Goal: Task Accomplishment & Management: Use online tool/utility

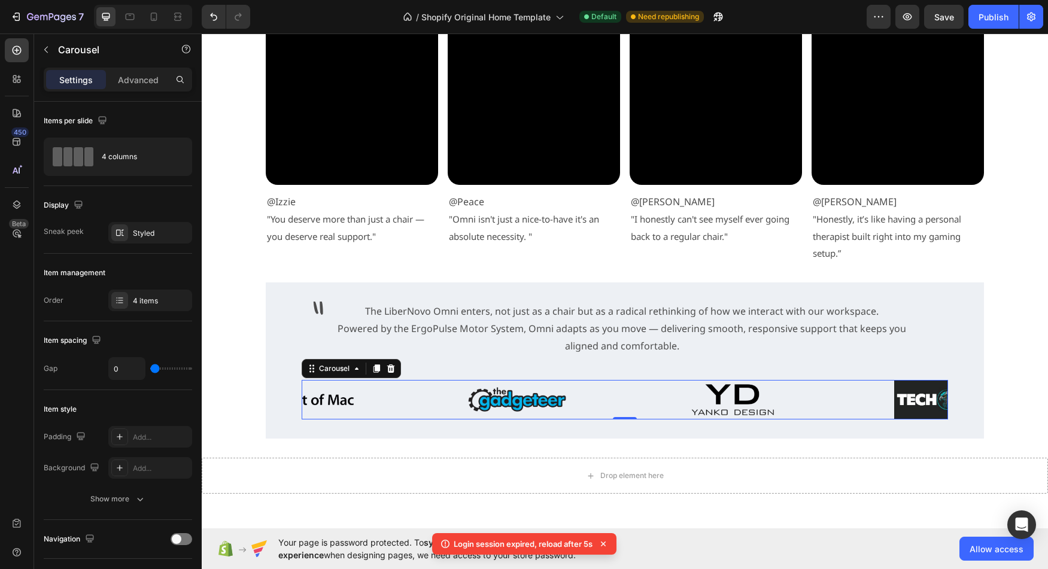
scroll to position [329, 0]
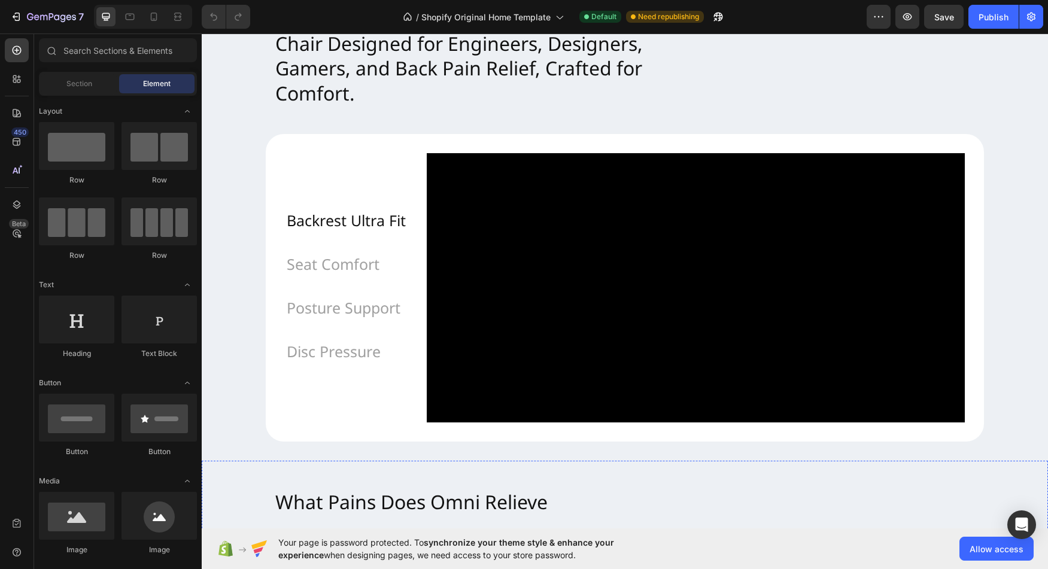
scroll to position [954, 0]
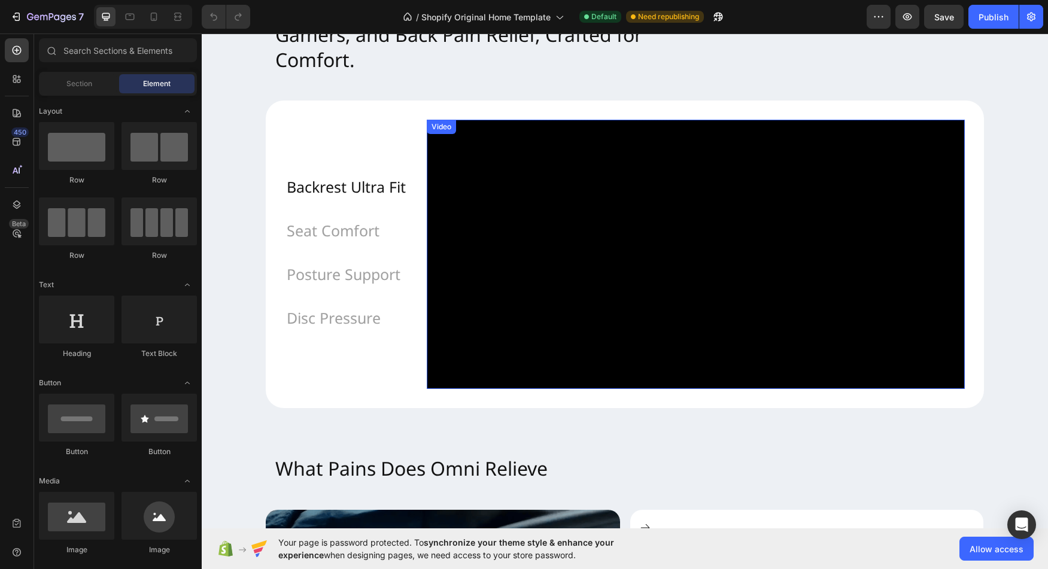
scroll to position [1004, 0]
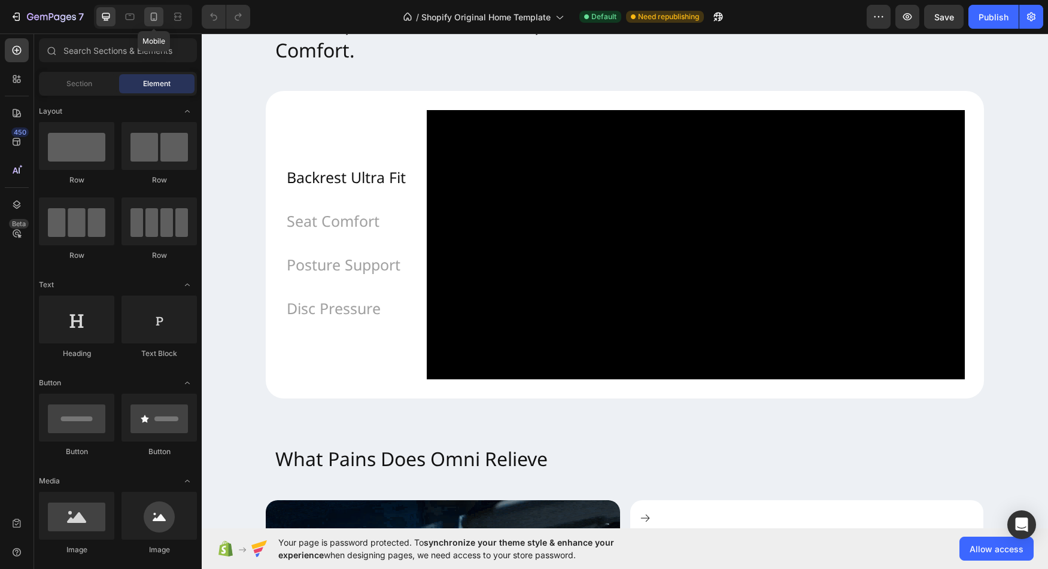
click at [150, 20] on icon at bounding box center [154, 17] width 12 height 12
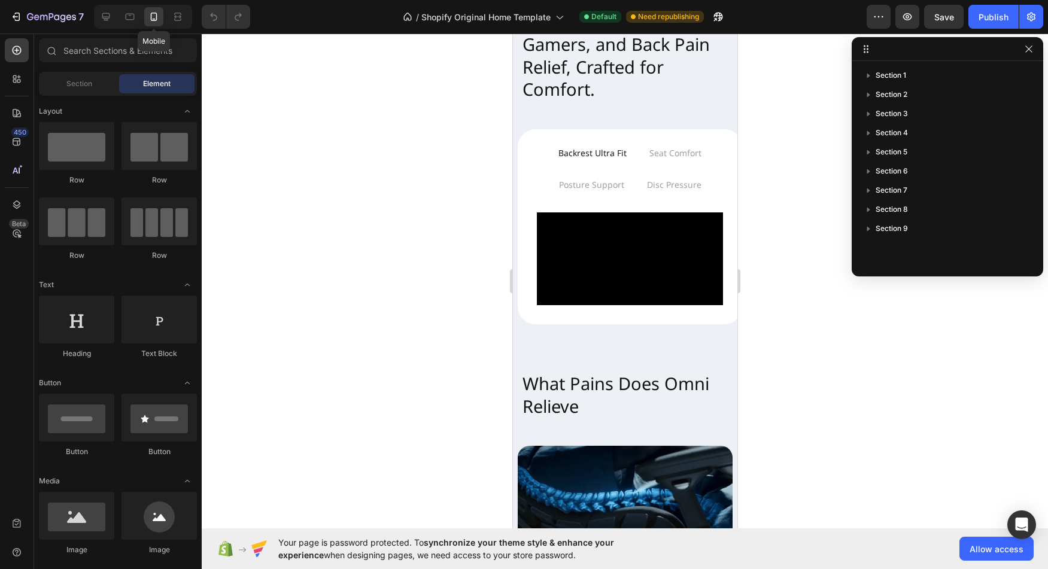
scroll to position [1024, 0]
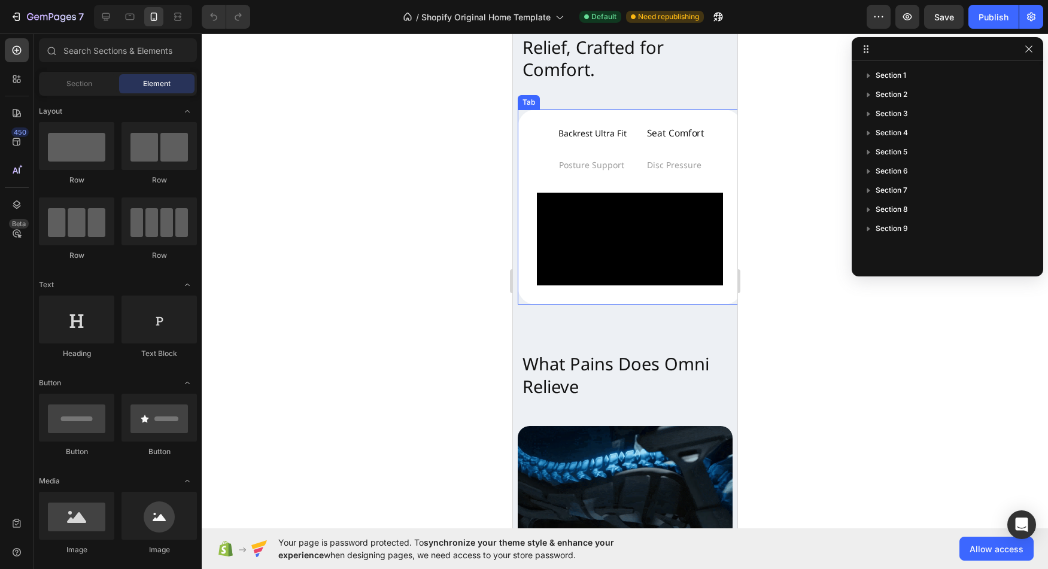
click at [670, 133] on p "Seat Comfort" at bounding box center [674, 133] width 57 height 17
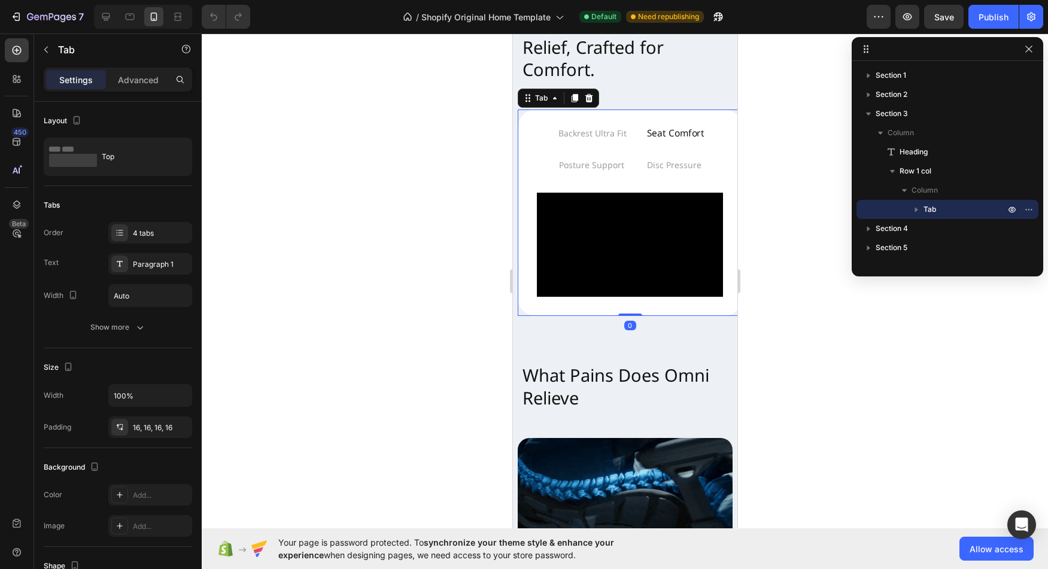
scroll to position [264, 0]
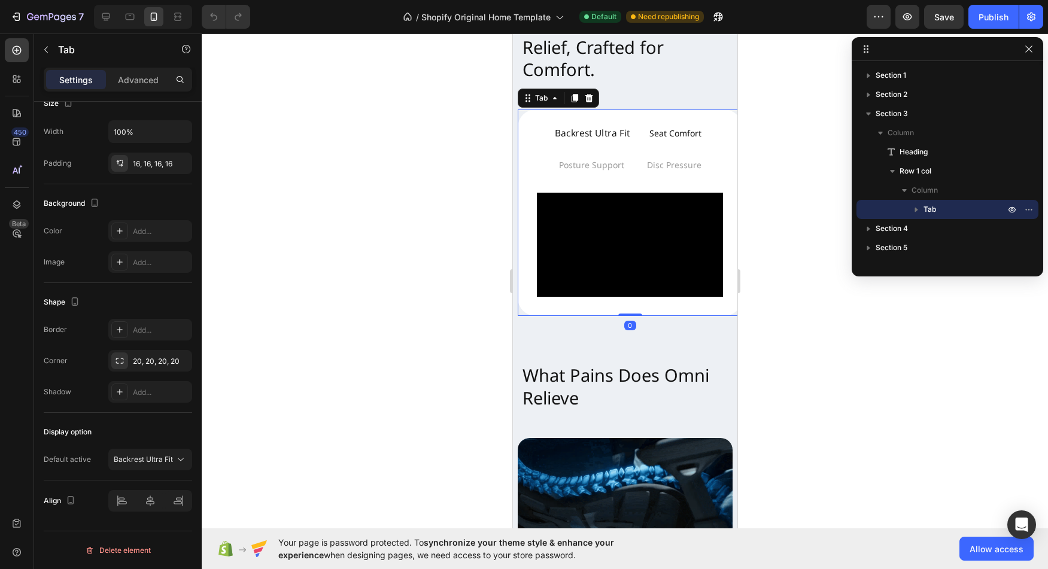
click at [602, 128] on p "Backrest Ultra Fit" at bounding box center [591, 133] width 75 height 17
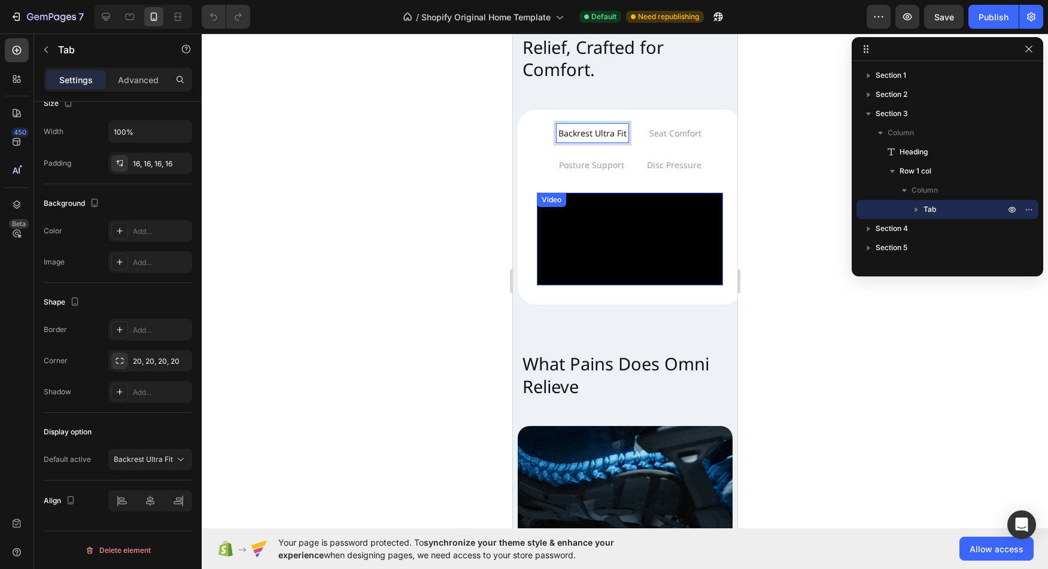
click at [647, 245] on video at bounding box center [629, 239] width 186 height 93
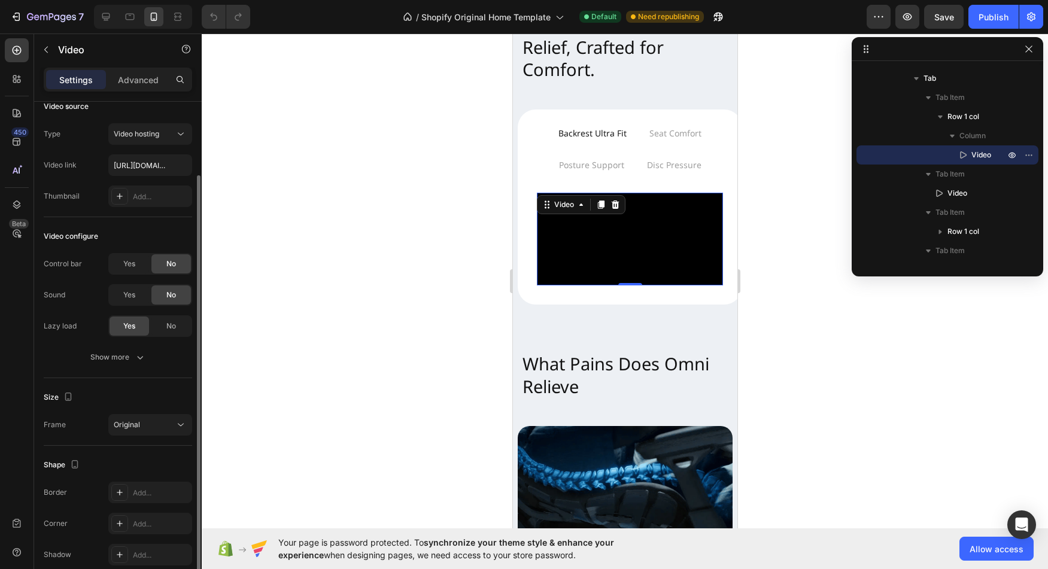
scroll to position [68, 0]
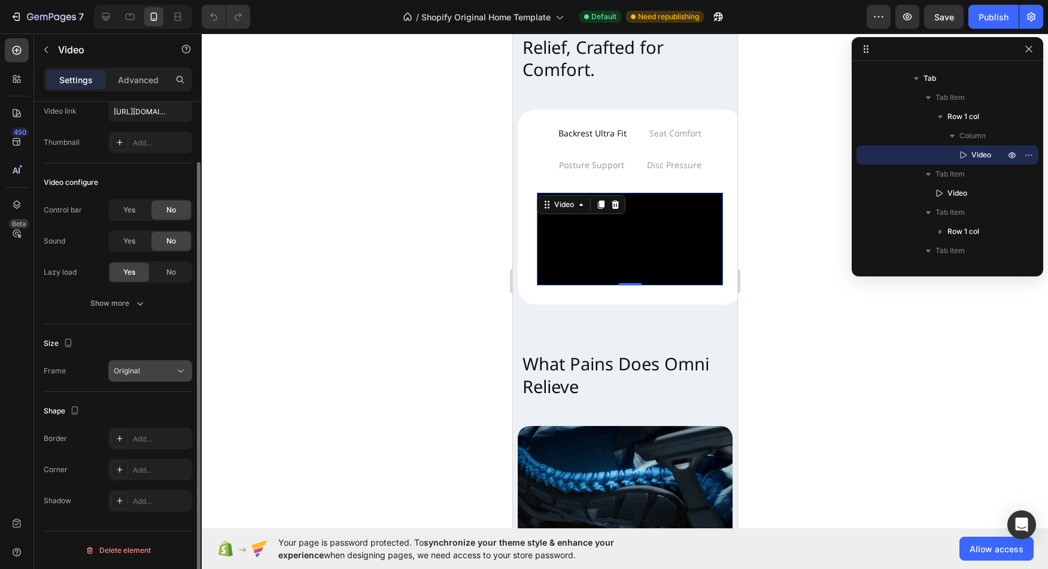
click at [190, 375] on button "Original" at bounding box center [150, 371] width 84 height 22
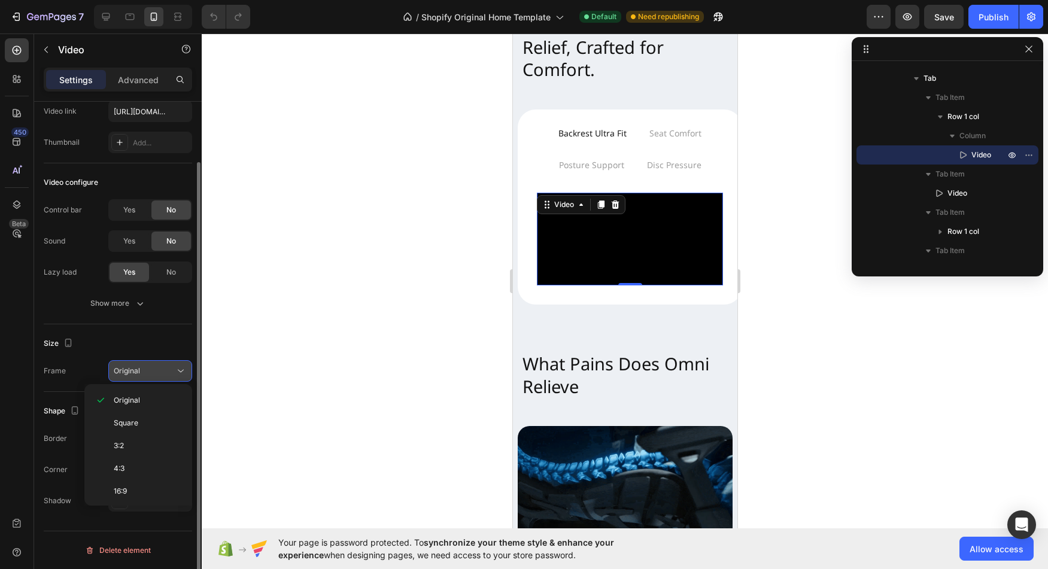
scroll to position [116, 0]
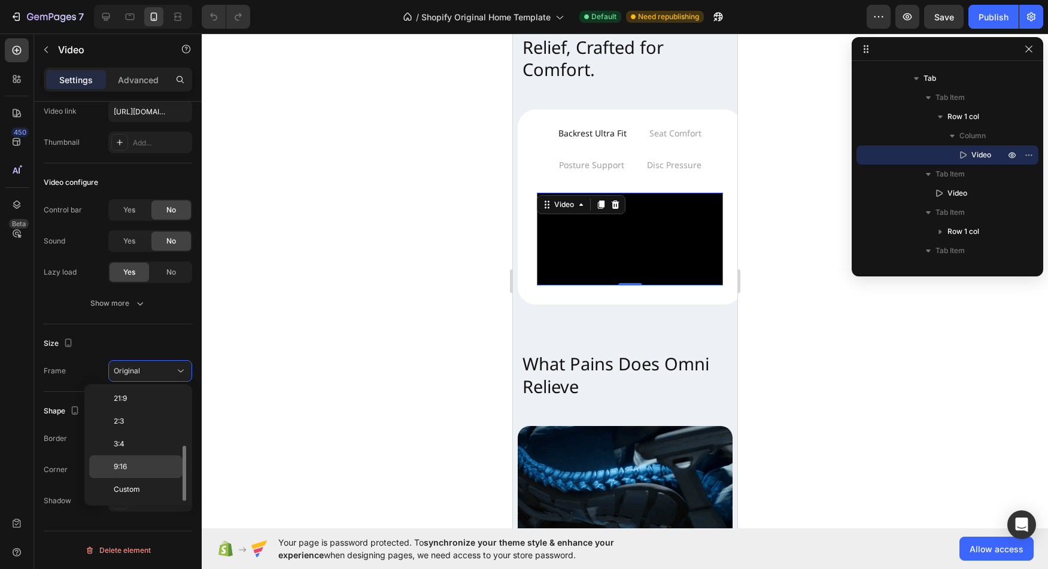
click at [154, 466] on p "9:16" at bounding box center [145, 467] width 63 height 11
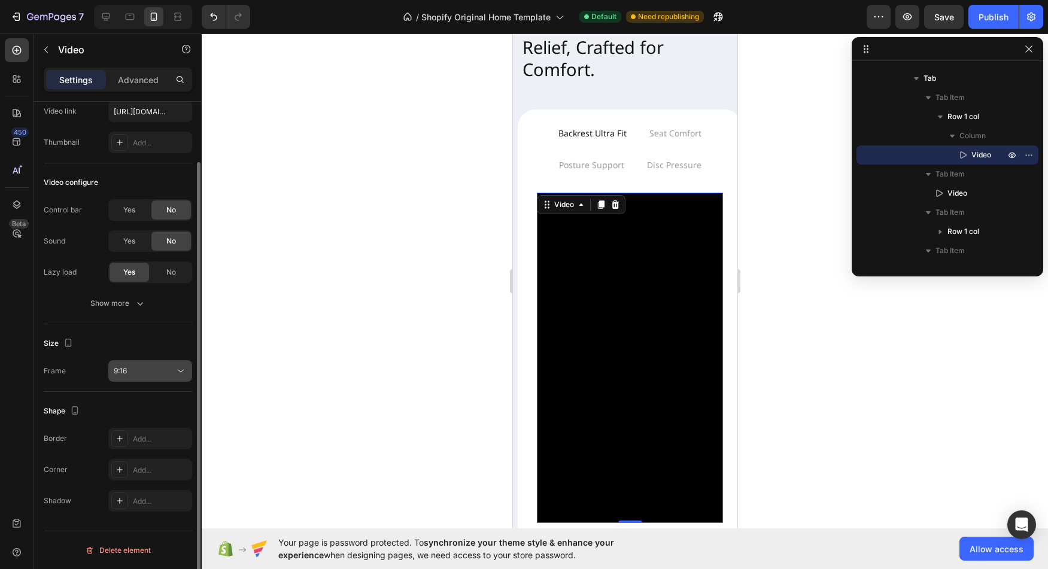
click at [173, 379] on button "9:16" at bounding box center [150, 371] width 84 height 22
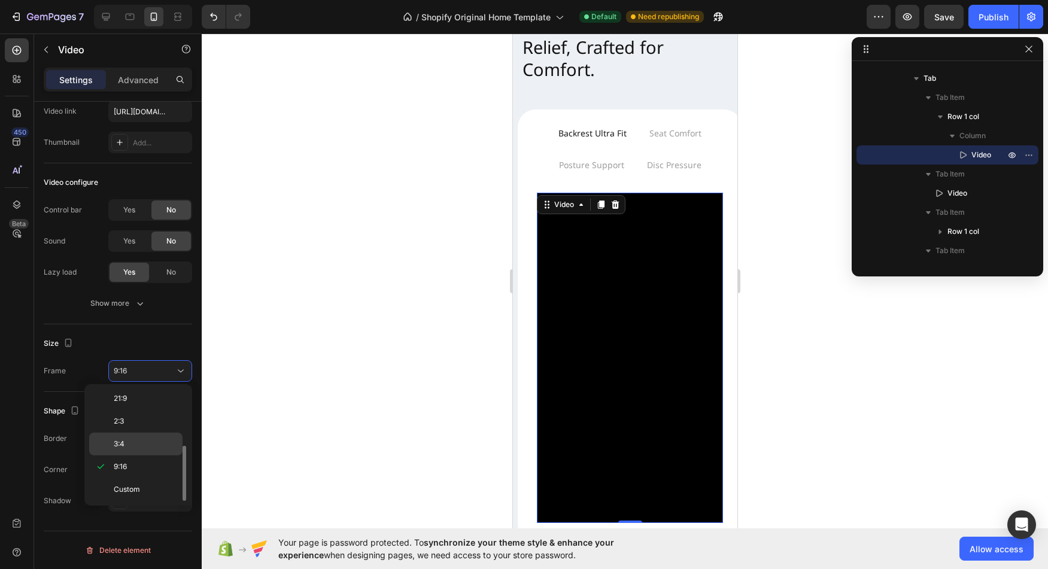
click at [151, 454] on div "3:4" at bounding box center [135, 444] width 93 height 23
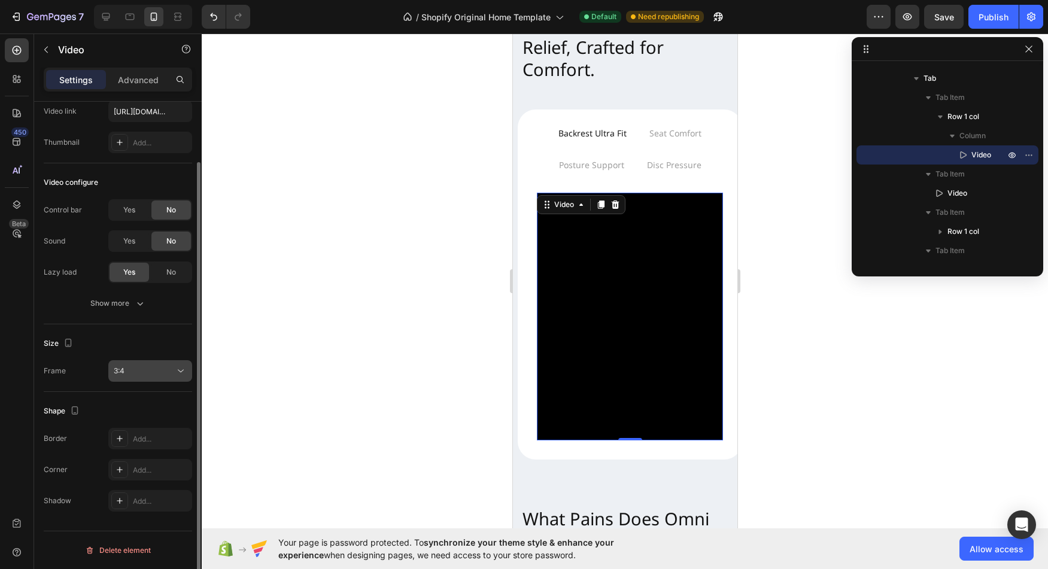
click at [175, 367] on icon at bounding box center [181, 371] width 12 height 12
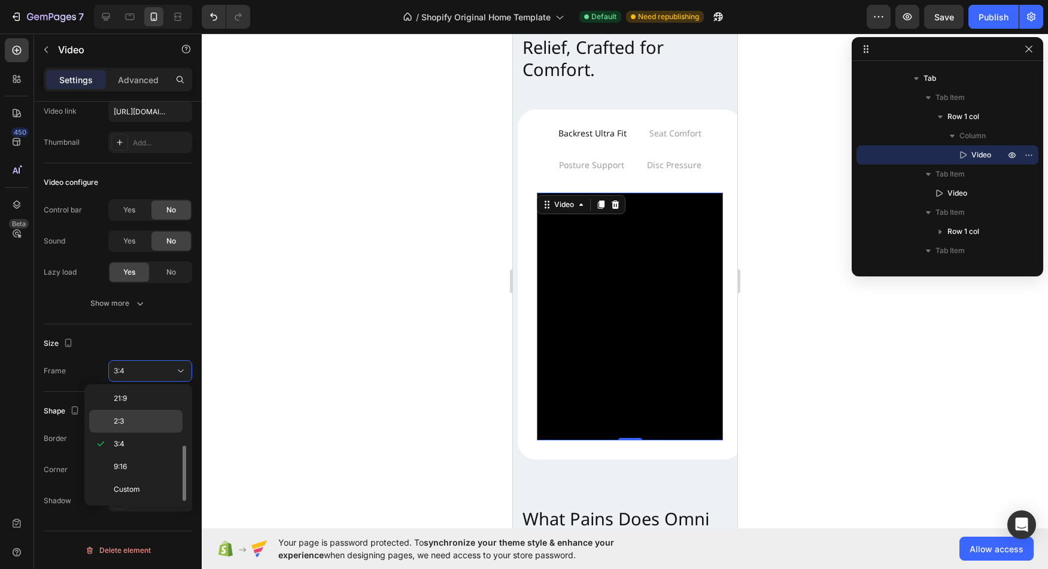
click at [160, 420] on p "2:3" at bounding box center [145, 421] width 63 height 11
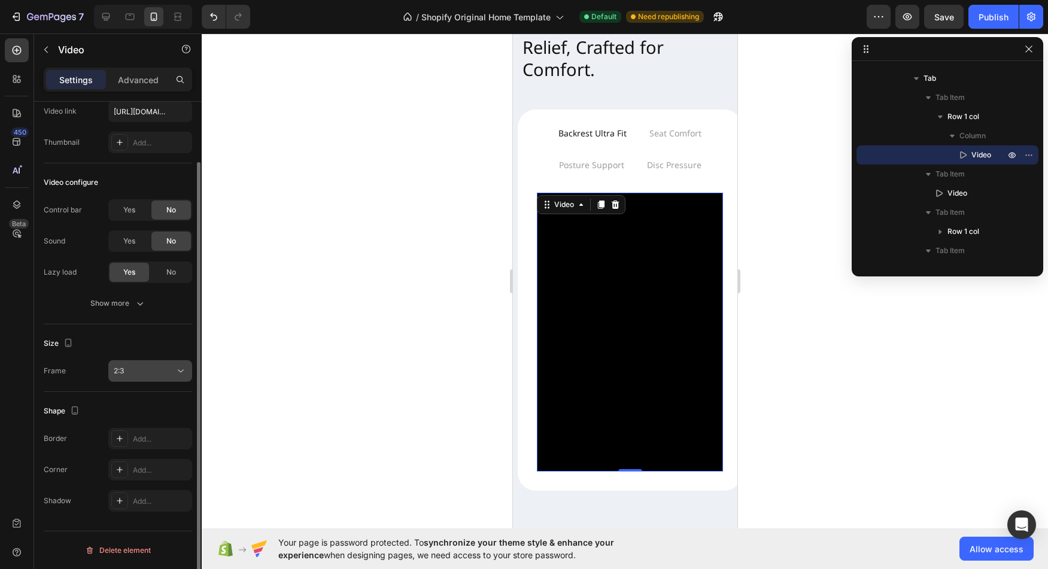
click at [176, 373] on icon at bounding box center [181, 371] width 12 height 12
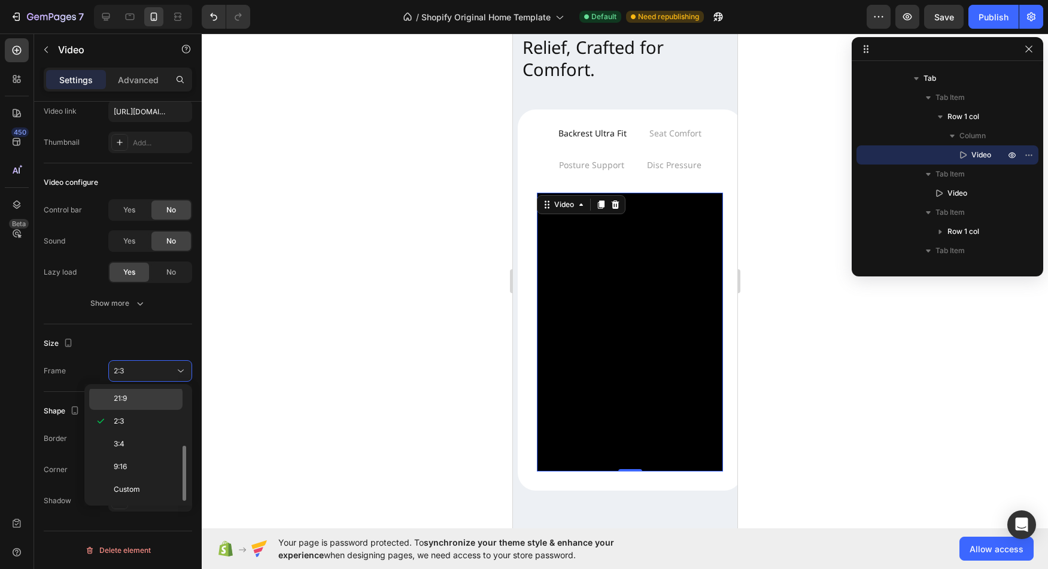
click at [163, 405] on div "21:9" at bounding box center [135, 398] width 93 height 23
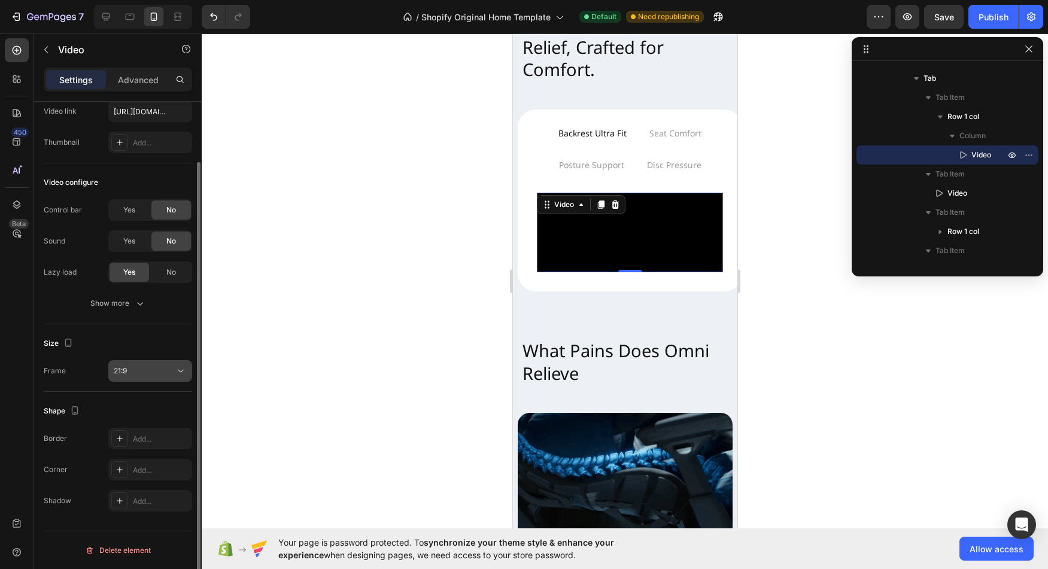
click at [169, 374] on div "21:9" at bounding box center [144, 371] width 61 height 11
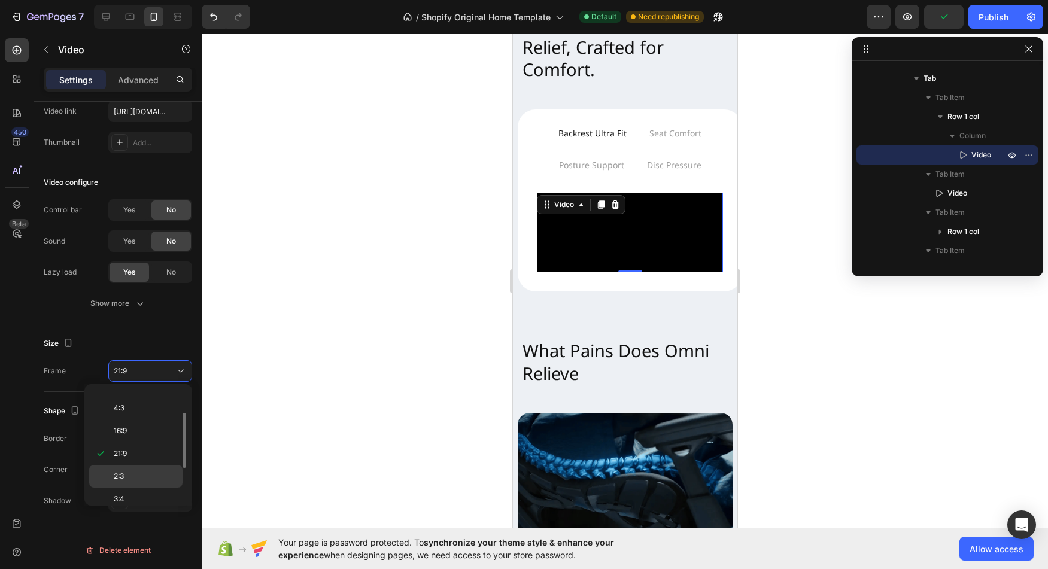
scroll to position [56, 0]
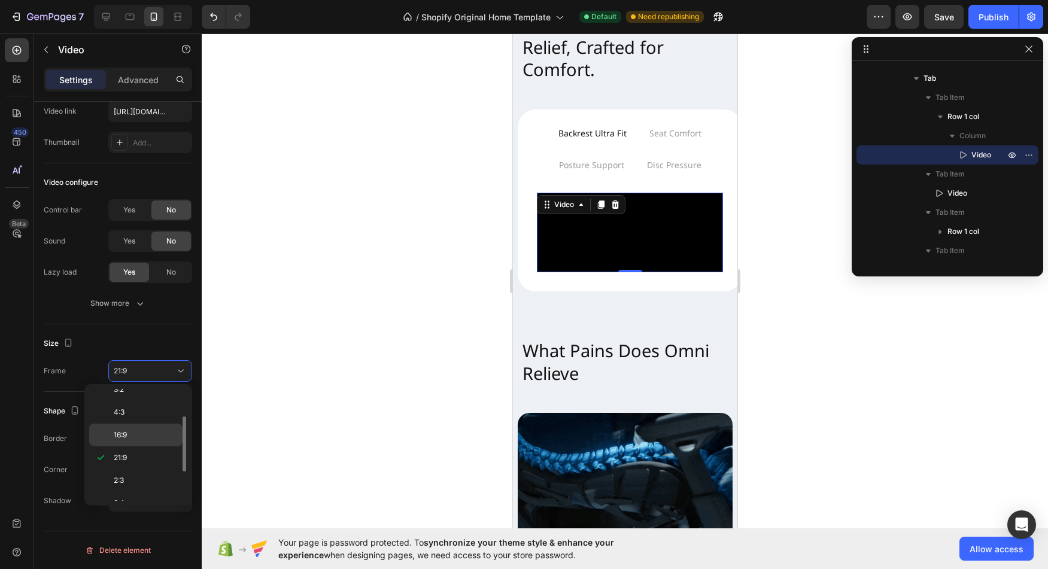
click at [154, 432] on p "16:9" at bounding box center [145, 435] width 63 height 11
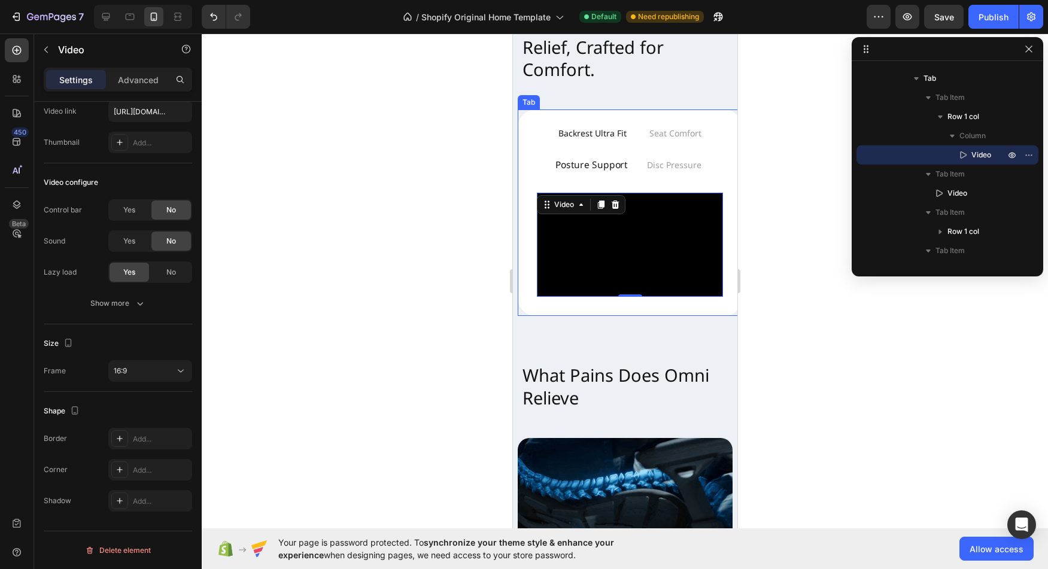
click at [600, 157] on p "Posture Support" at bounding box center [591, 165] width 72 height 17
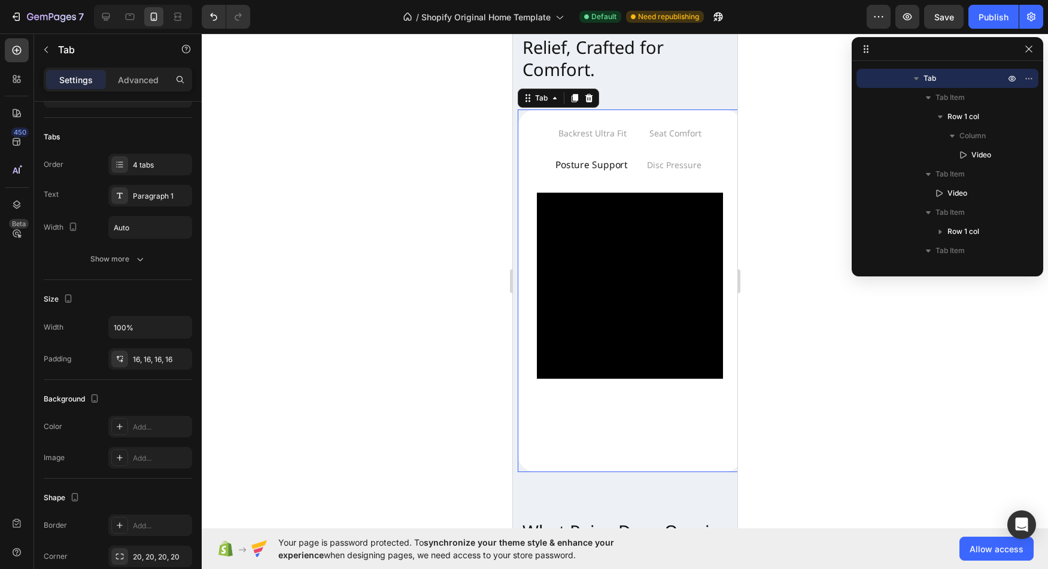
scroll to position [0, 0]
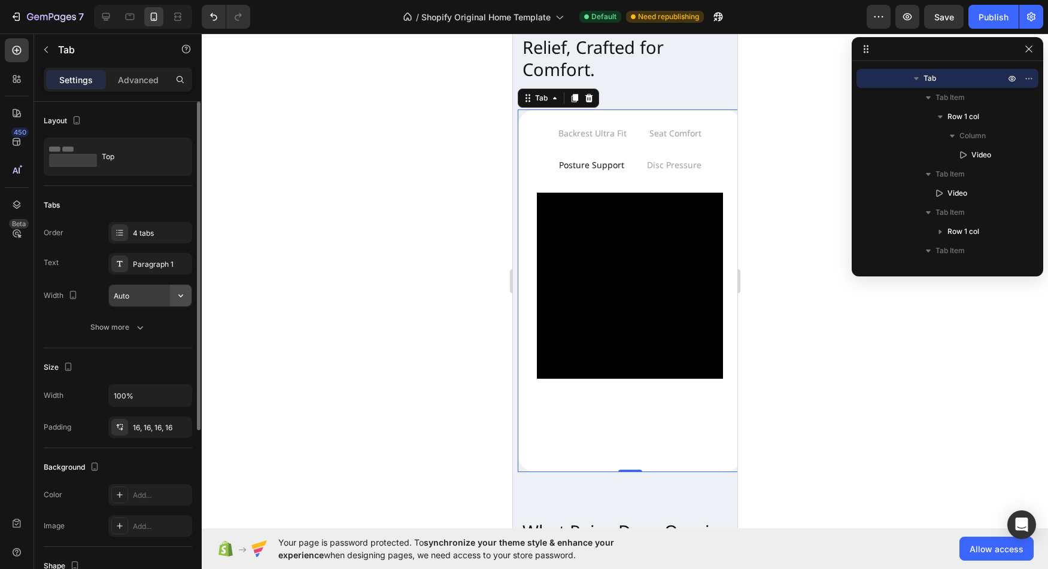
click at [178, 299] on icon "button" at bounding box center [181, 296] width 12 height 12
click at [153, 348] on p "Full 100%" at bounding box center [147, 349] width 68 height 11
type input "100%"
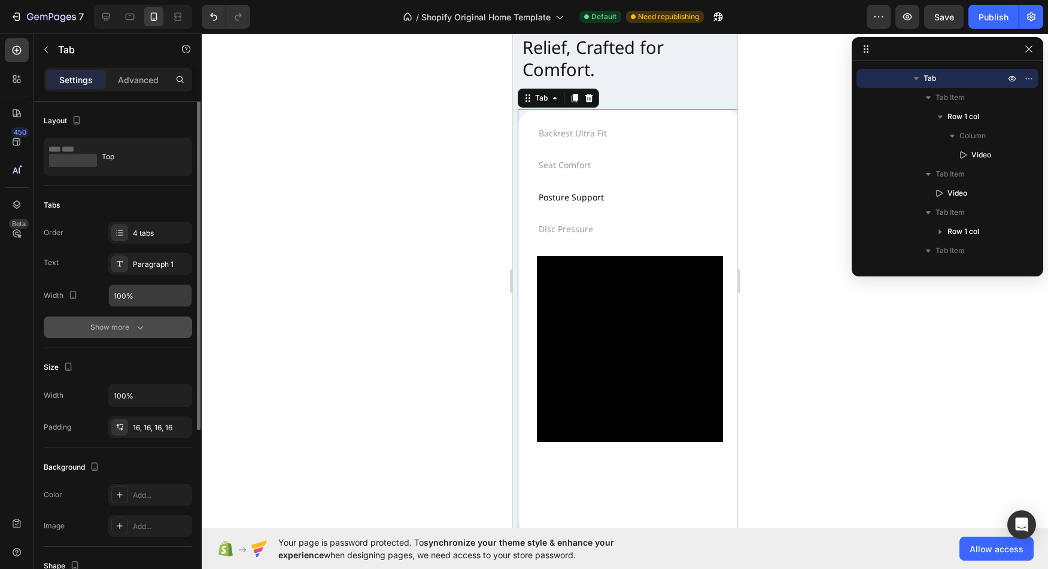
click at [141, 323] on icon "button" at bounding box center [140, 327] width 12 height 12
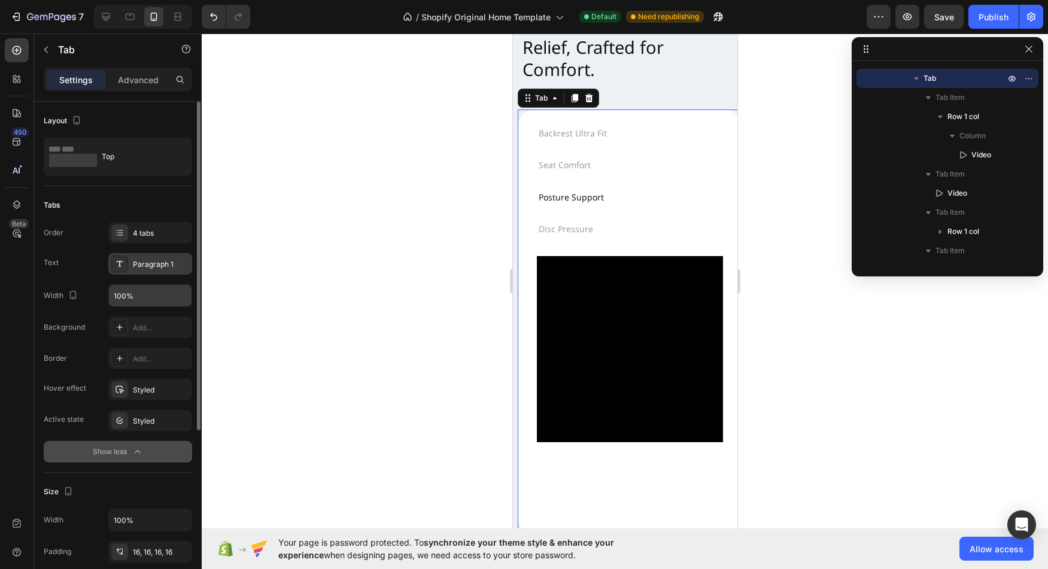
click at [126, 262] on div at bounding box center [119, 264] width 17 height 17
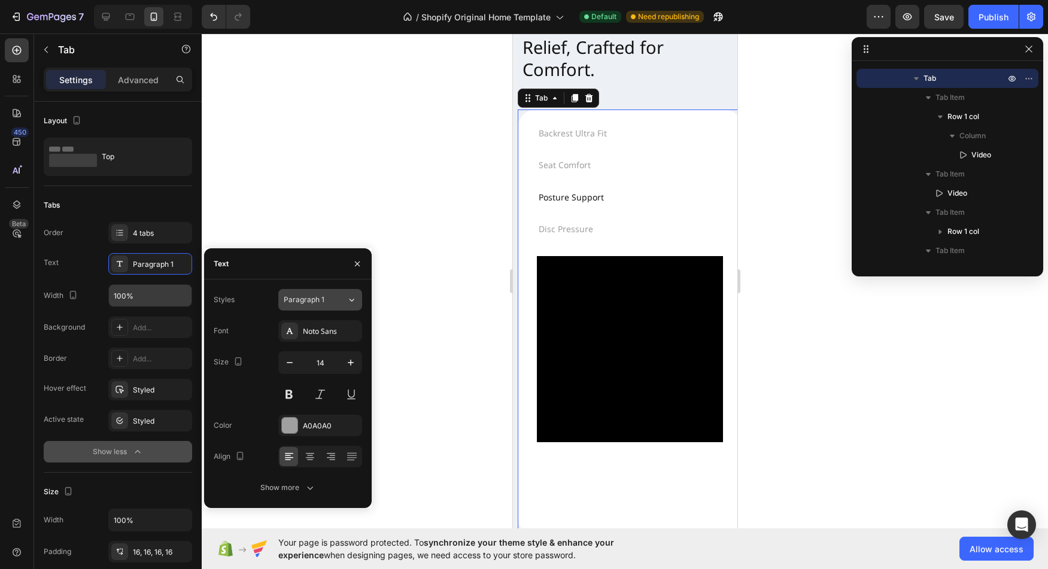
click at [353, 298] on icon at bounding box center [352, 300] width 10 height 12
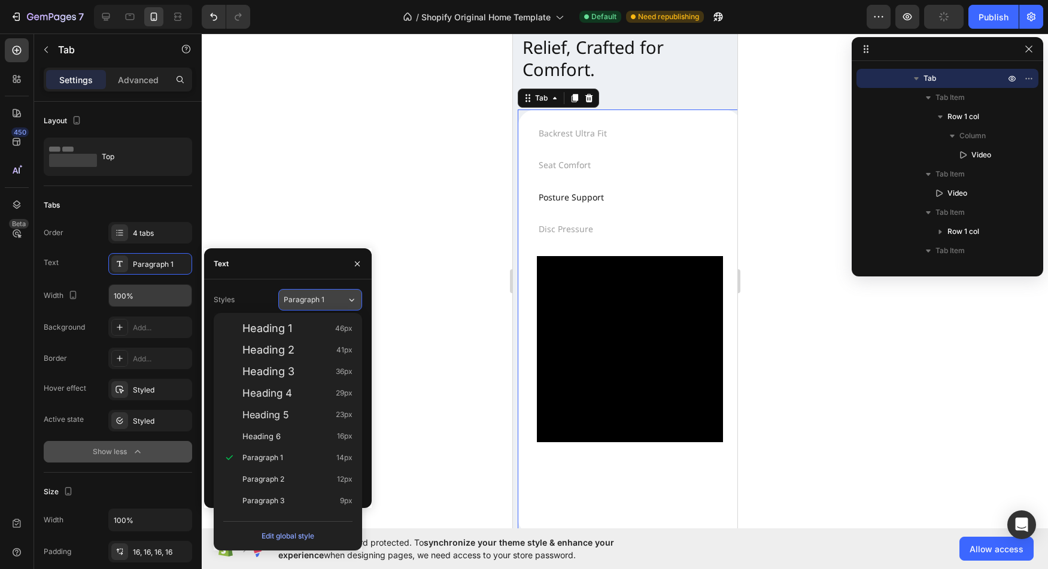
click at [353, 298] on icon at bounding box center [352, 300] width 10 height 12
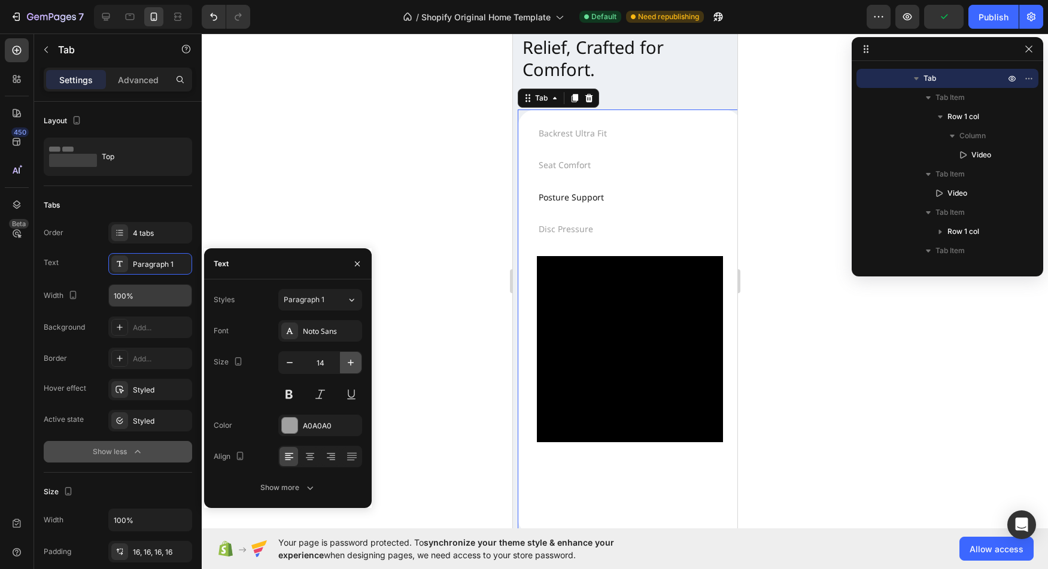
click at [347, 357] on icon "button" at bounding box center [351, 363] width 12 height 12
type input "16"
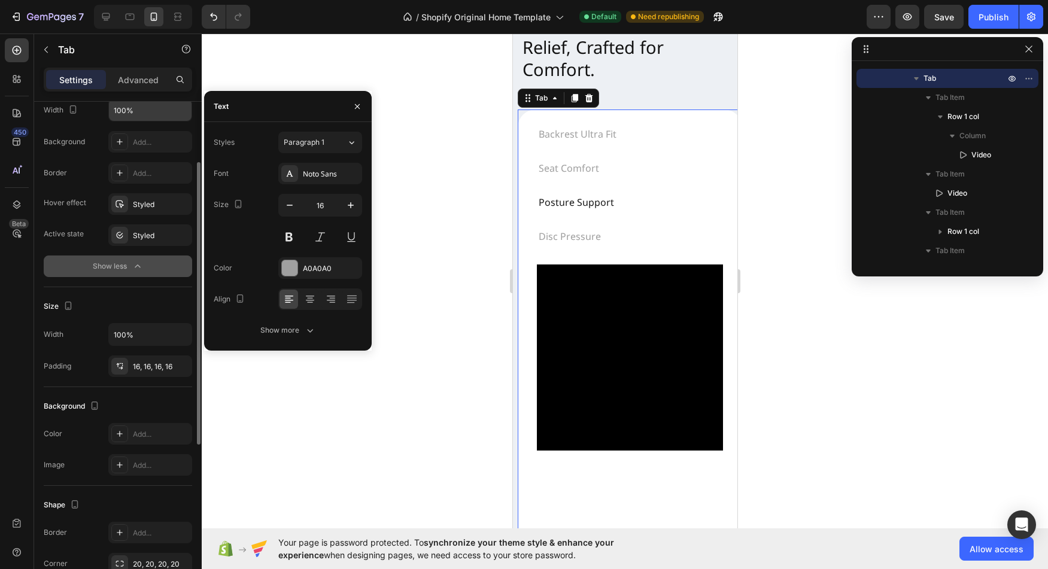
scroll to position [199, 0]
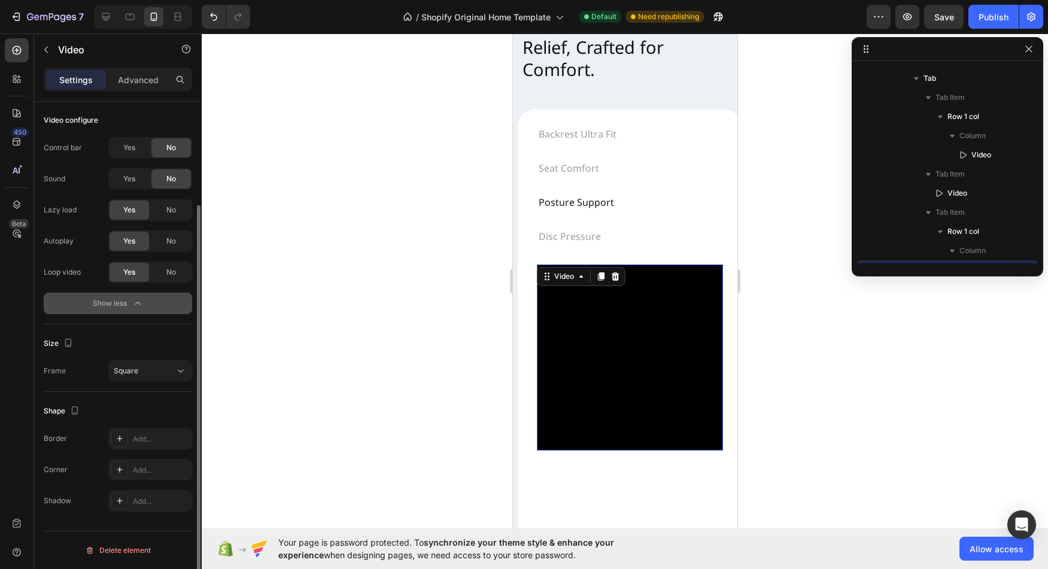
click at [642, 385] on video at bounding box center [629, 358] width 186 height 186
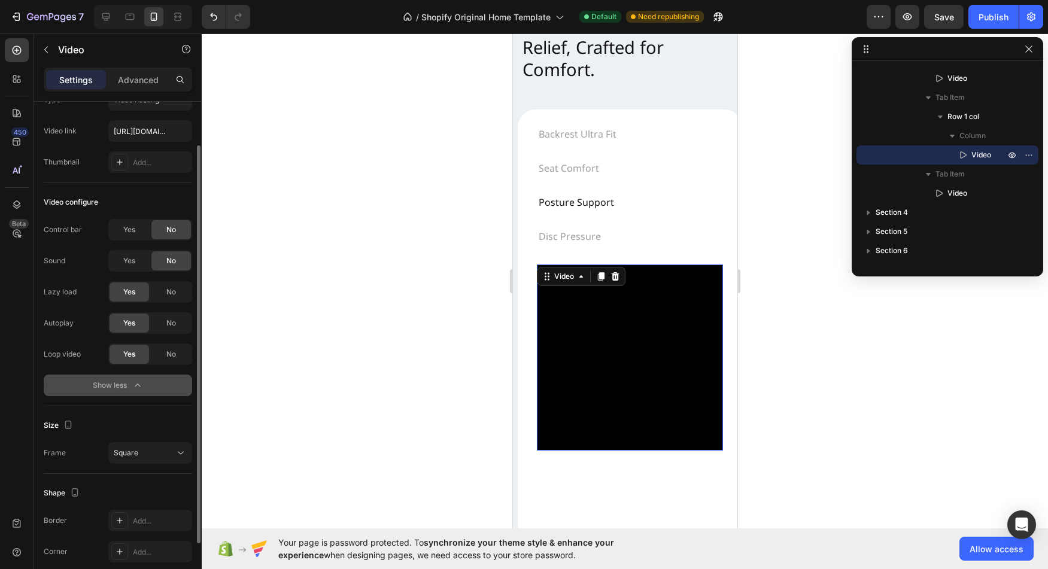
scroll to position [54, 0]
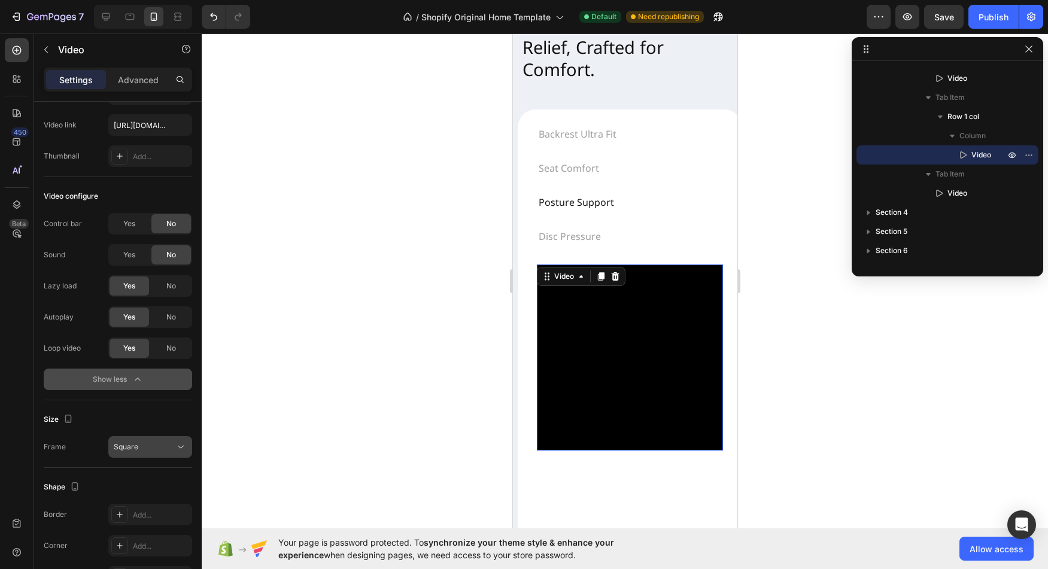
click at [122, 448] on span "Square" at bounding box center [126, 446] width 25 height 9
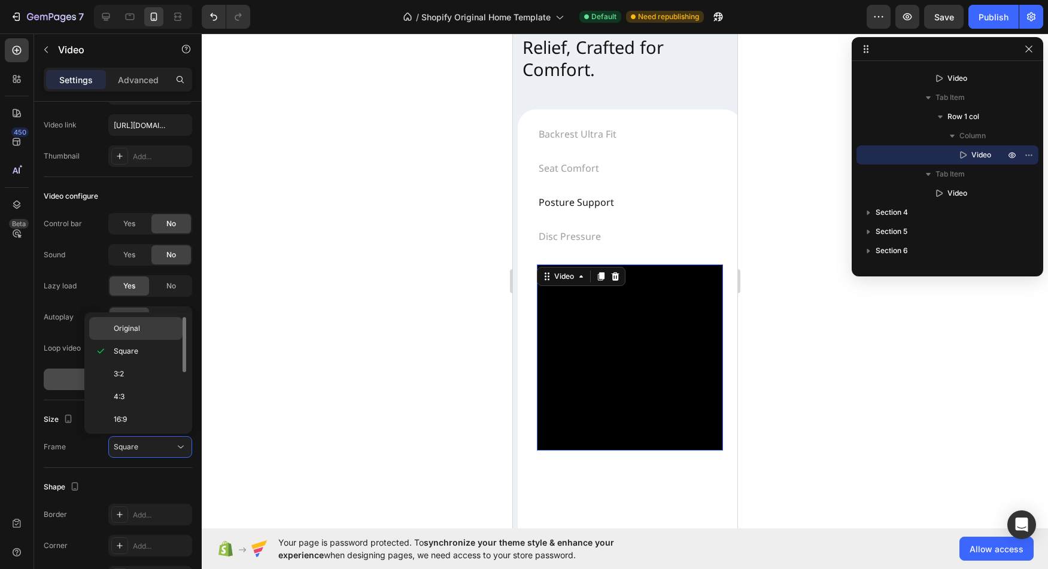
click at [148, 330] on p "Original" at bounding box center [145, 328] width 63 height 11
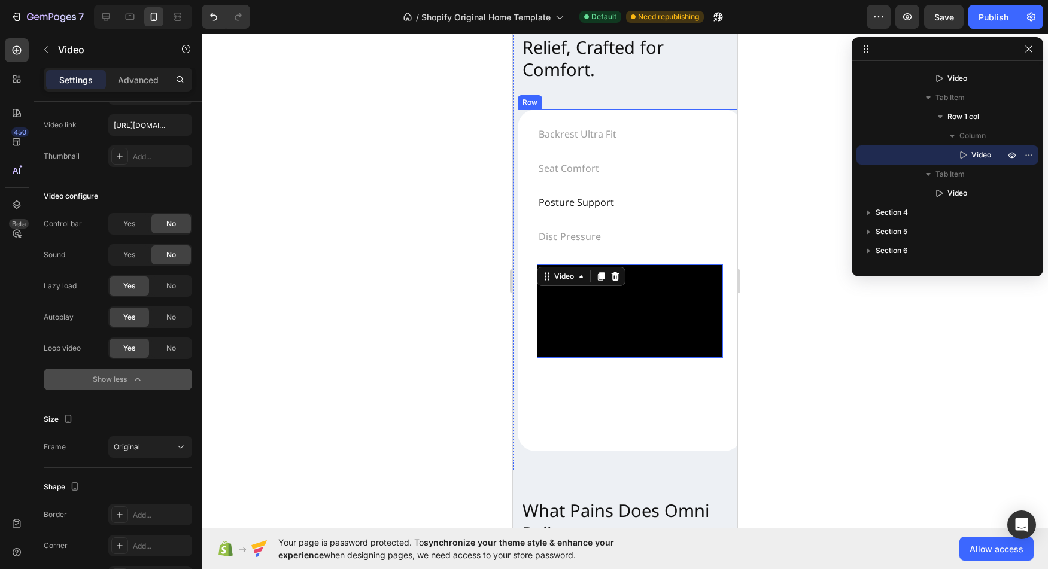
click at [519, 451] on div "Backrest Ultra Fit Seat Comfort Posture Support Disc Pressure Video Row Video V…" at bounding box center [629, 281] width 224 height 342
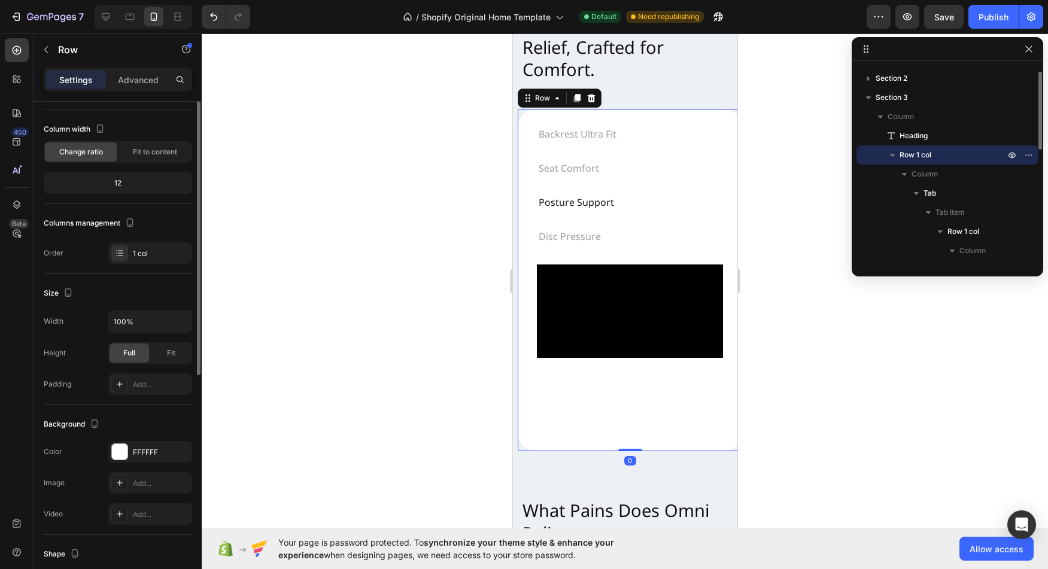
scroll to position [0, 0]
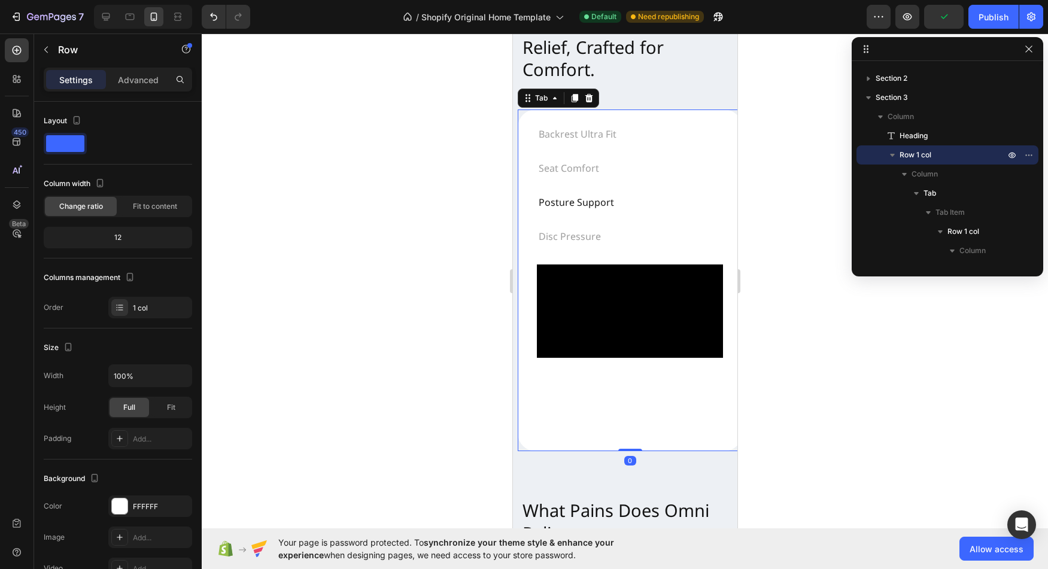
click at [527, 451] on div "Backrest Ultra Fit Seat Comfort Posture Support Disc Pressure Video Row Video V…" at bounding box center [629, 281] width 224 height 342
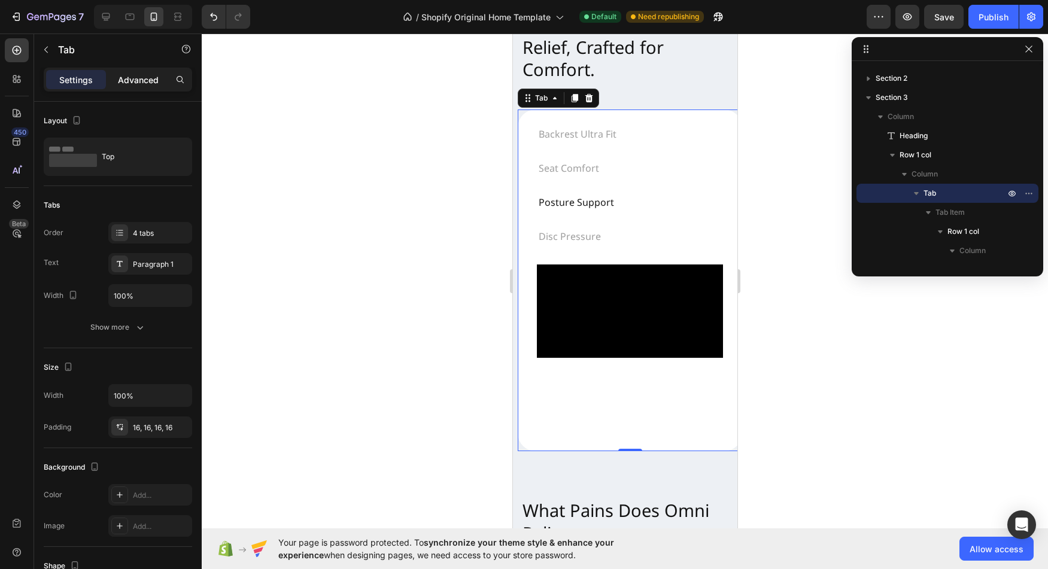
click at [134, 78] on p "Advanced" at bounding box center [138, 80] width 41 height 13
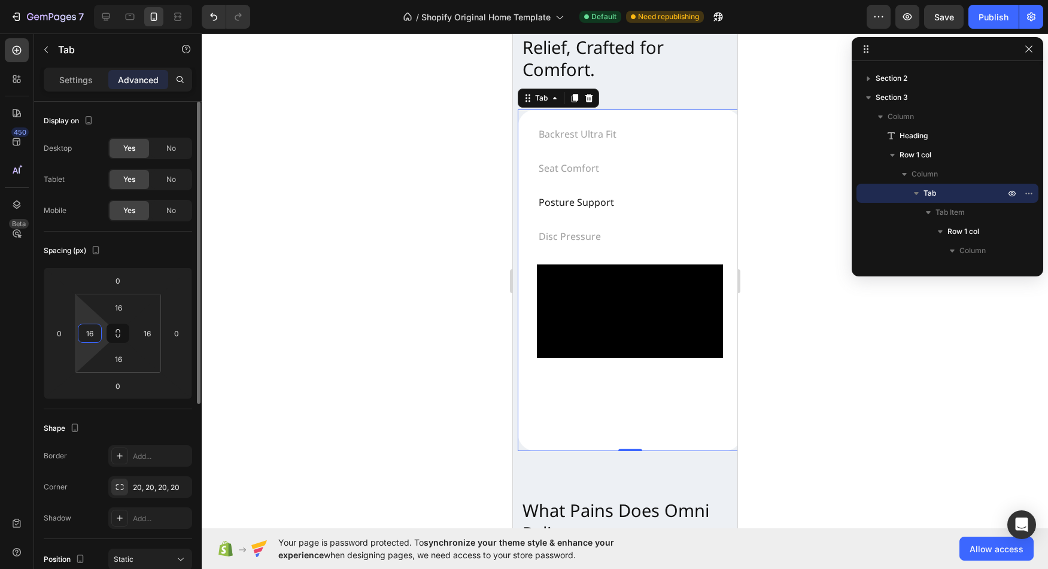
click at [93, 336] on input "16" at bounding box center [90, 333] width 18 height 18
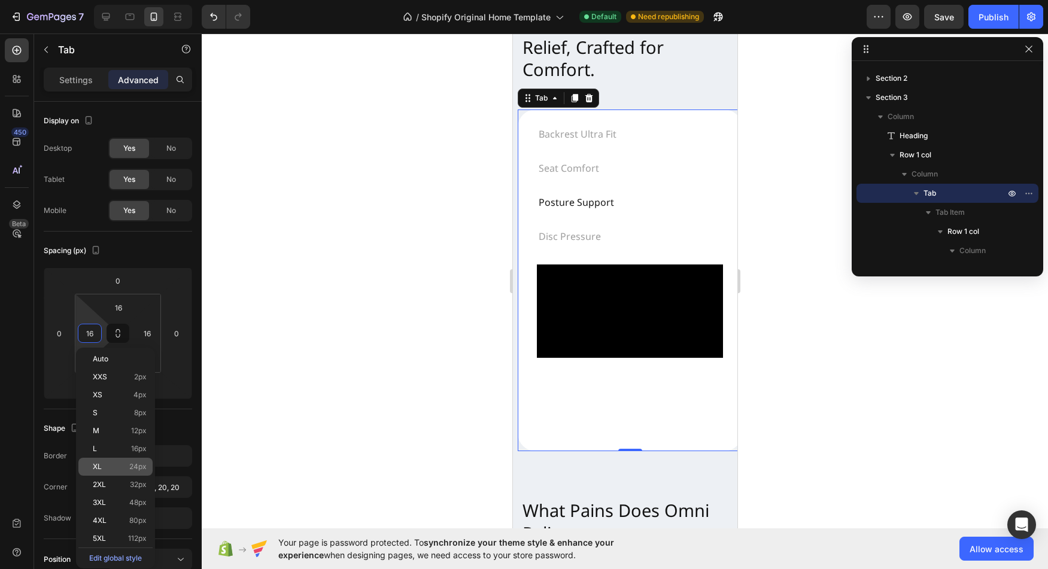
click at [130, 462] on div "XL 24px" at bounding box center [115, 467] width 74 height 18
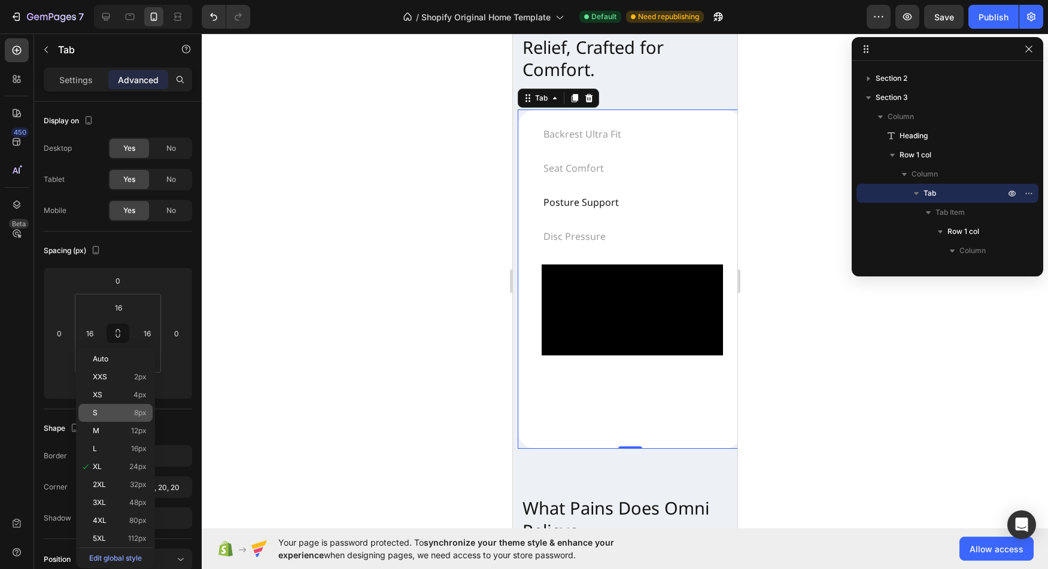
type input "24"
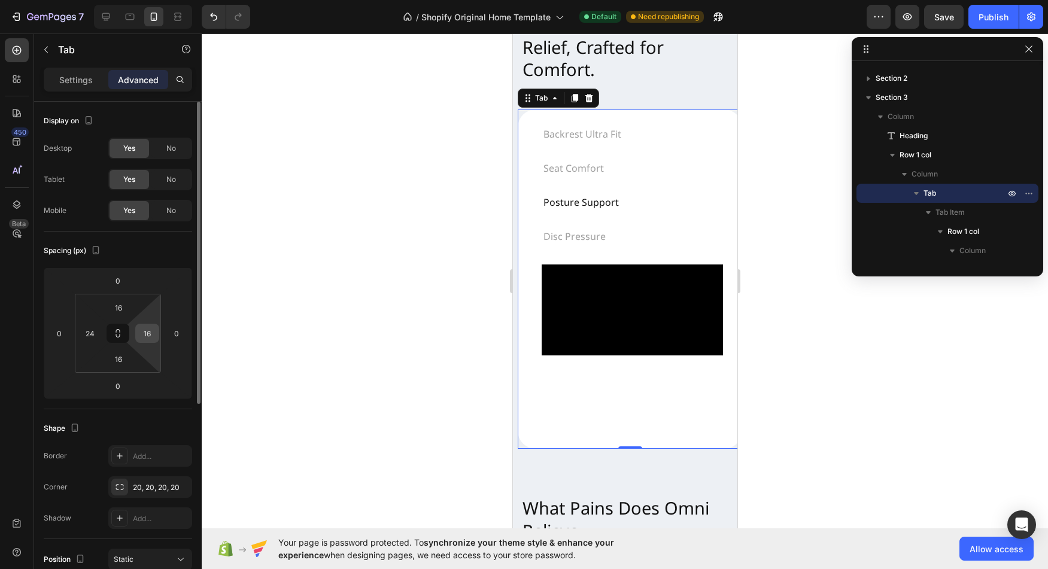
click at [150, 333] on input "16" at bounding box center [147, 333] width 18 height 18
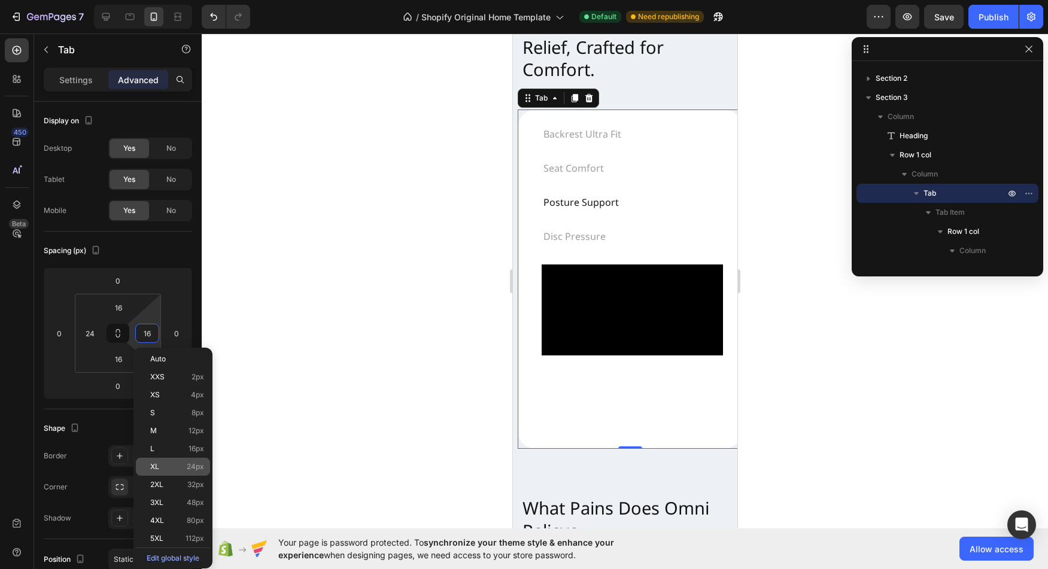
click at [166, 472] on div "XL 24px" at bounding box center [173, 467] width 74 height 18
type input "24"
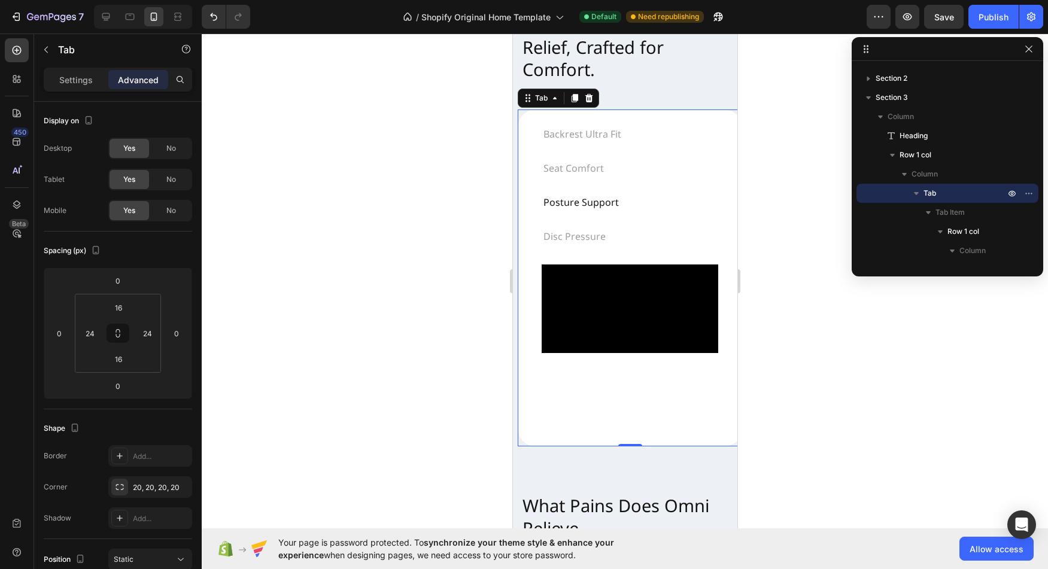
click at [384, 311] on div at bounding box center [625, 302] width 846 height 536
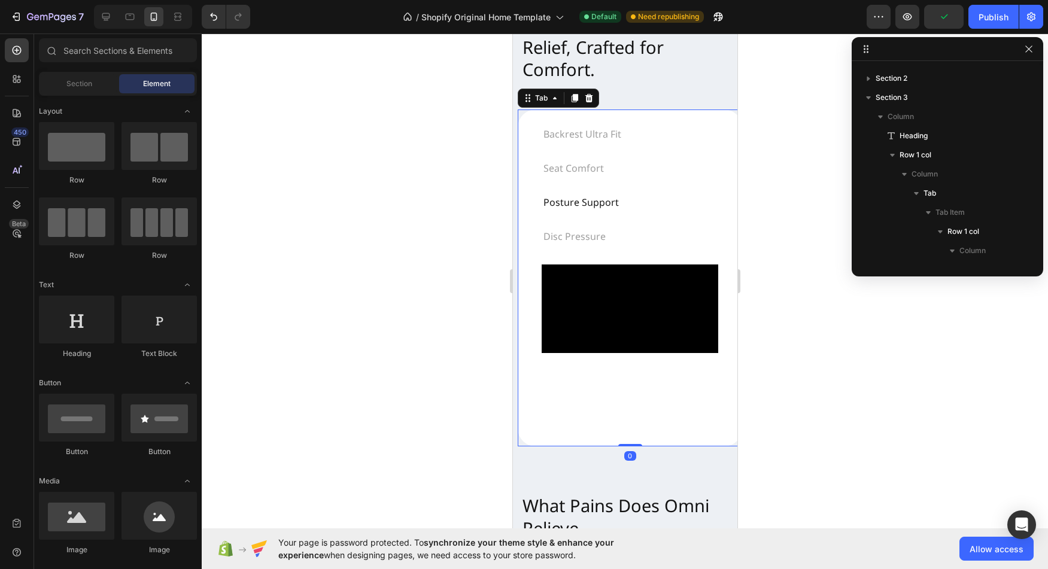
click at [535, 411] on div "Video Row Video Video Row Video" at bounding box center [630, 346] width 196 height 182
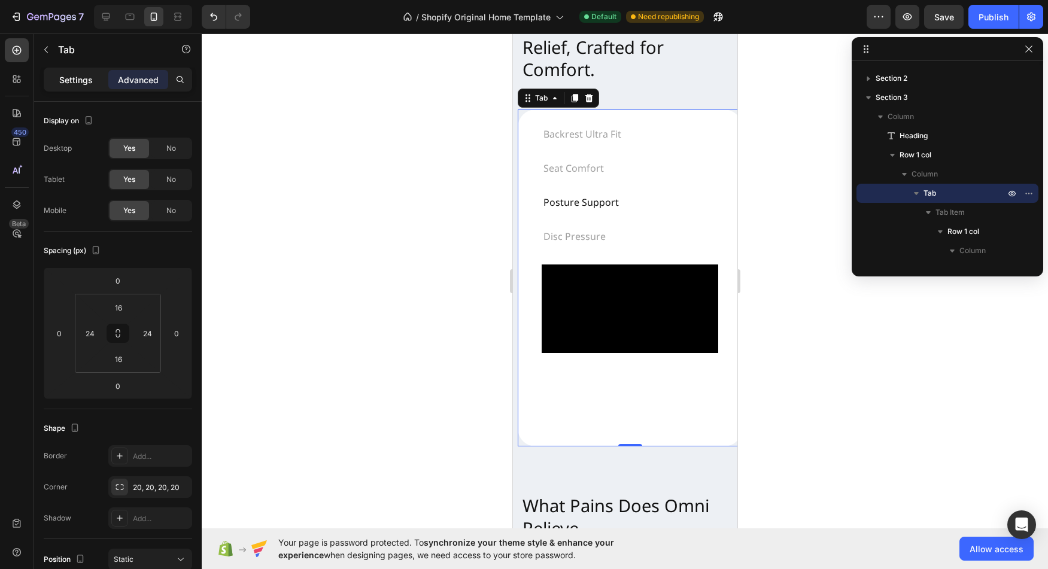
click at [90, 71] on div "Settings" at bounding box center [76, 79] width 60 height 19
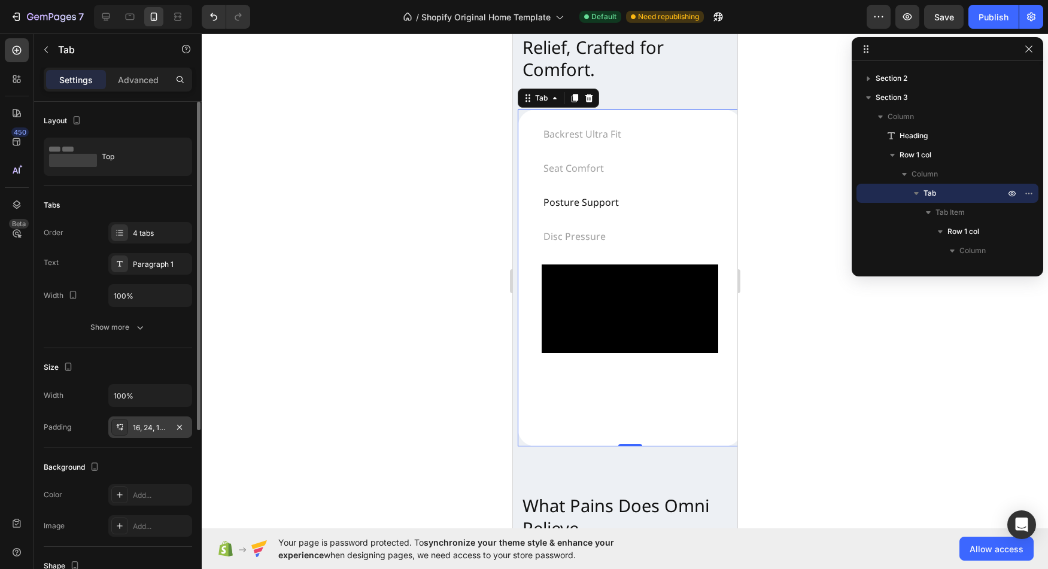
click at [146, 432] on div "16, 24, 16, 24" at bounding box center [150, 428] width 35 height 11
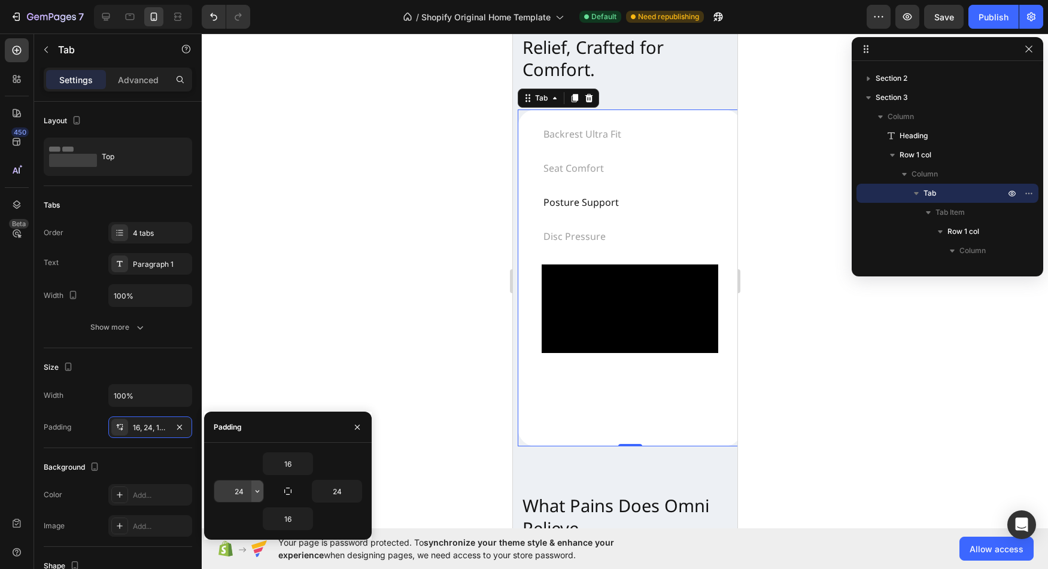
click at [256, 491] on icon "button" at bounding box center [258, 491] width 4 height 2
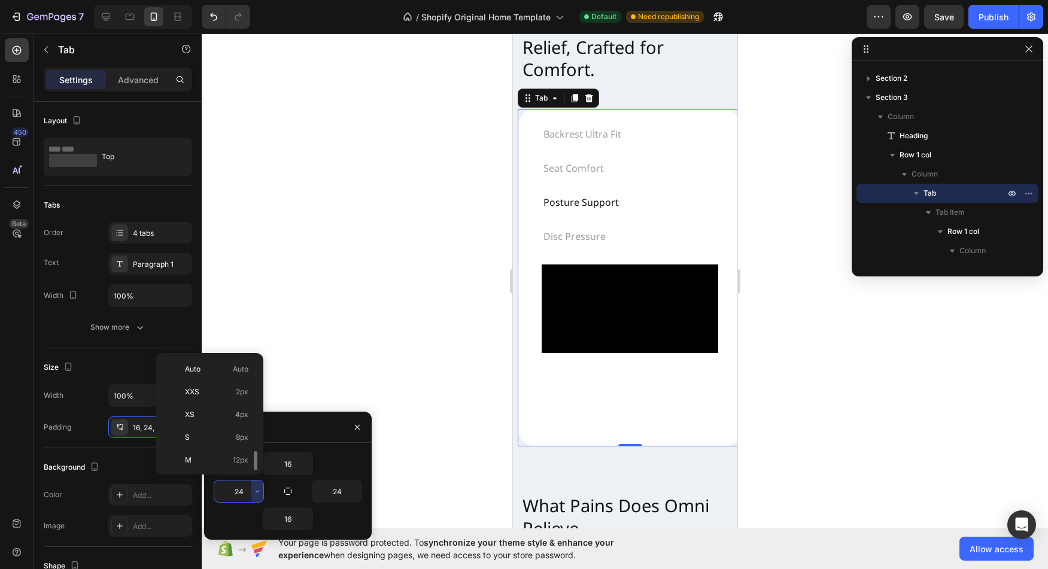
scroll to position [65, 0]
click at [221, 407] on div "M 12px" at bounding box center [206, 418] width 93 height 23
type input "12"
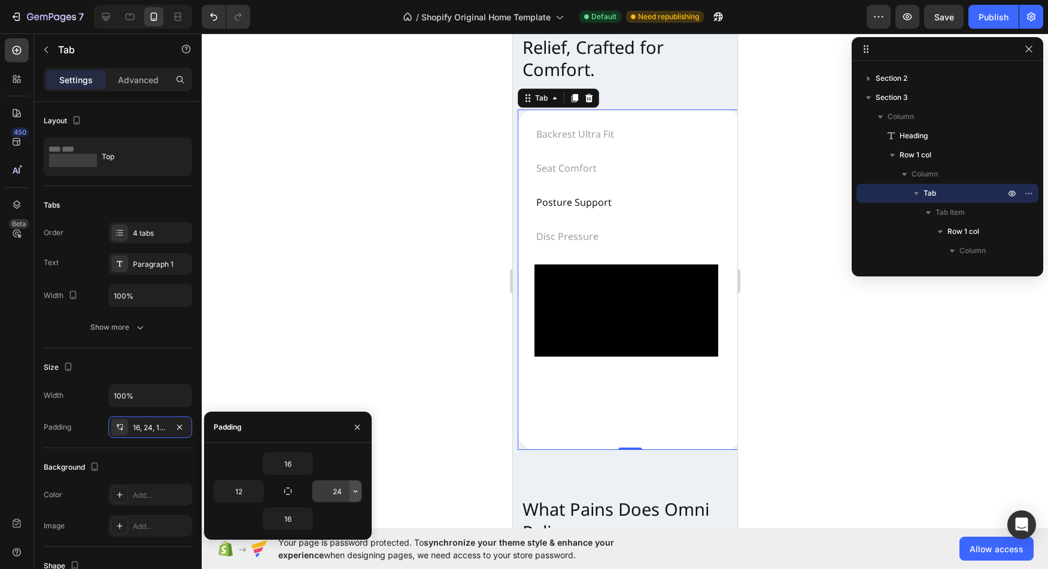
click at [357, 495] on icon "button" at bounding box center [356, 492] width 10 height 10
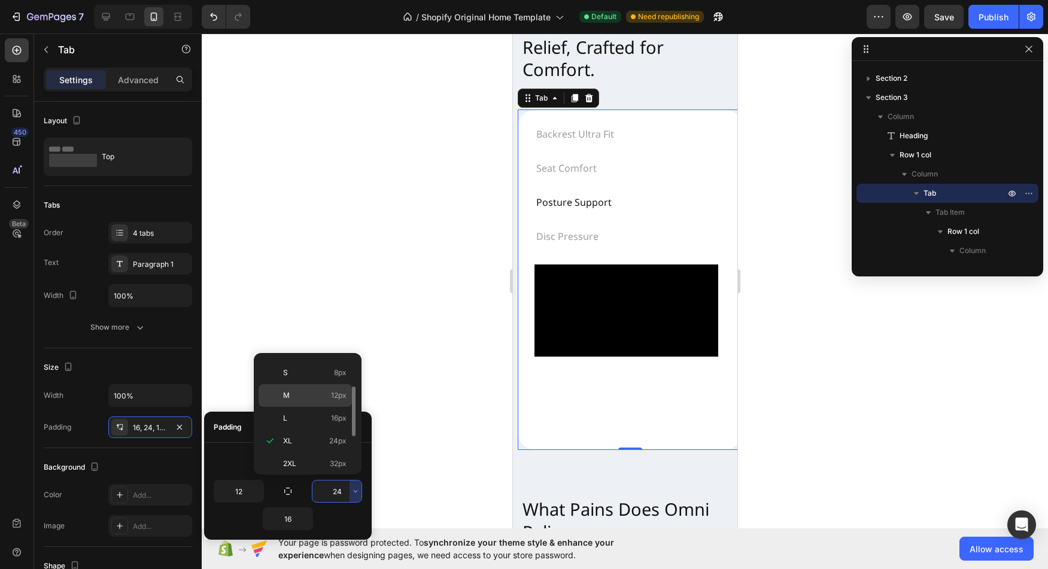
click at [314, 398] on p "M 12px" at bounding box center [314, 395] width 63 height 11
type input "12"
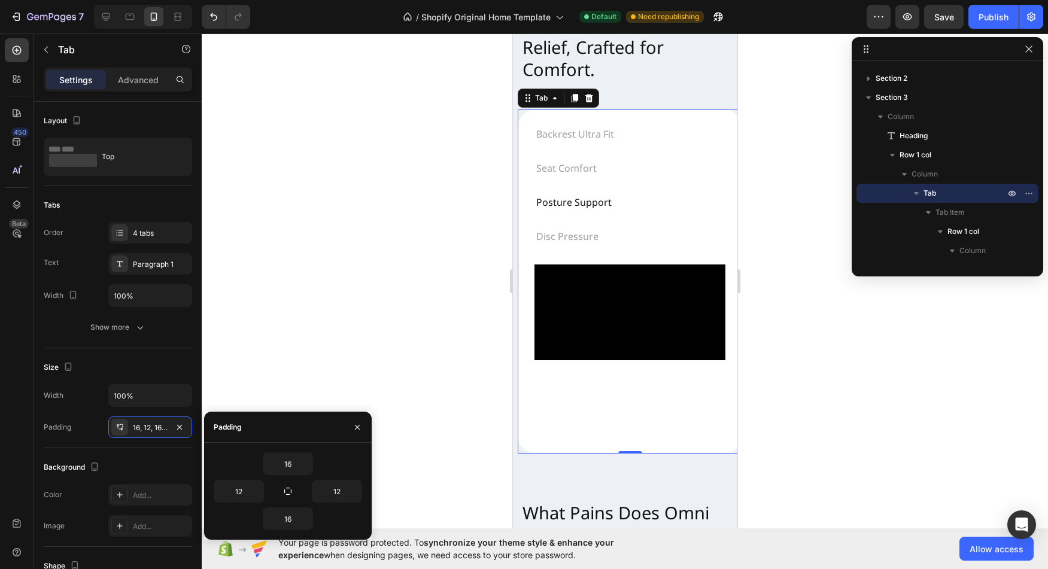
click at [470, 341] on div at bounding box center [625, 302] width 846 height 536
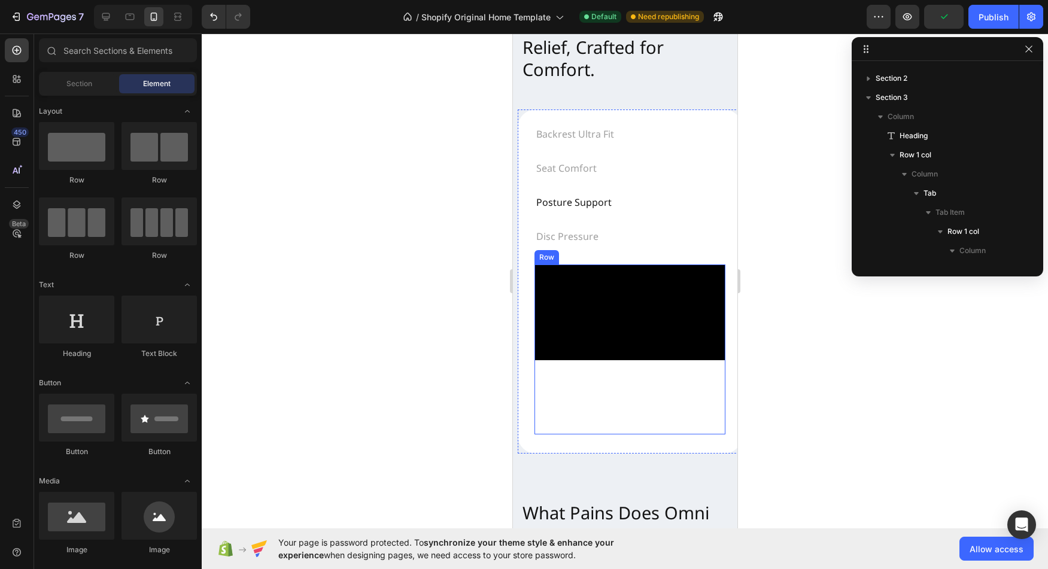
click at [654, 411] on div "Video" at bounding box center [629, 350] width 191 height 170
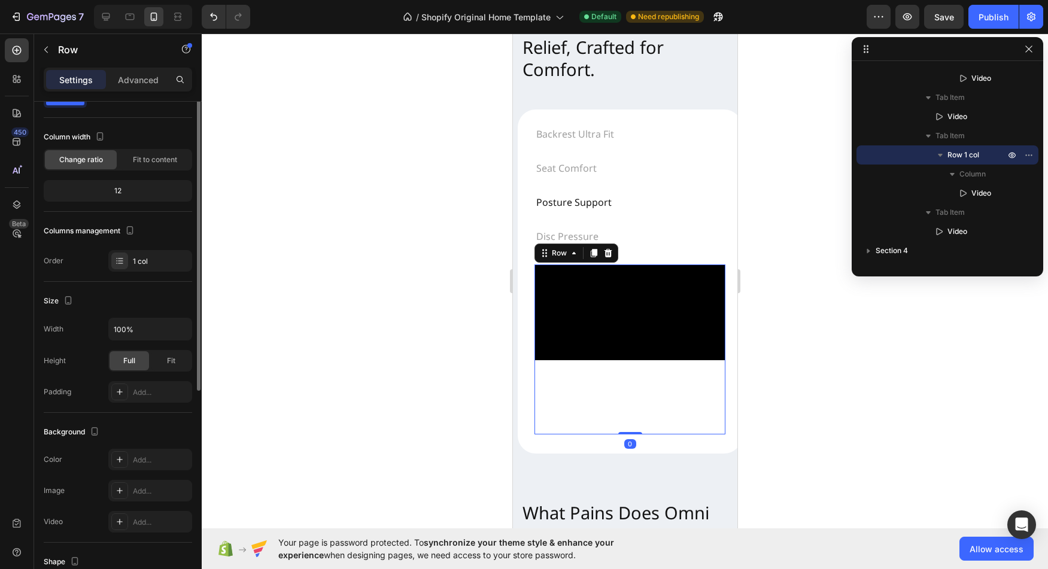
scroll to position [62, 0]
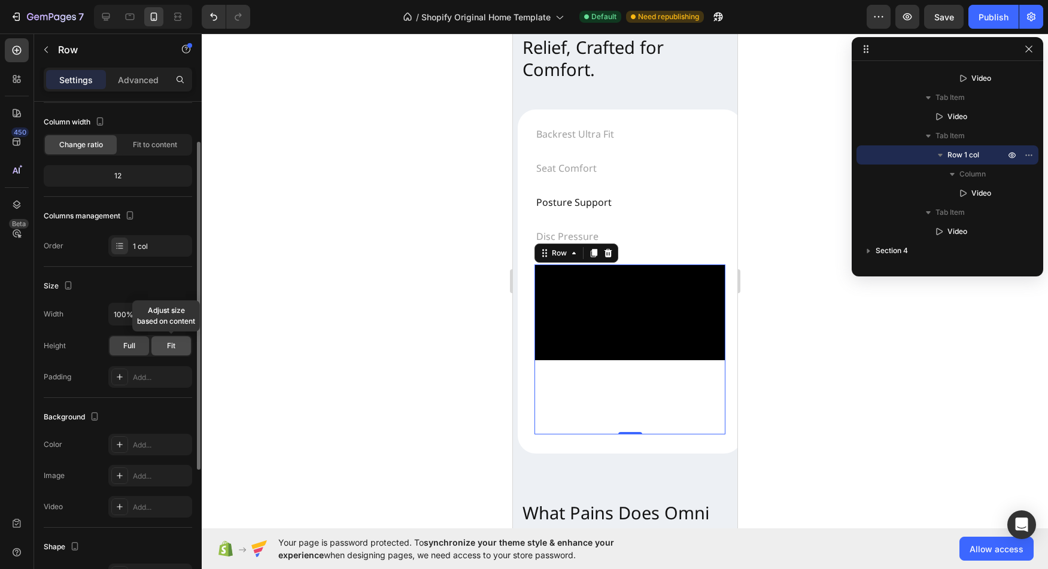
click at [174, 345] on span "Fit" at bounding box center [171, 346] width 8 height 11
click at [132, 351] on span "Full" at bounding box center [129, 346] width 12 height 11
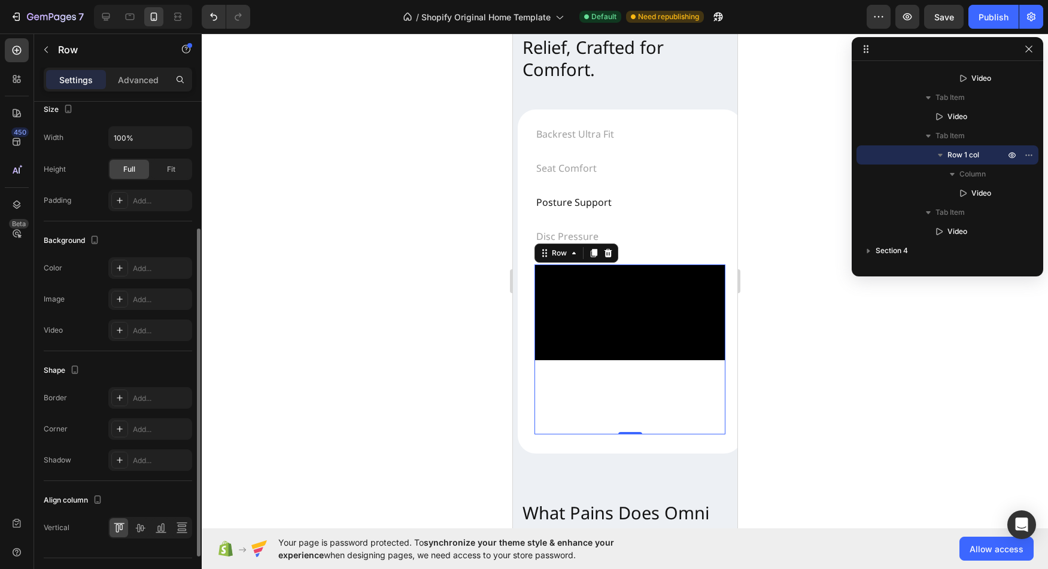
scroll to position [265, 0]
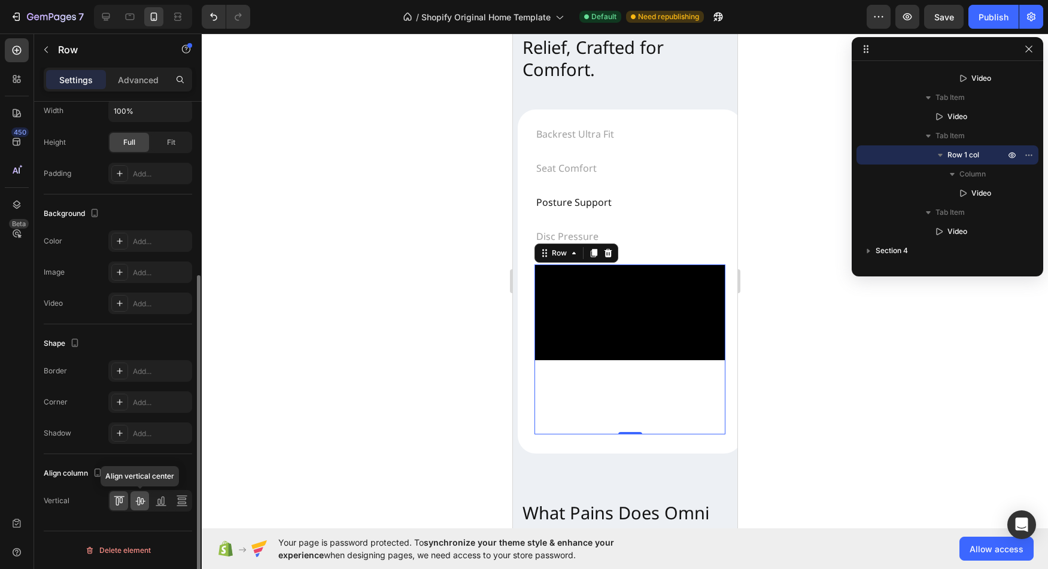
click at [142, 503] on icon at bounding box center [140, 501] width 12 height 12
click at [126, 503] on div at bounding box center [119, 500] width 19 height 19
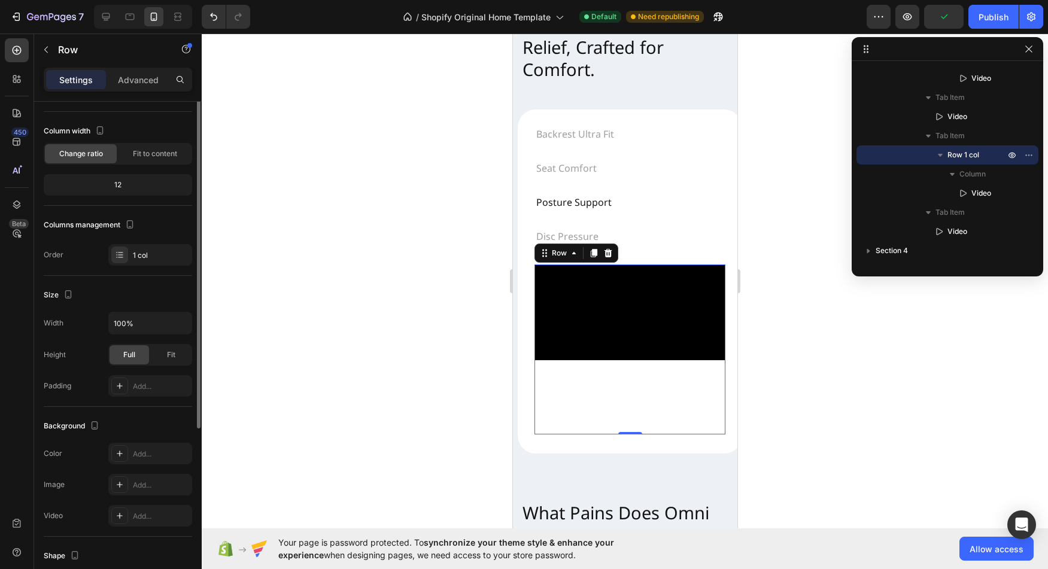
scroll to position [0, 0]
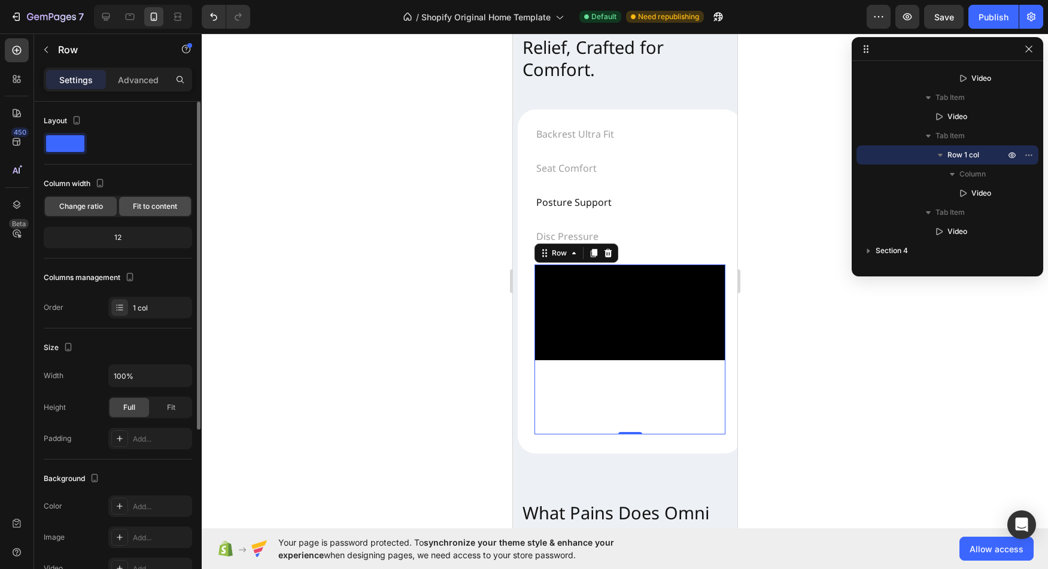
click at [144, 212] on div "Fit to content" at bounding box center [155, 206] width 72 height 19
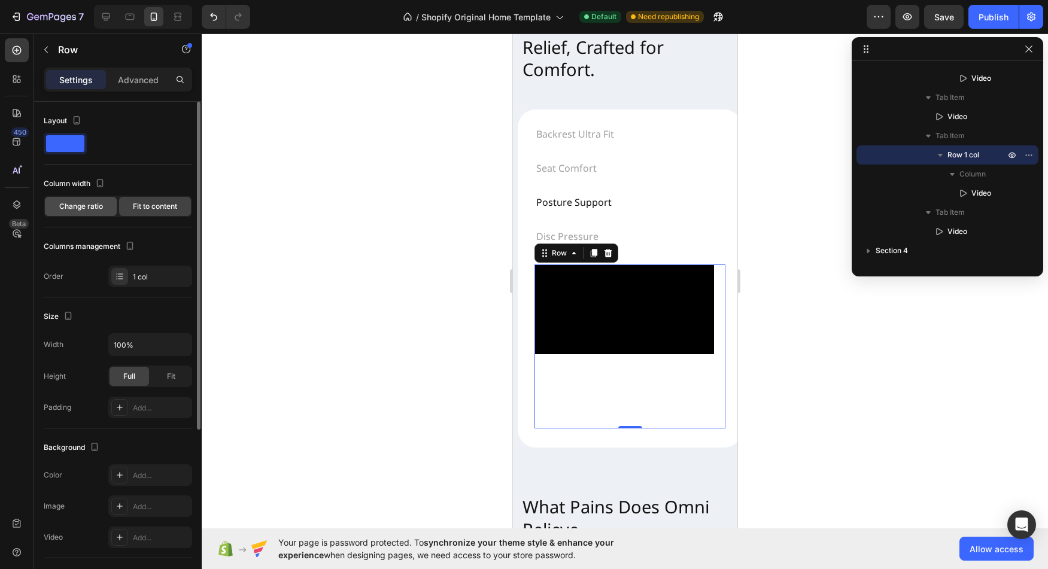
click at [83, 207] on span "Change ratio" at bounding box center [81, 206] width 44 height 11
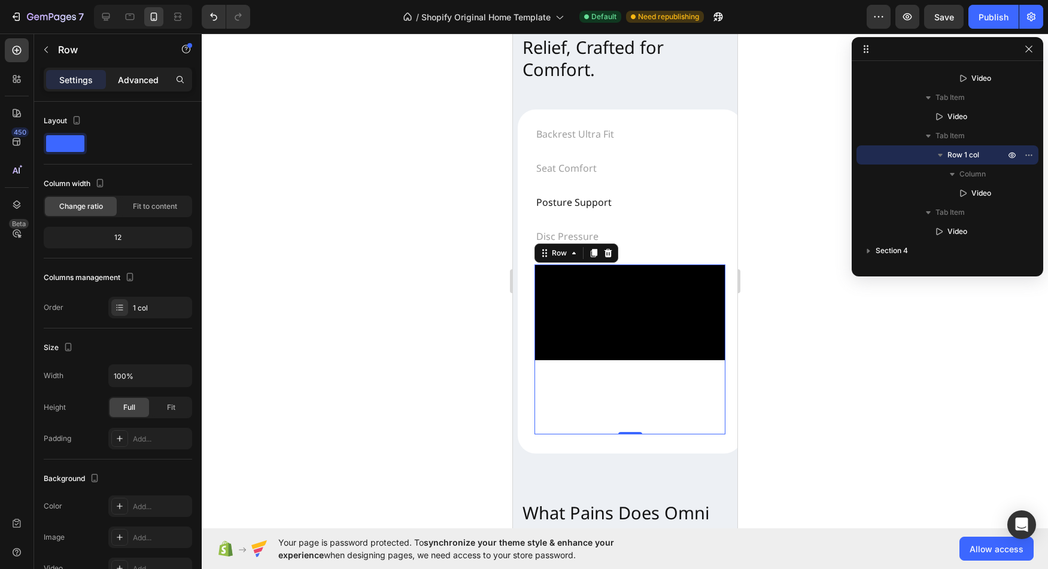
click at [119, 87] on div "Advanced" at bounding box center [138, 79] width 60 height 19
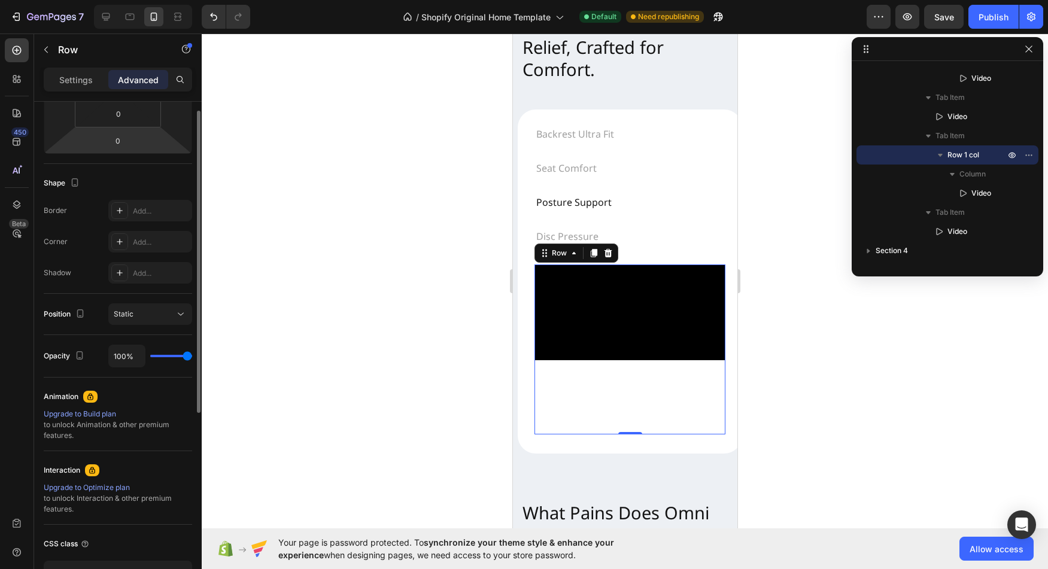
scroll to position [266, 0]
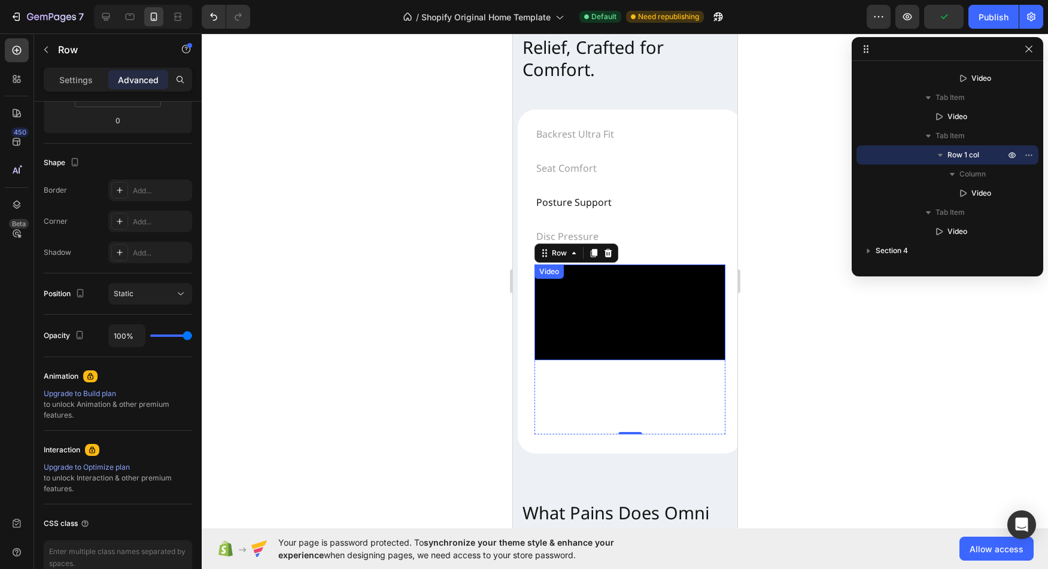
click at [579, 339] on video at bounding box center [629, 313] width 191 height 96
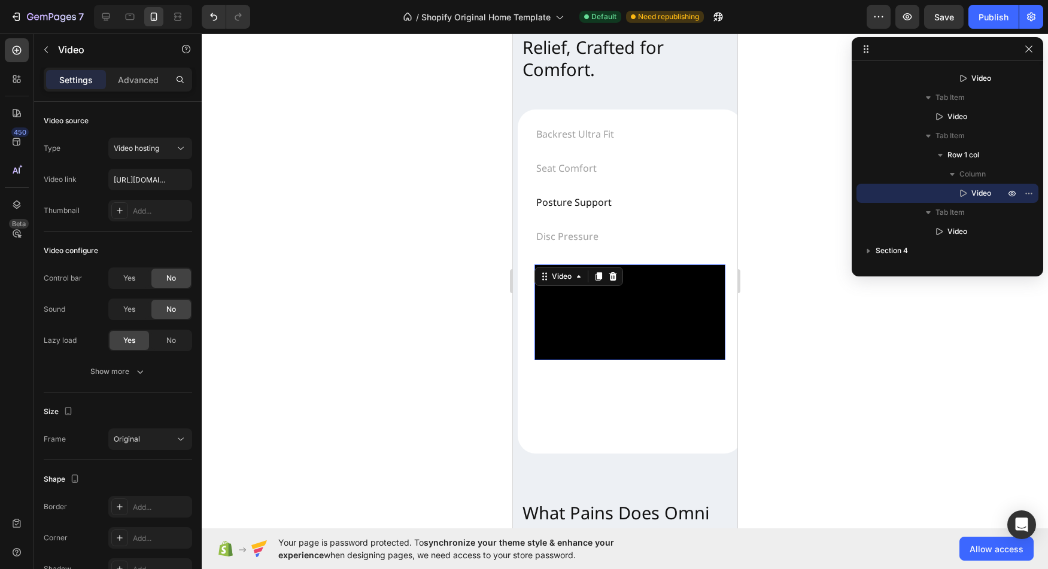
click at [336, 442] on div at bounding box center [625, 302] width 846 height 536
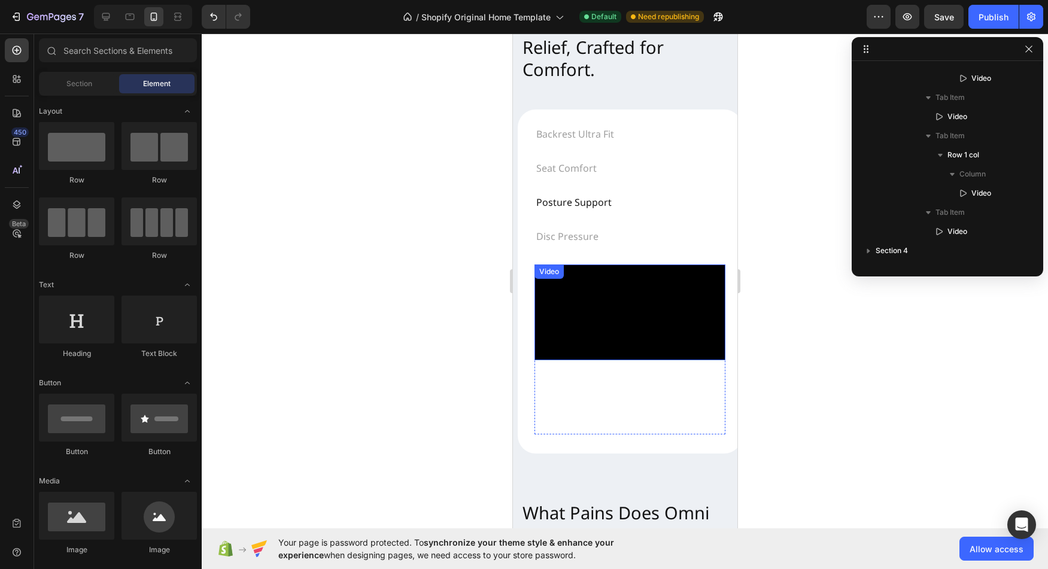
click at [631, 351] on video at bounding box center [629, 313] width 191 height 96
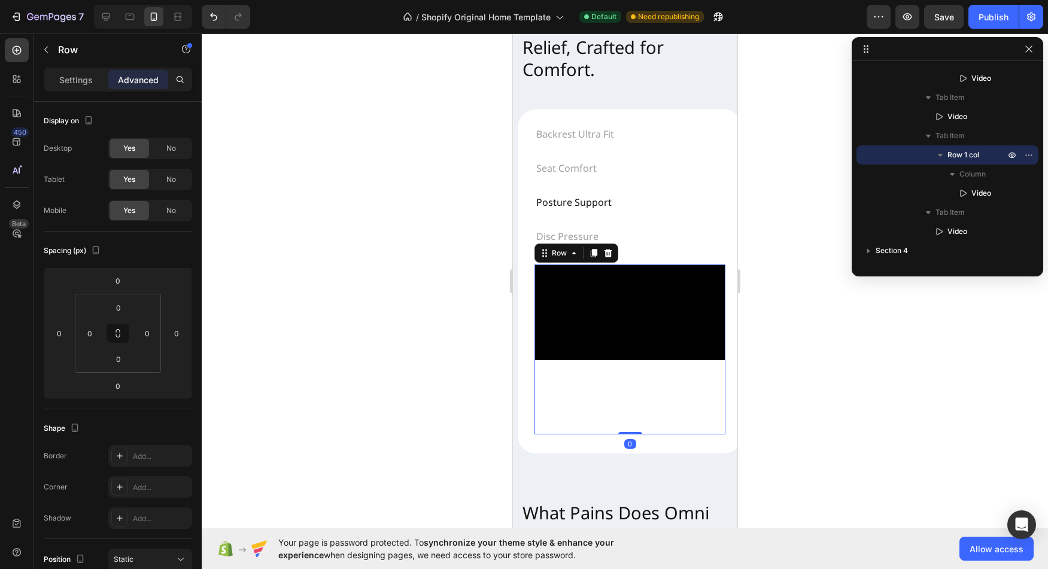
click at [630, 388] on div "Video" at bounding box center [629, 350] width 191 height 170
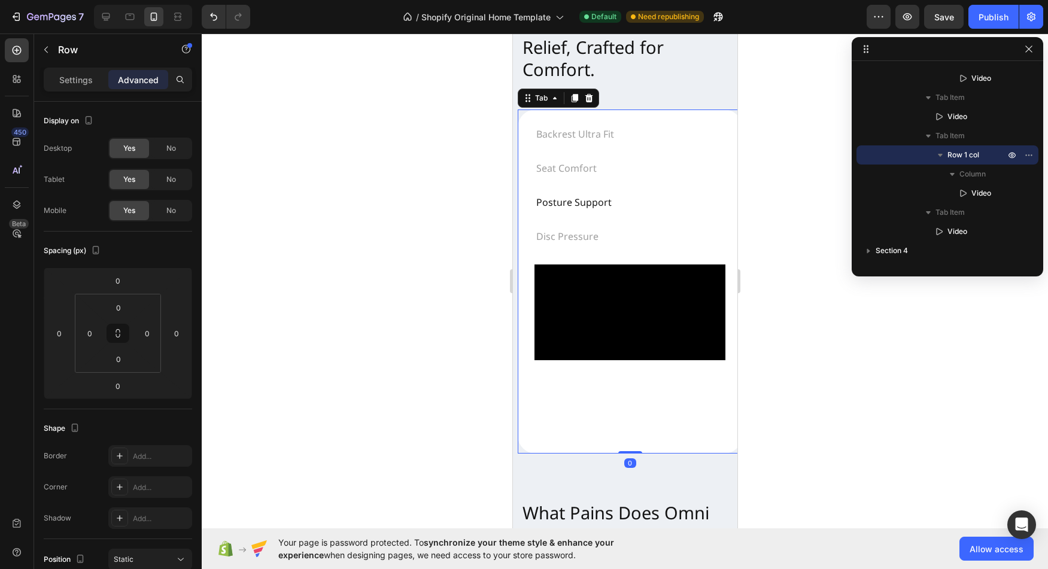
click at [526, 333] on div "Video Row Video Video Row Video" at bounding box center [629, 349] width 210 height 189
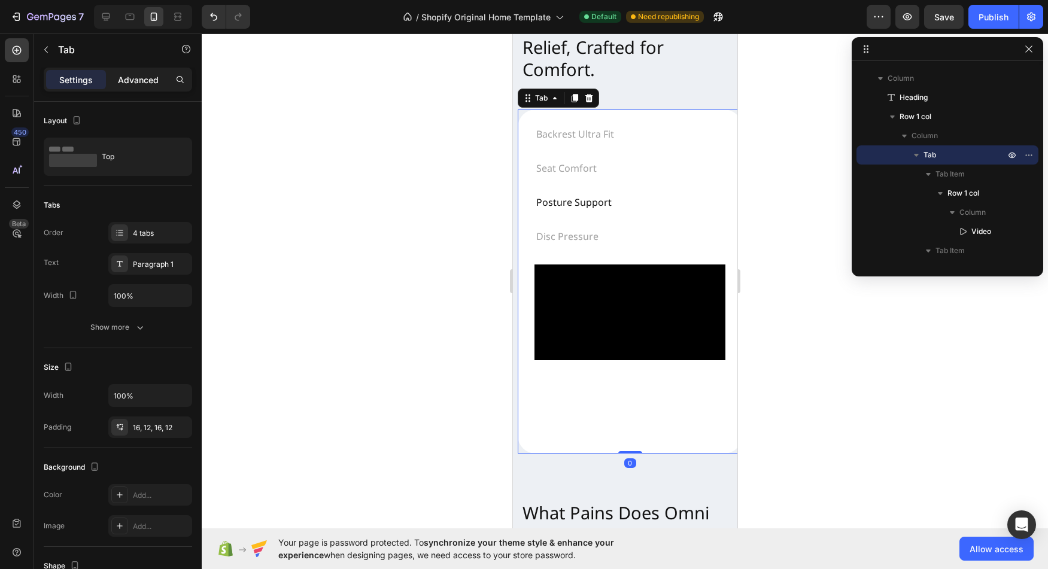
click at [123, 79] on p "Advanced" at bounding box center [138, 80] width 41 height 13
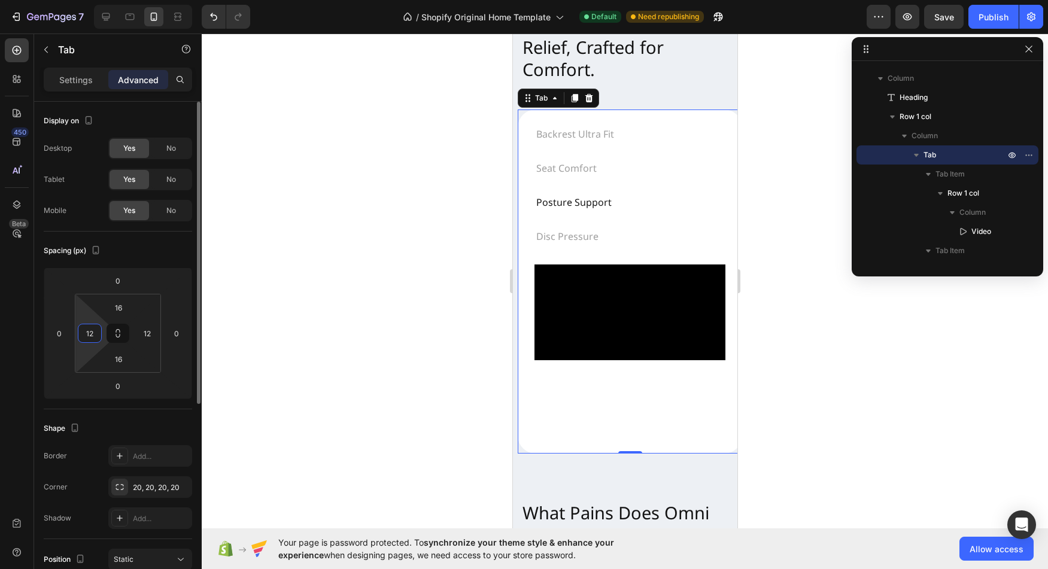
click at [98, 336] on input "12" at bounding box center [90, 333] width 18 height 18
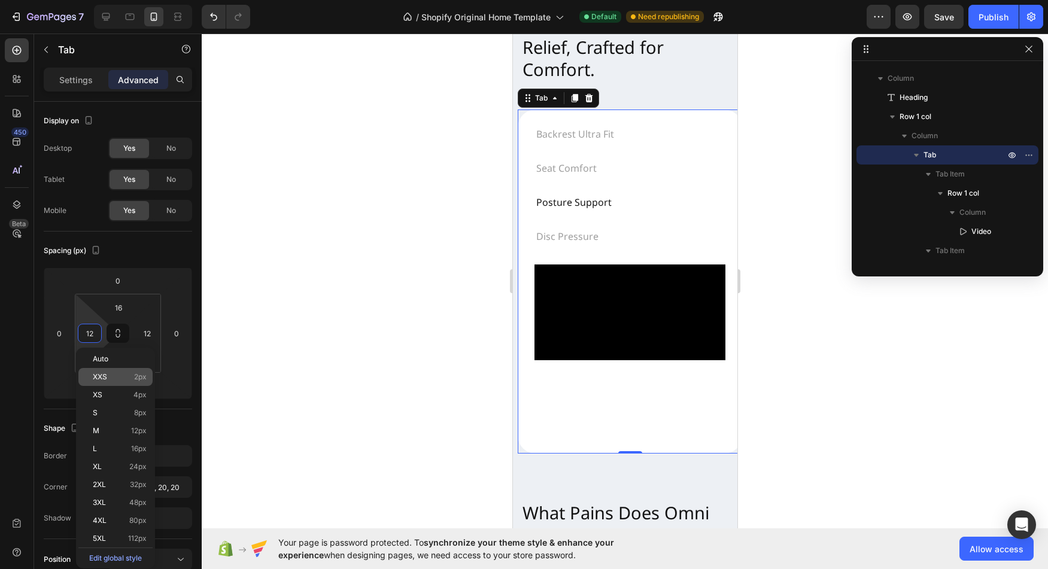
click at [120, 381] on div "XXS 2px" at bounding box center [115, 377] width 74 height 18
type input "2"
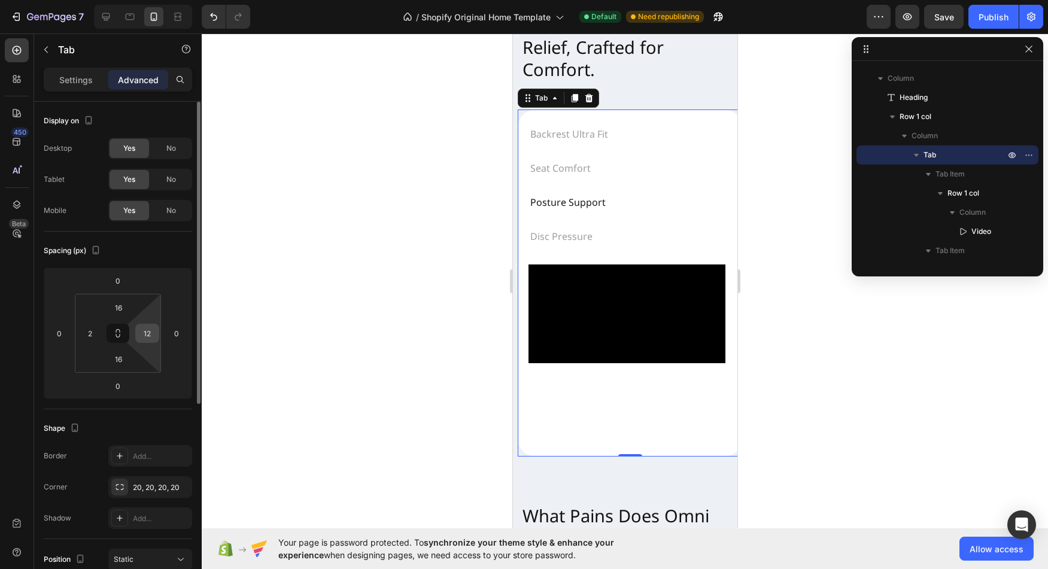
click at [144, 341] on input "12" at bounding box center [147, 333] width 18 height 18
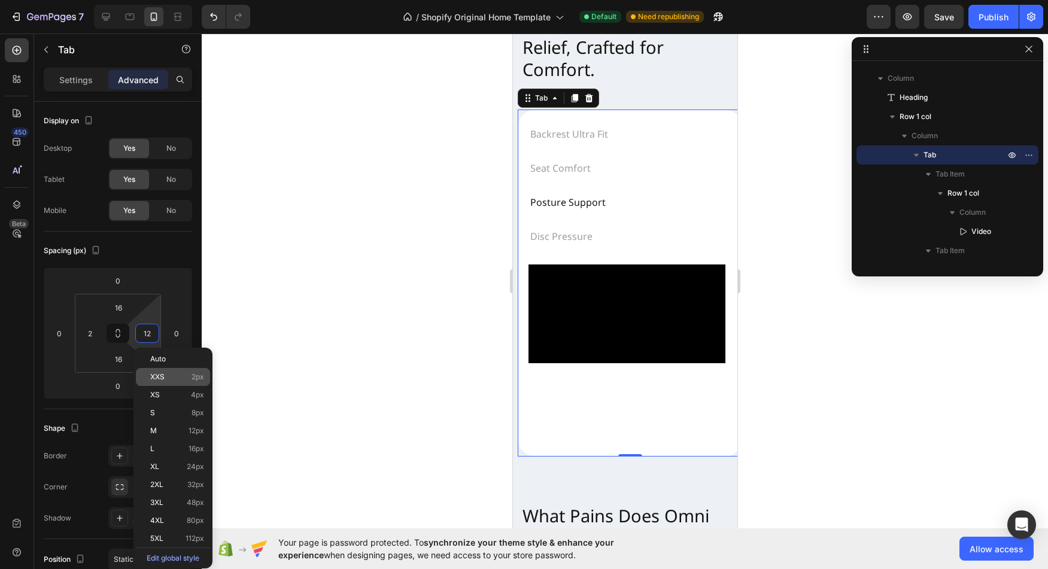
click at [171, 380] on p "XXS 2px" at bounding box center [177, 377] width 54 height 8
type input "2"
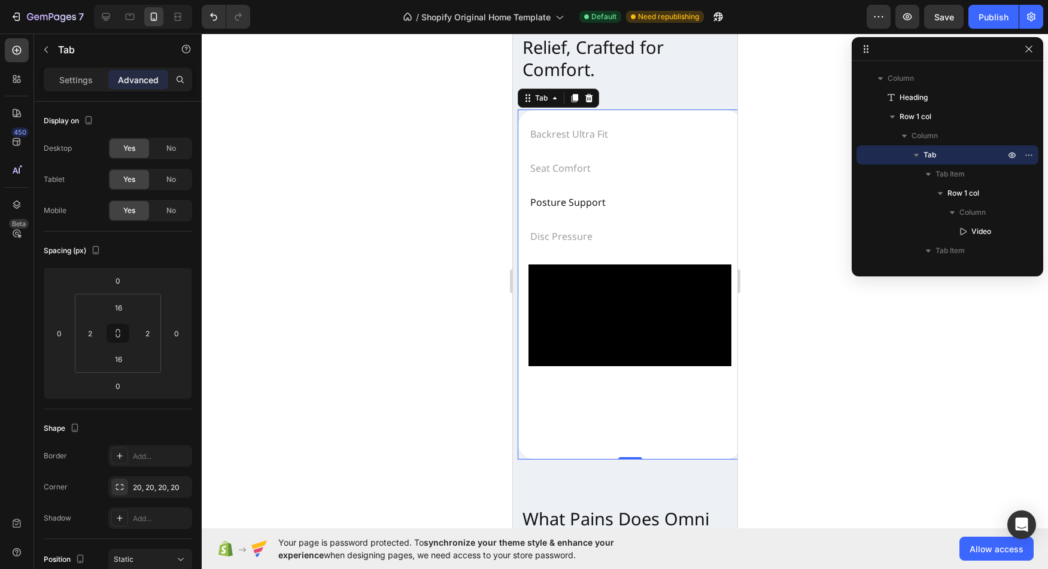
click at [429, 388] on div at bounding box center [625, 302] width 846 height 536
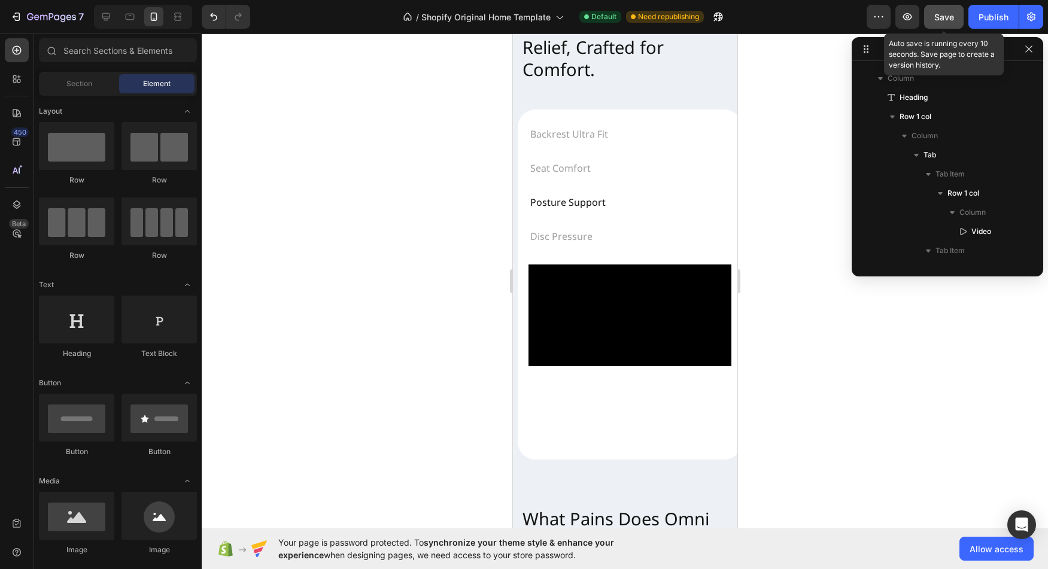
drag, startPoint x: 949, startPoint y: 22, endPoint x: 104, endPoint y: 178, distance: 859.4
click at [949, 22] on div "Save" at bounding box center [944, 17] width 20 height 13
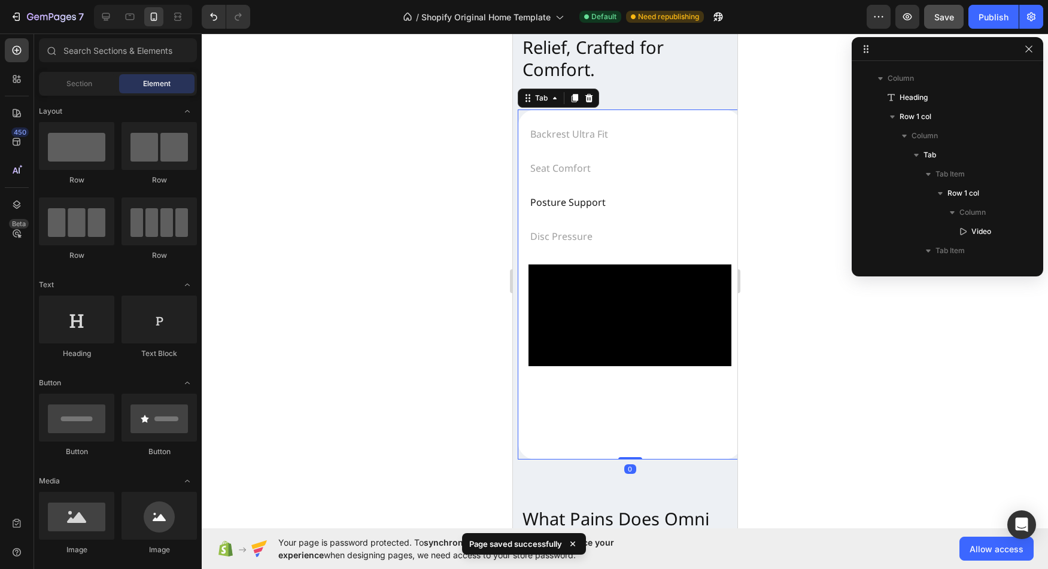
click at [537, 450] on div "Video Row Video Video Row Video" at bounding box center [629, 352] width 222 height 195
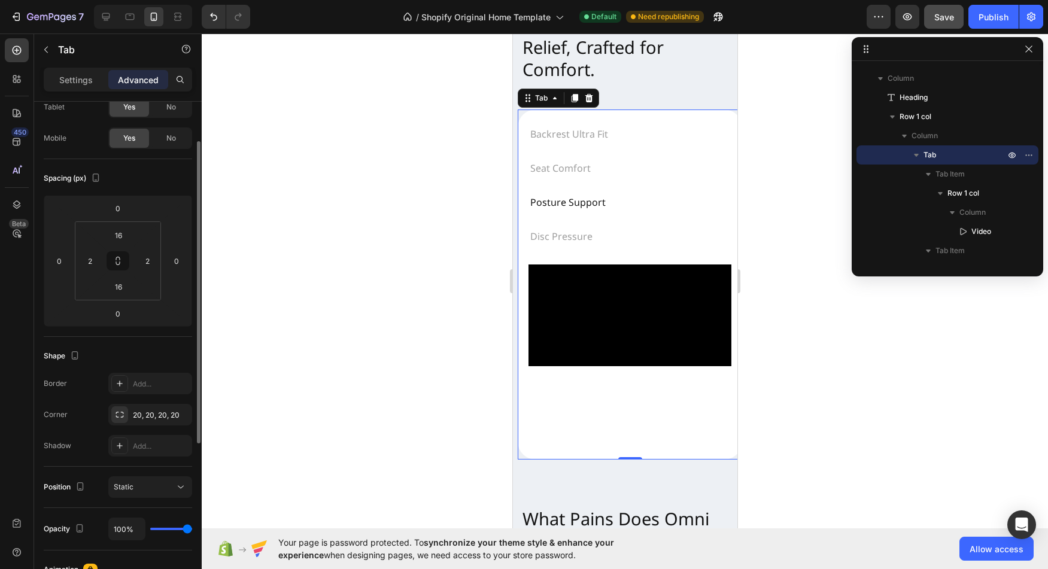
scroll to position [70, 0]
click at [99, 83] on div "Settings" at bounding box center [76, 79] width 60 height 19
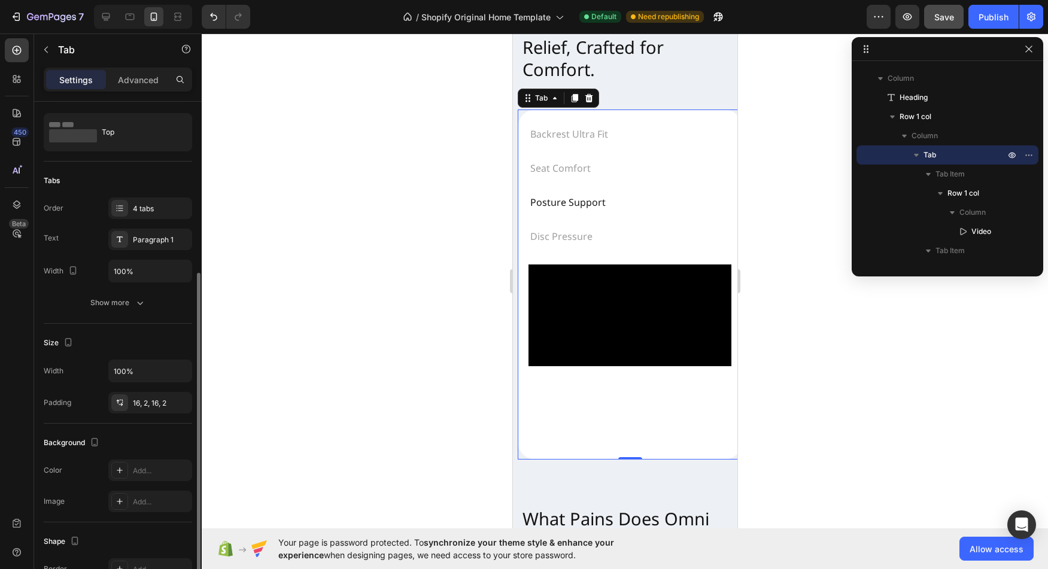
scroll to position [0, 0]
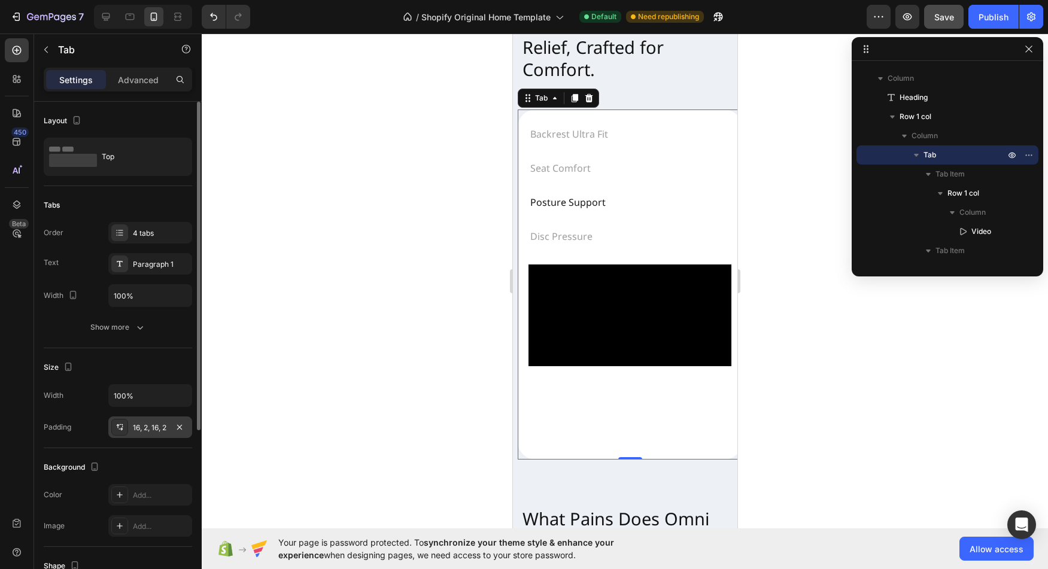
click at [125, 426] on div at bounding box center [119, 427] width 17 height 17
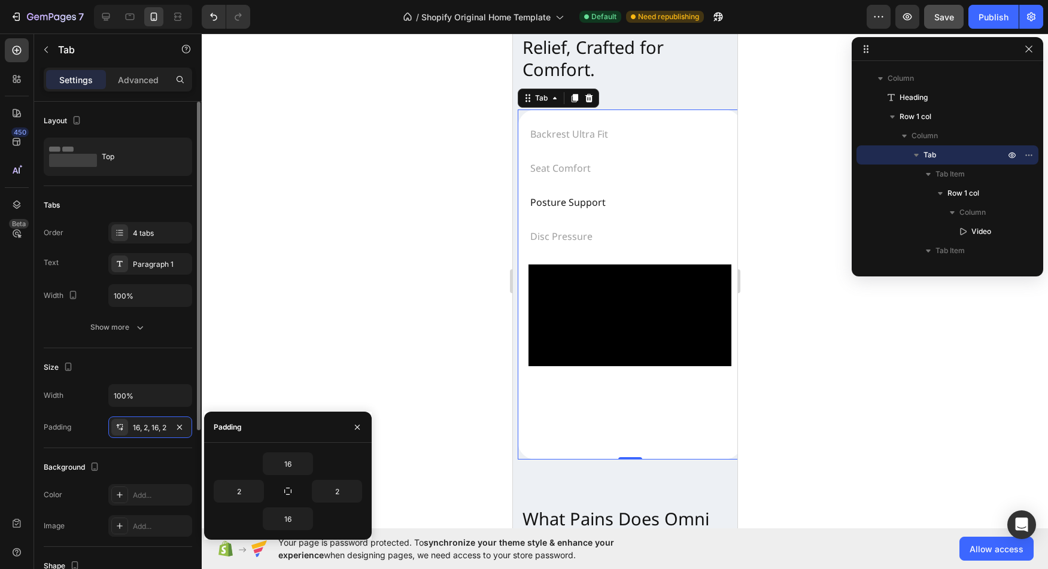
click at [65, 430] on div "Padding" at bounding box center [58, 427] width 28 height 11
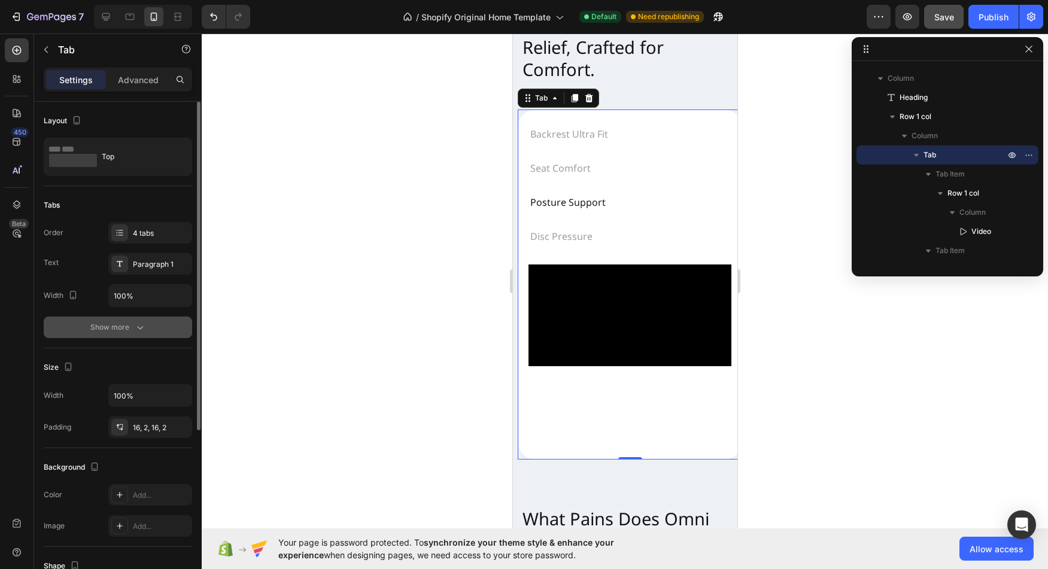
click at [117, 329] on div "Show more" at bounding box center [118, 327] width 56 height 12
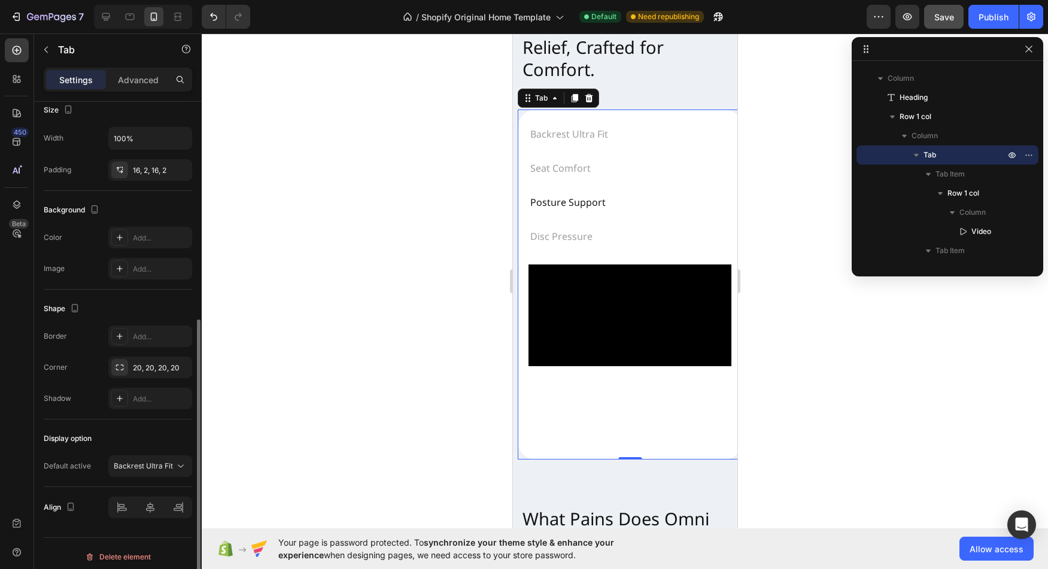
scroll to position [388, 0]
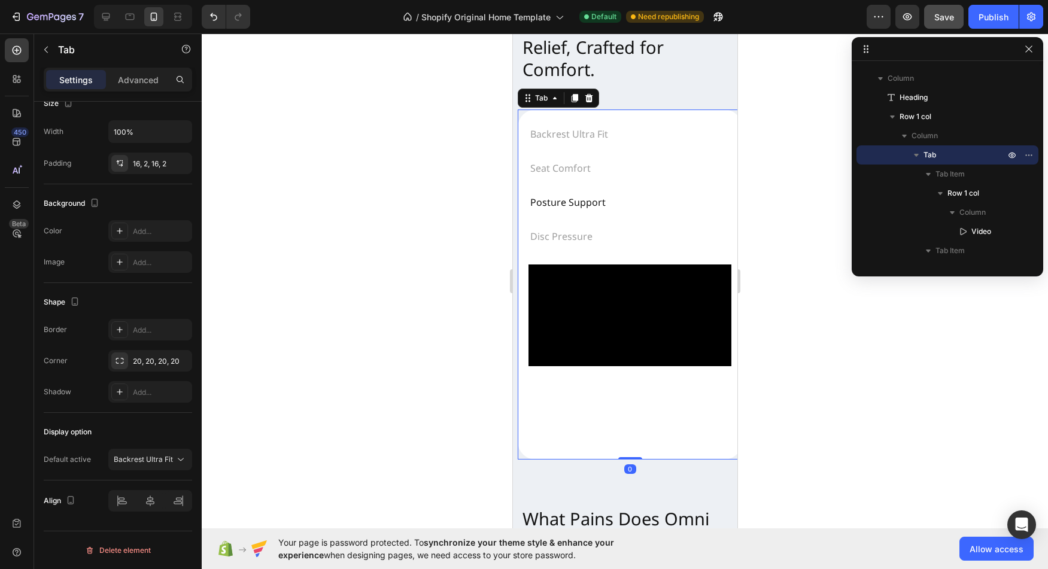
drag, startPoint x: 626, startPoint y: 466, endPoint x: 626, endPoint y: 396, distance: 69.4
click at [626, 396] on div "Backrest Ultra Fit Seat Comfort Posture Support Disc Pressure Video Row Video V…" at bounding box center [629, 285] width 224 height 350
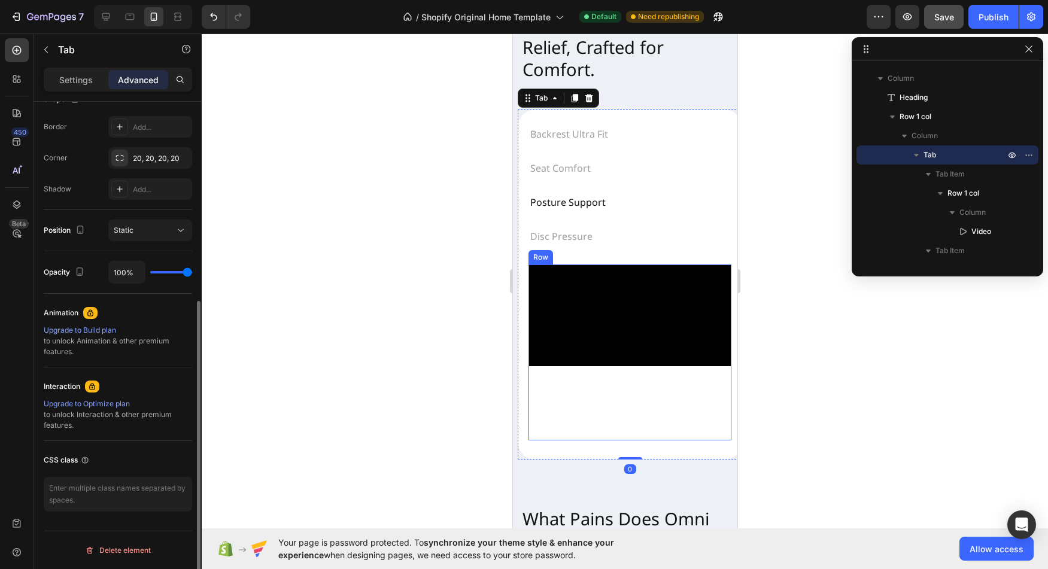
scroll to position [329, 0]
click at [599, 401] on div "Video" at bounding box center [629, 353] width 203 height 176
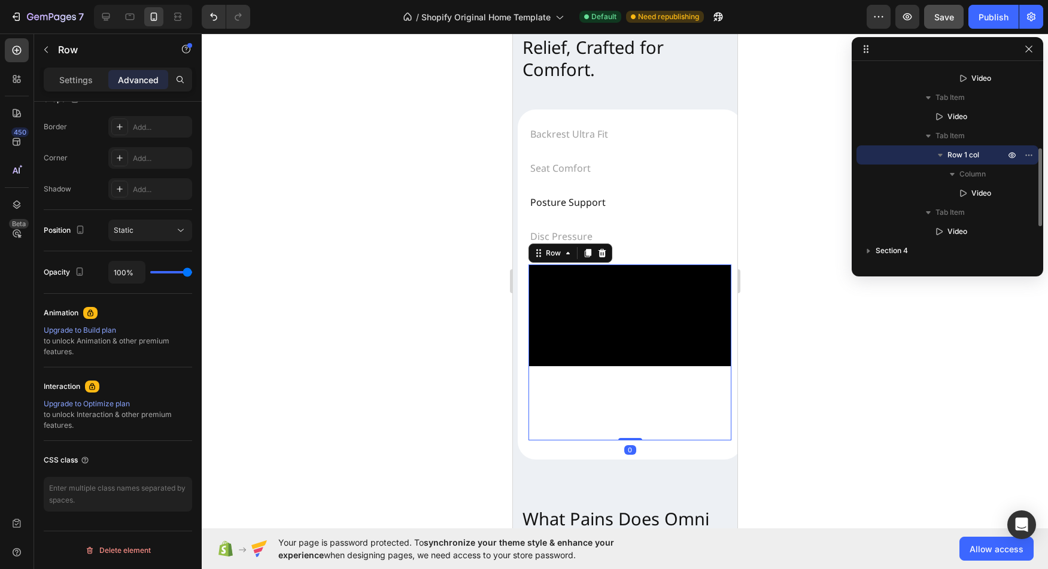
scroll to position [0, 0]
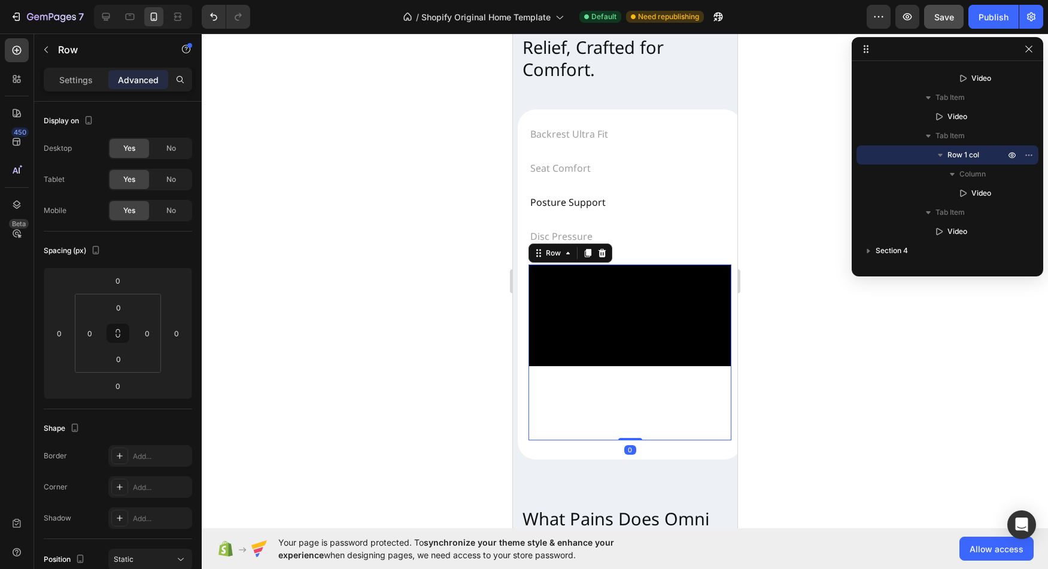
drag, startPoint x: 632, startPoint y: 445, endPoint x: 637, endPoint y: 383, distance: 61.8
click at [637, 383] on div "Video Row 0" at bounding box center [629, 353] width 203 height 176
drag, startPoint x: 626, startPoint y: 447, endPoint x: 629, endPoint y: 397, distance: 49.2
click at [629, 397] on div "Video Row 0" at bounding box center [629, 353] width 203 height 176
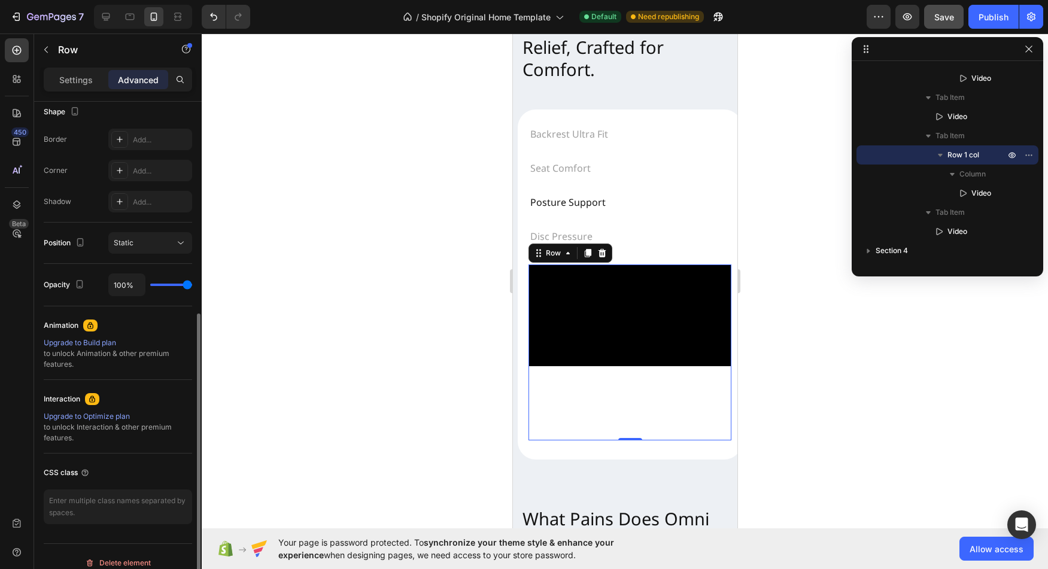
scroll to position [329, 0]
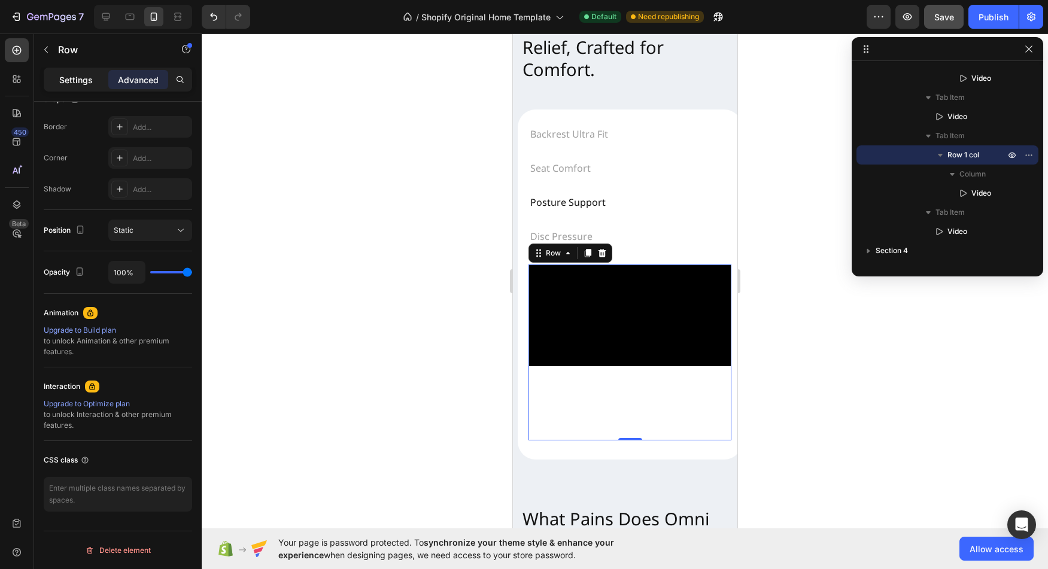
click at [89, 81] on p "Settings" at bounding box center [76, 80] width 34 height 13
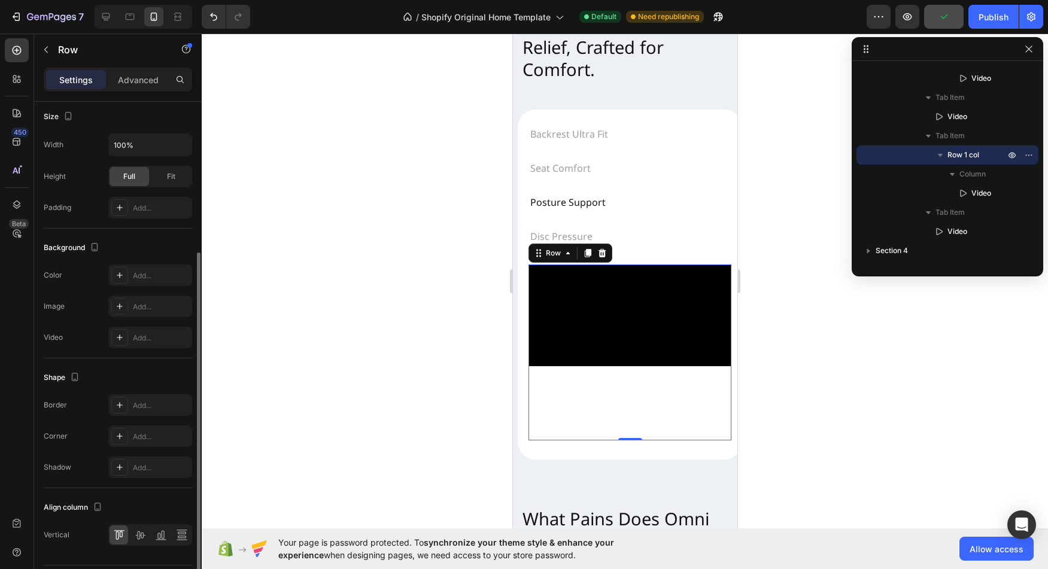
scroll to position [265, 0]
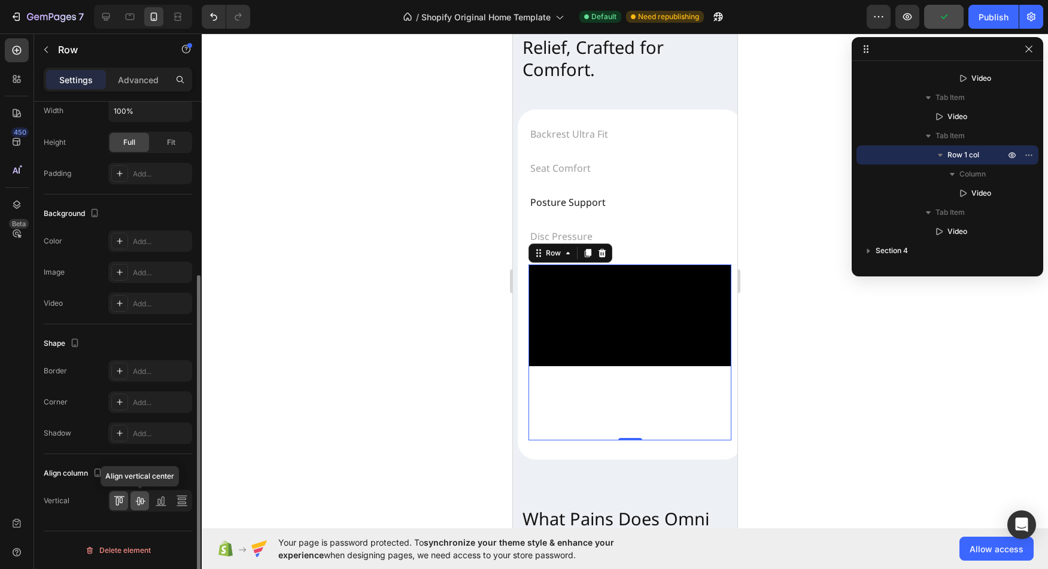
click at [139, 502] on icon at bounding box center [140, 501] width 12 height 12
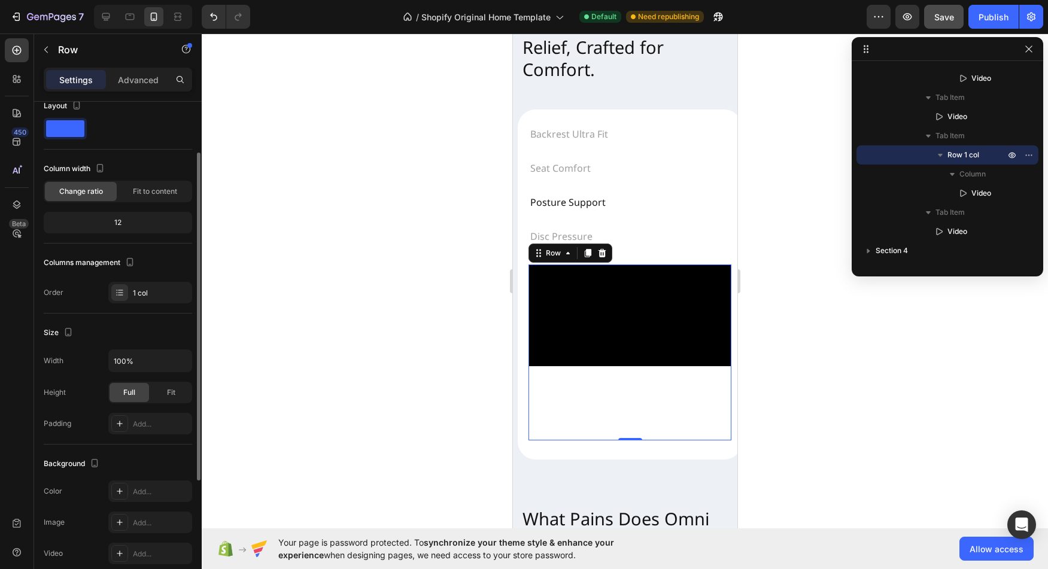
scroll to position [0, 0]
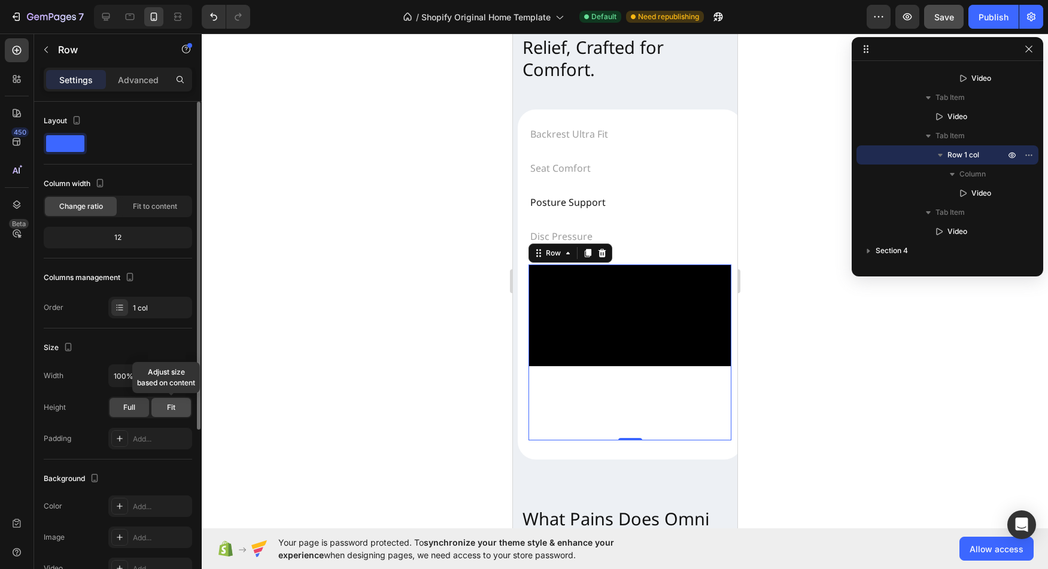
click at [167, 411] on span "Fit" at bounding box center [171, 407] width 8 height 11
click at [138, 409] on div "Full" at bounding box center [130, 407] width 40 height 19
click at [123, 310] on icon at bounding box center [120, 309] width 5 height 1
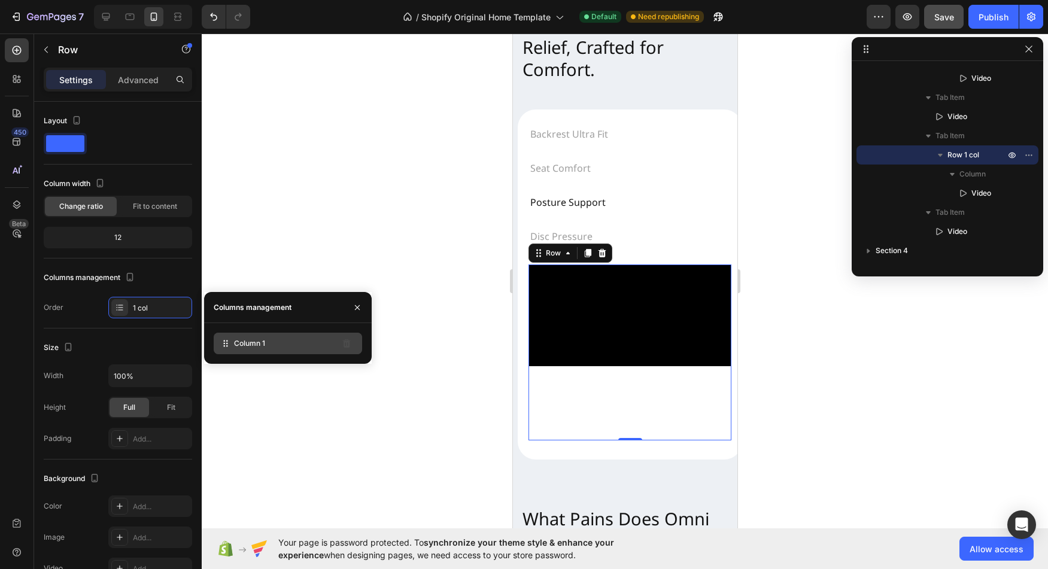
click at [246, 345] on span "Column 1" at bounding box center [249, 343] width 31 height 11
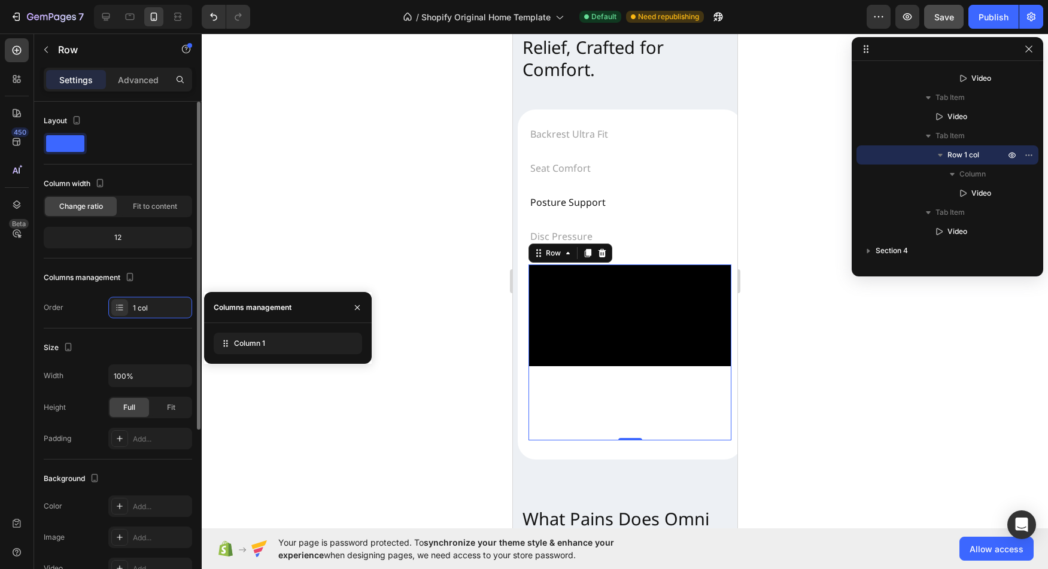
click at [84, 312] on div "Order 1 col" at bounding box center [118, 308] width 148 height 22
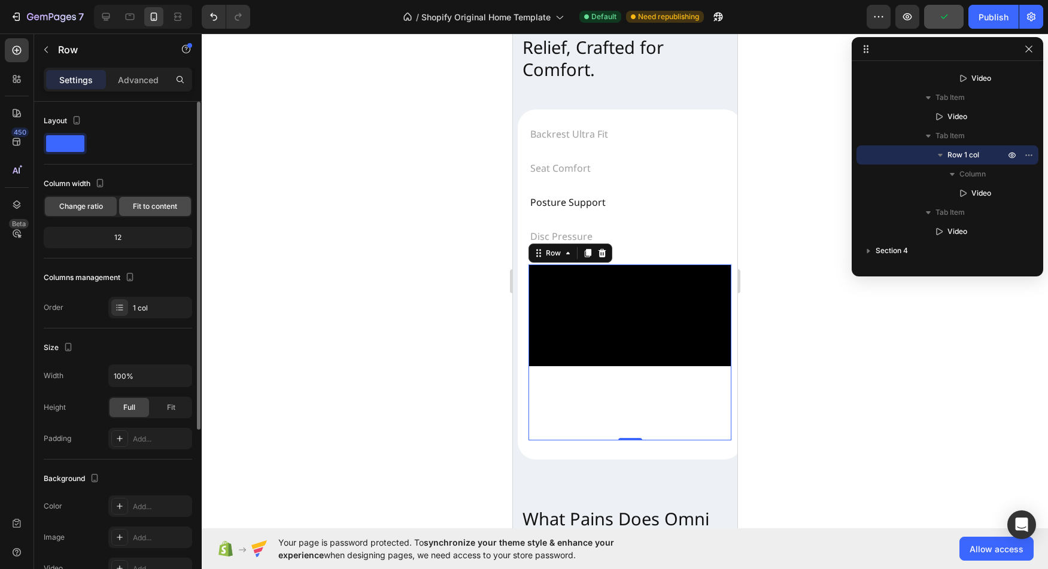
click at [154, 211] on span "Fit to content" at bounding box center [155, 206] width 44 height 11
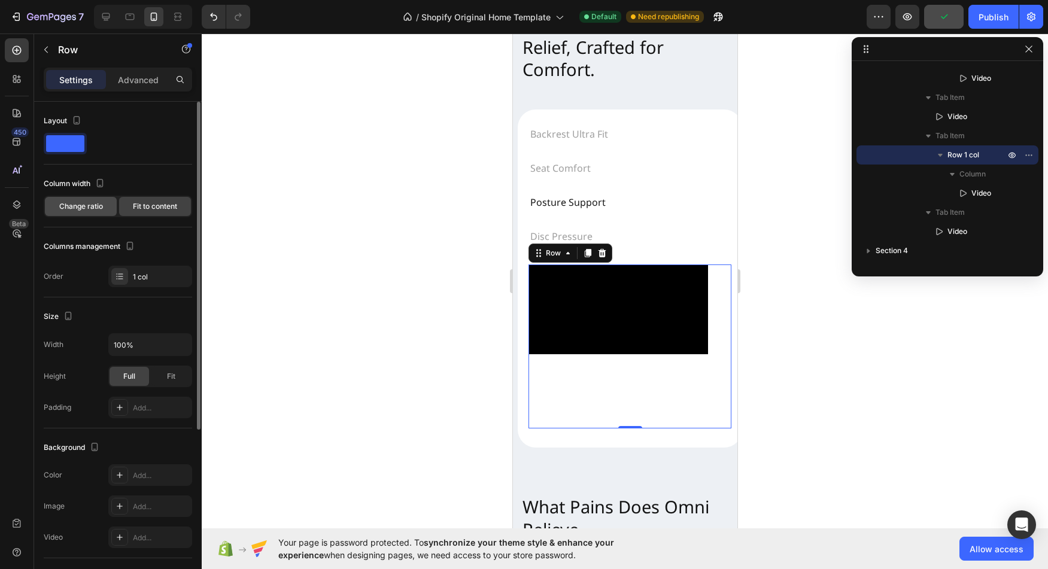
click at [90, 209] on span "Change ratio" at bounding box center [81, 206] width 44 height 11
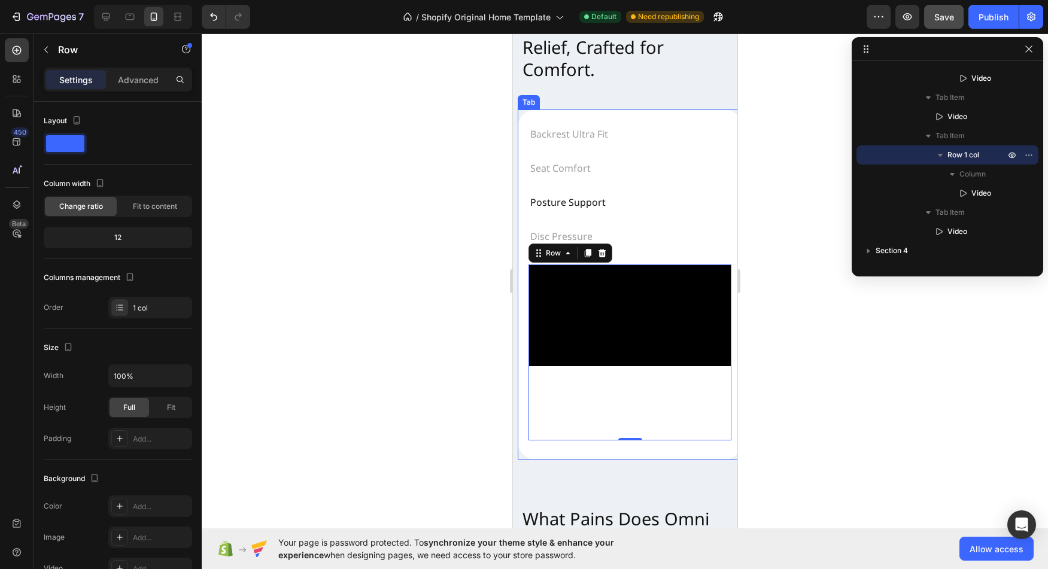
click at [524, 318] on div "Video Row Video Video Row 0 Video" at bounding box center [629, 352] width 222 height 195
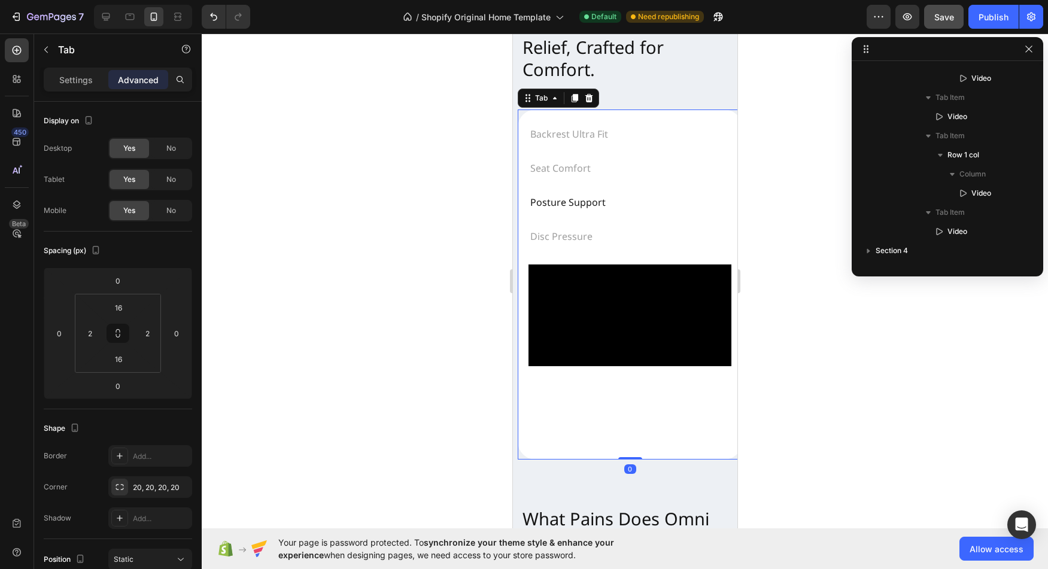
scroll to position [54, 0]
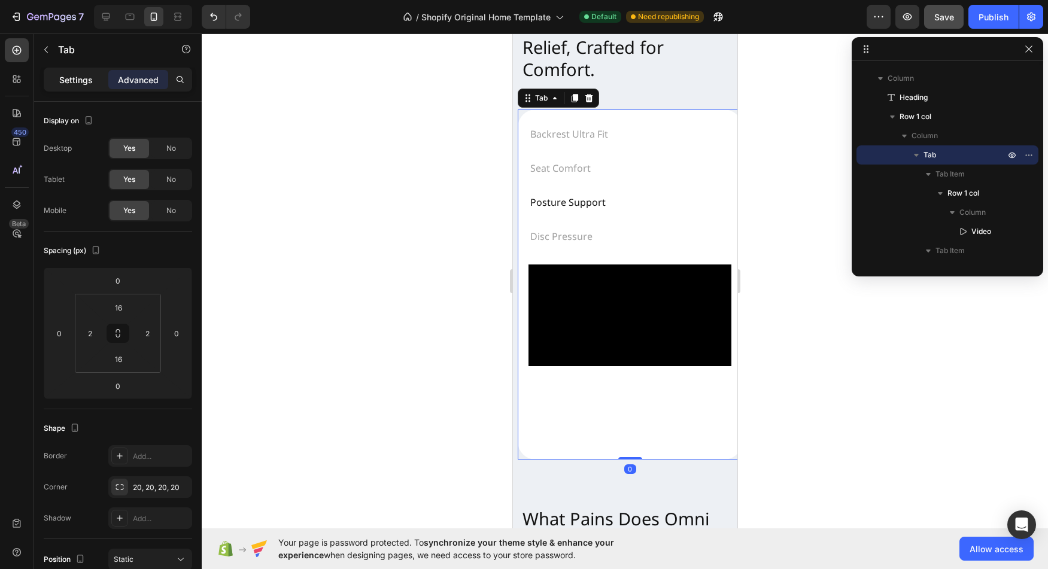
click at [71, 88] on div "Settings" at bounding box center [76, 79] width 60 height 19
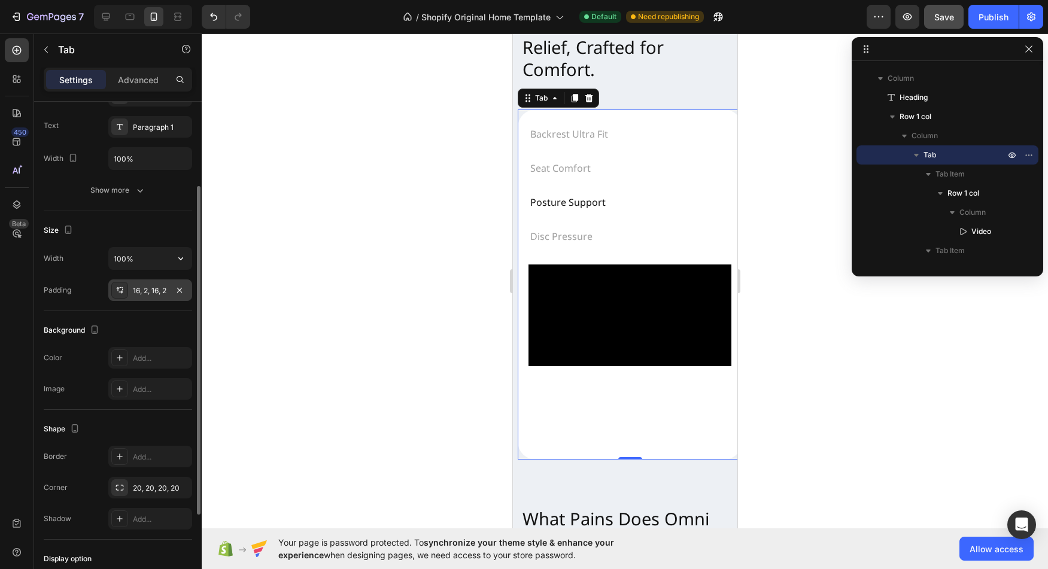
scroll to position [134, 0]
click at [123, 292] on icon at bounding box center [120, 294] width 10 height 10
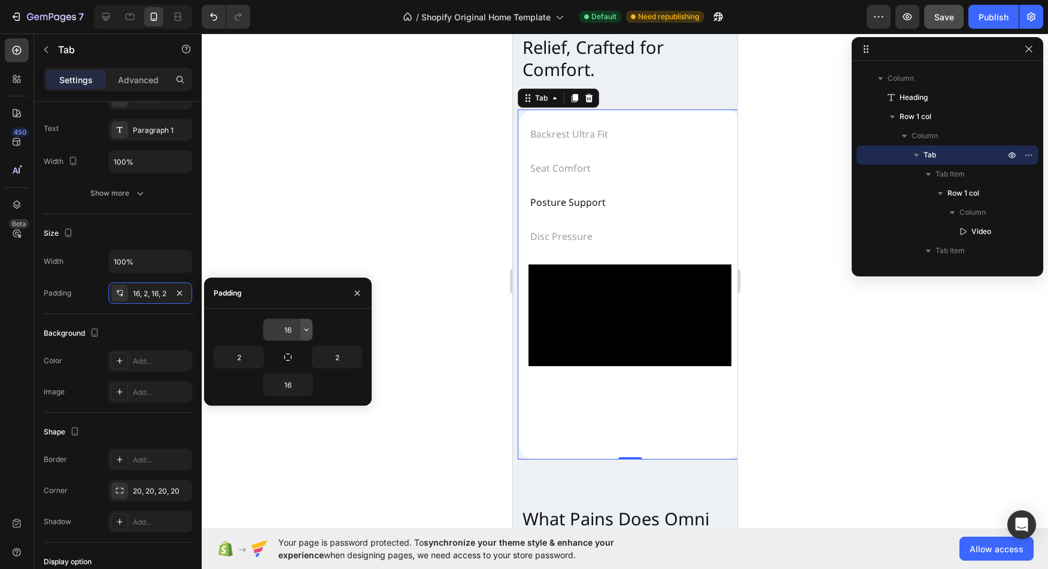
click at [305, 334] on icon "button" at bounding box center [307, 330] width 10 height 10
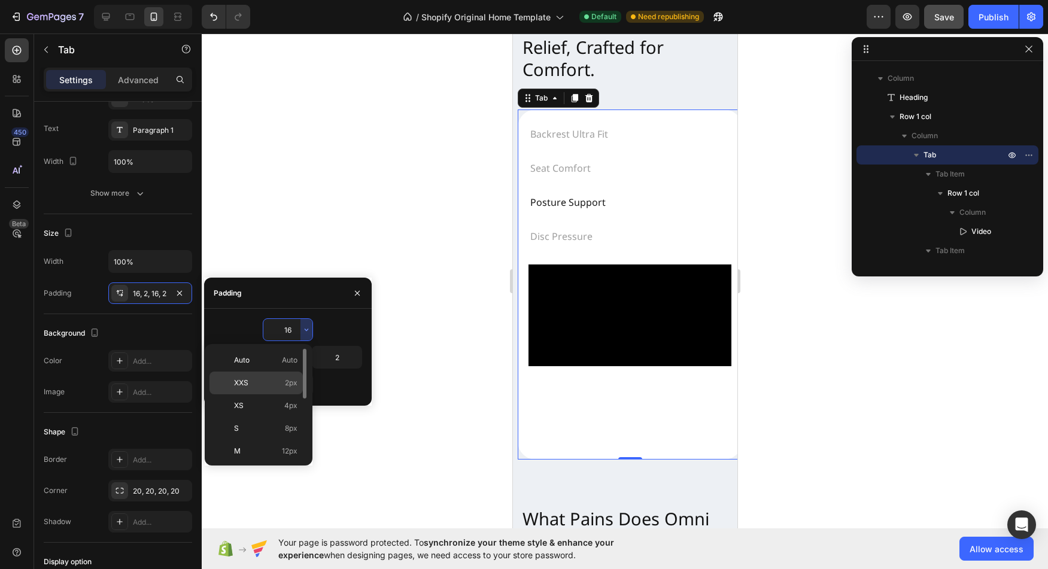
click at [266, 385] on p "XXS 2px" at bounding box center [265, 383] width 63 height 11
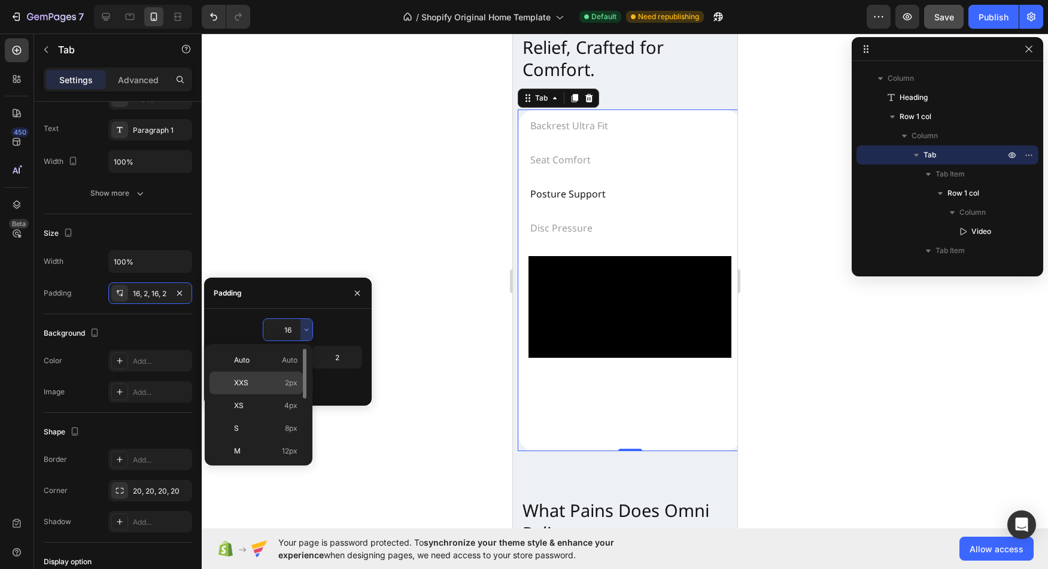
type input "2"
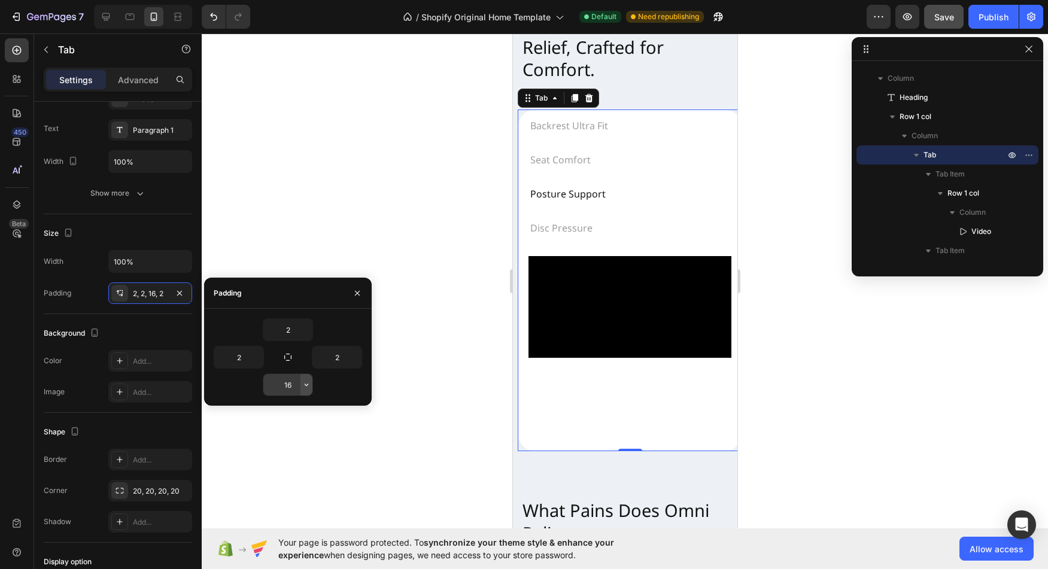
click at [305, 386] on icon "button" at bounding box center [307, 385] width 10 height 10
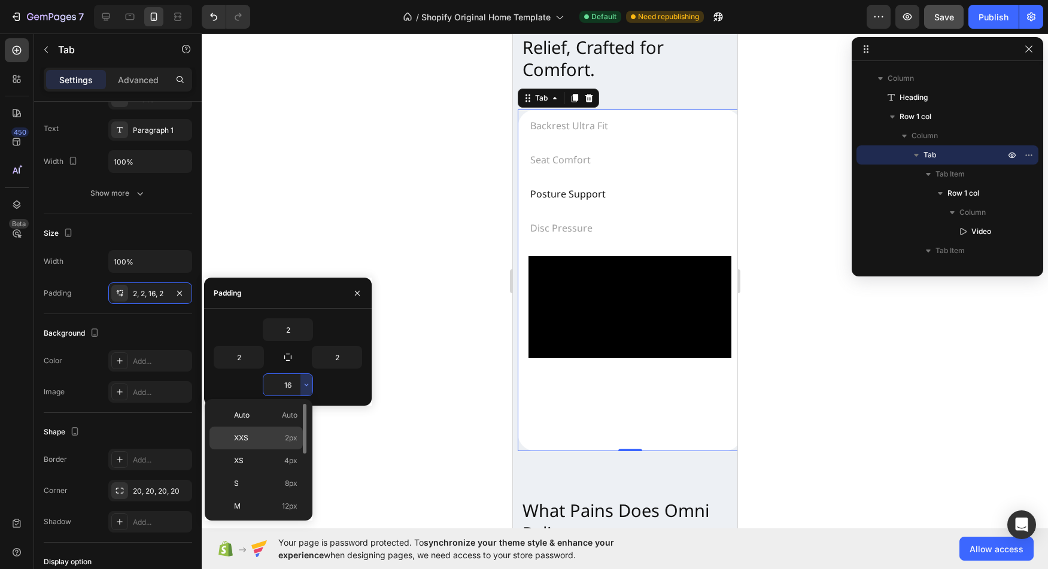
click at [262, 433] on p "XXS 2px" at bounding box center [265, 438] width 63 height 11
type input "2"
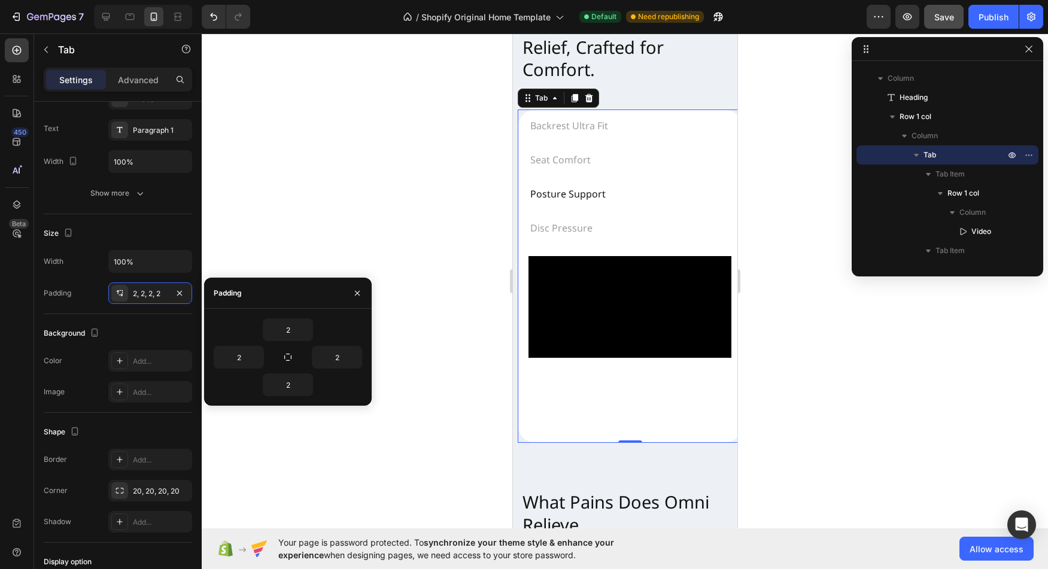
click at [262, 433] on div at bounding box center [625, 302] width 846 height 536
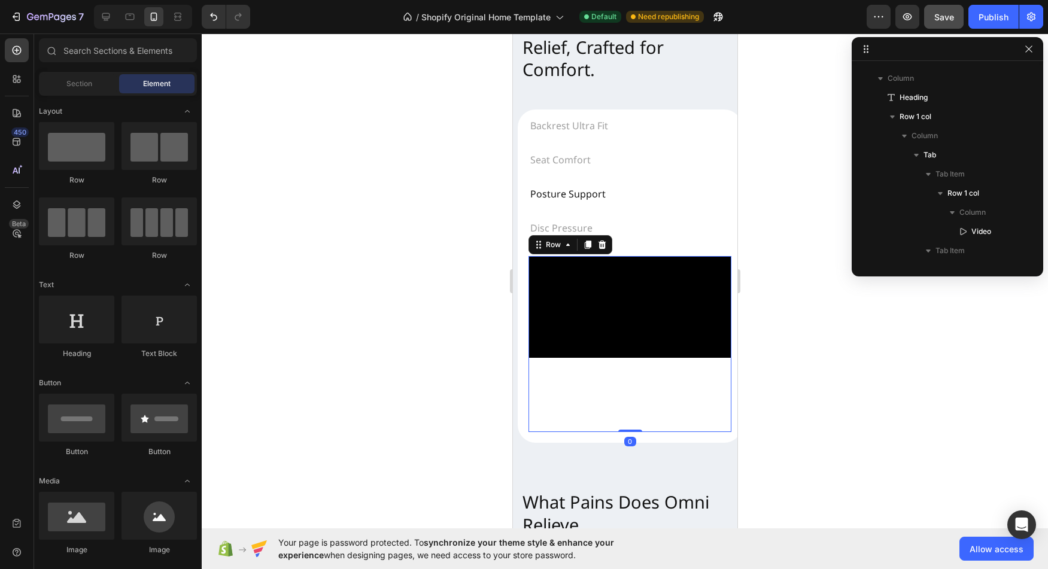
click at [629, 398] on div "Video" at bounding box center [629, 344] width 203 height 176
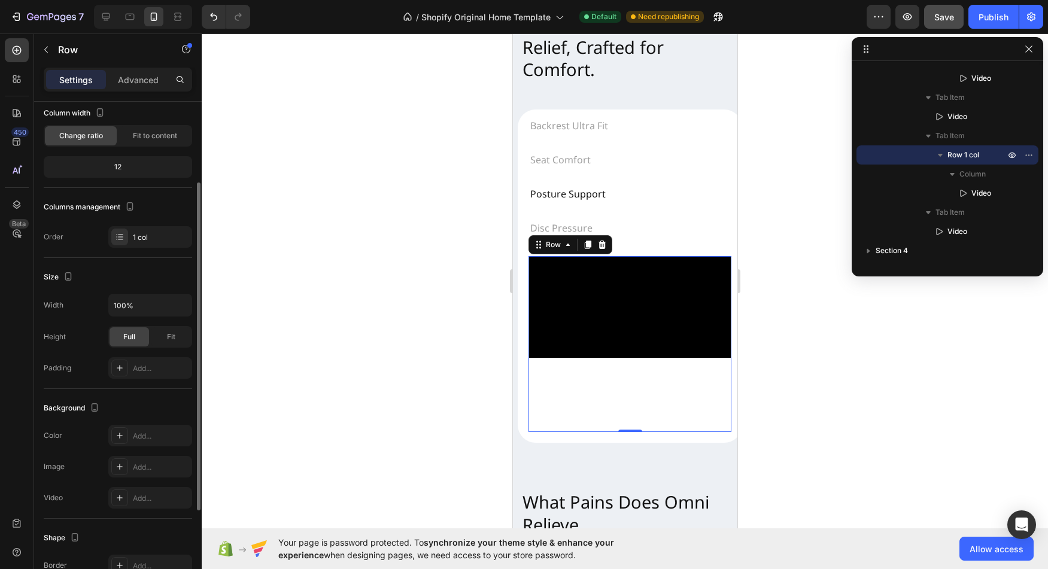
scroll to position [101, 0]
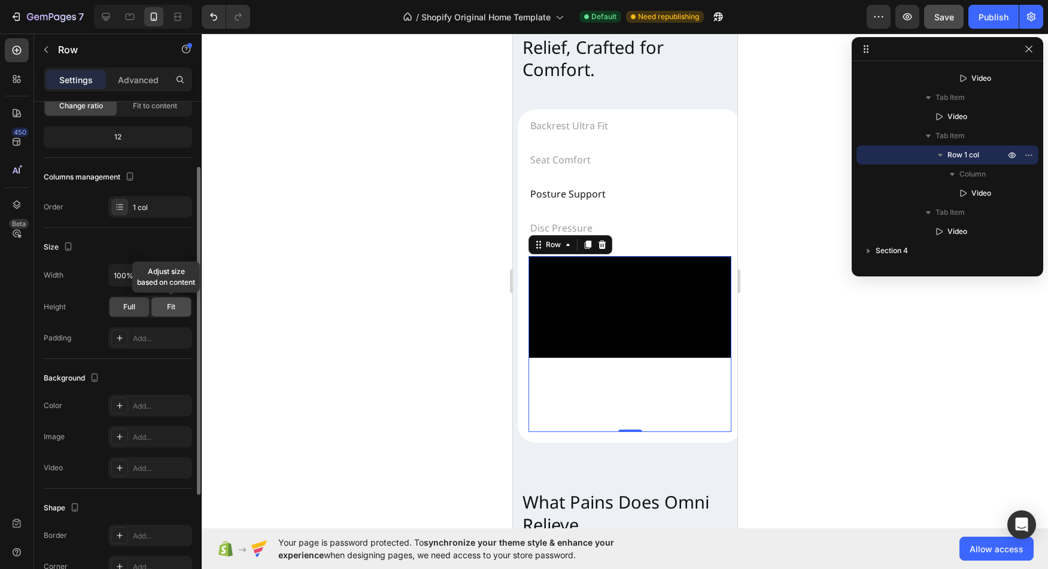
click at [165, 303] on div "Fit" at bounding box center [171, 307] width 40 height 19
click at [184, 276] on icon "button" at bounding box center [181, 275] width 12 height 12
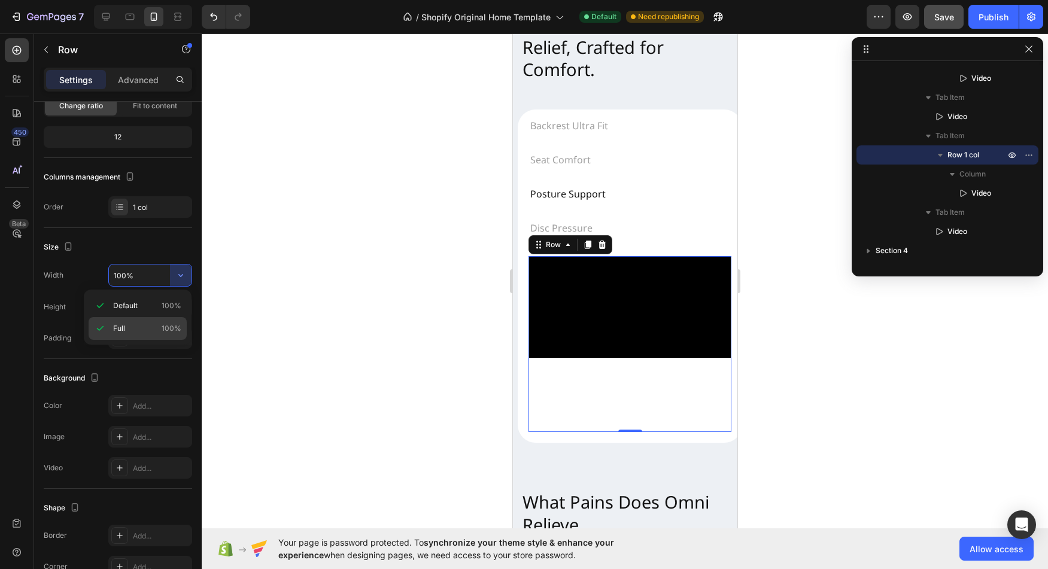
click at [165, 330] on span "100%" at bounding box center [172, 328] width 20 height 11
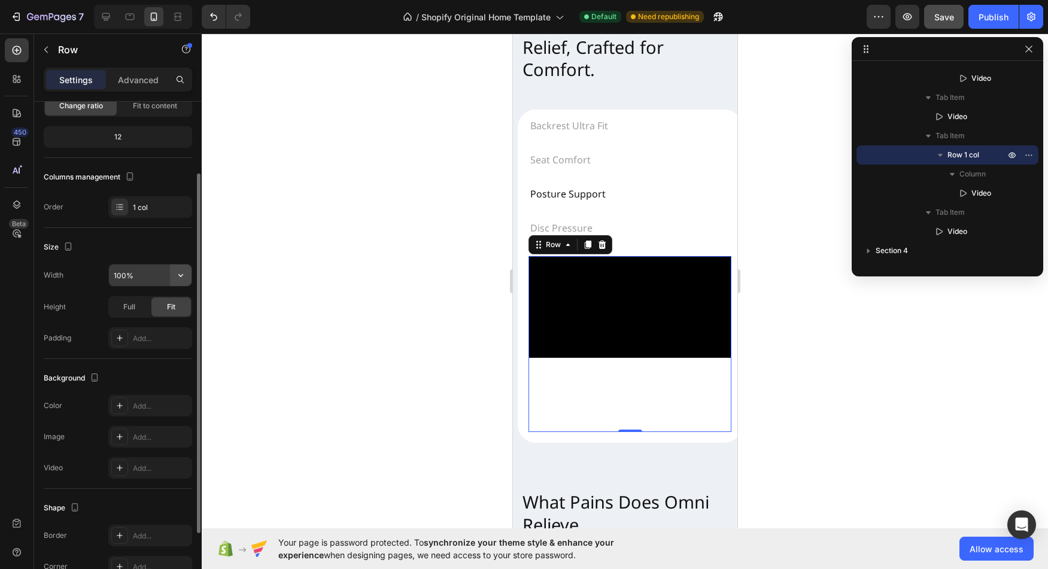
click at [180, 279] on icon "button" at bounding box center [181, 275] width 12 height 12
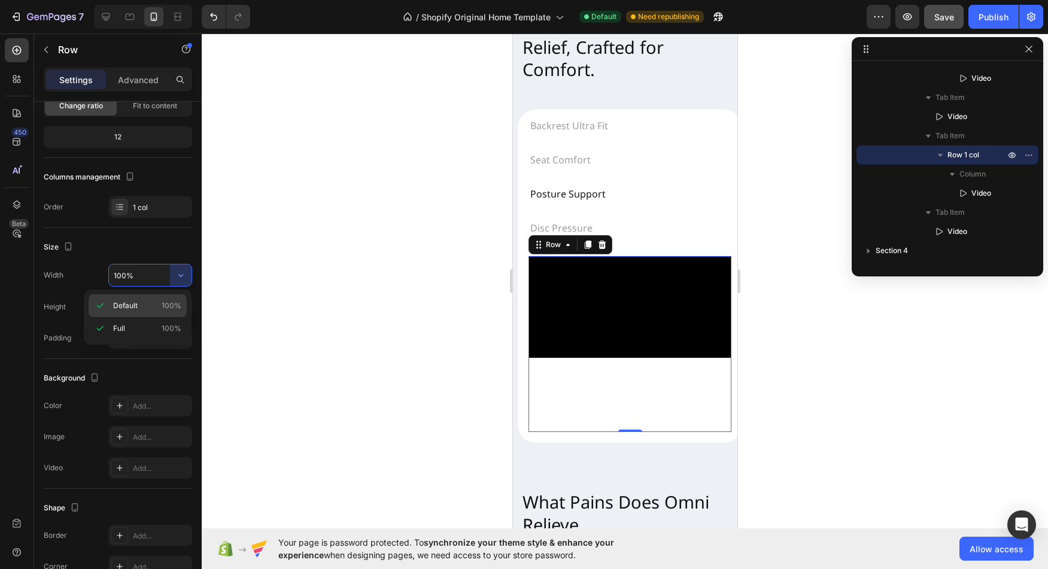
click at [160, 317] on div "Default 100%" at bounding box center [138, 328] width 98 height 23
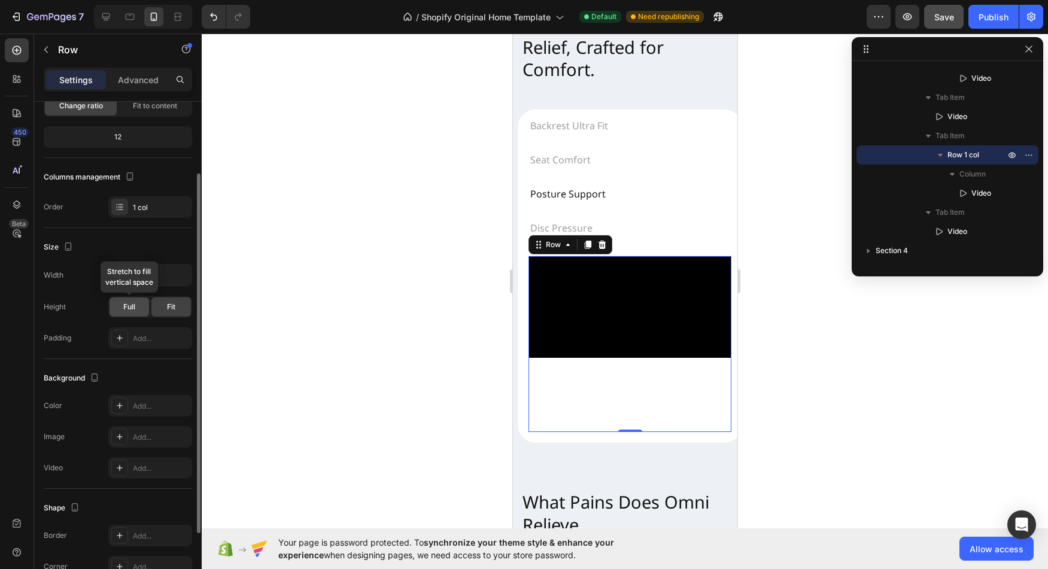
click at [135, 309] on span "Full" at bounding box center [129, 307] width 12 height 11
click at [181, 280] on icon "button" at bounding box center [181, 275] width 12 height 12
click at [180, 273] on icon "button" at bounding box center [181, 275] width 12 height 12
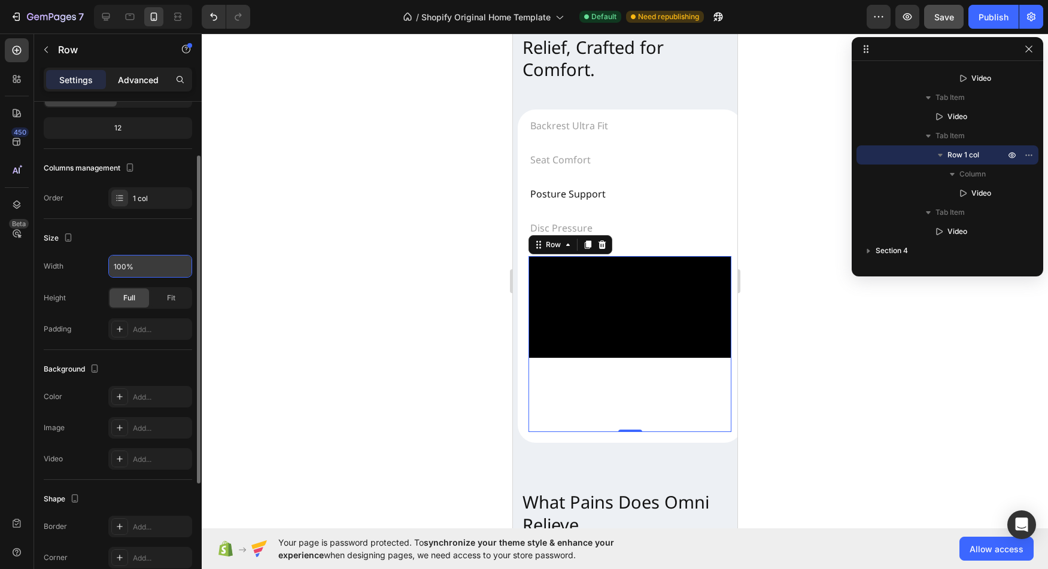
scroll to position [98, 0]
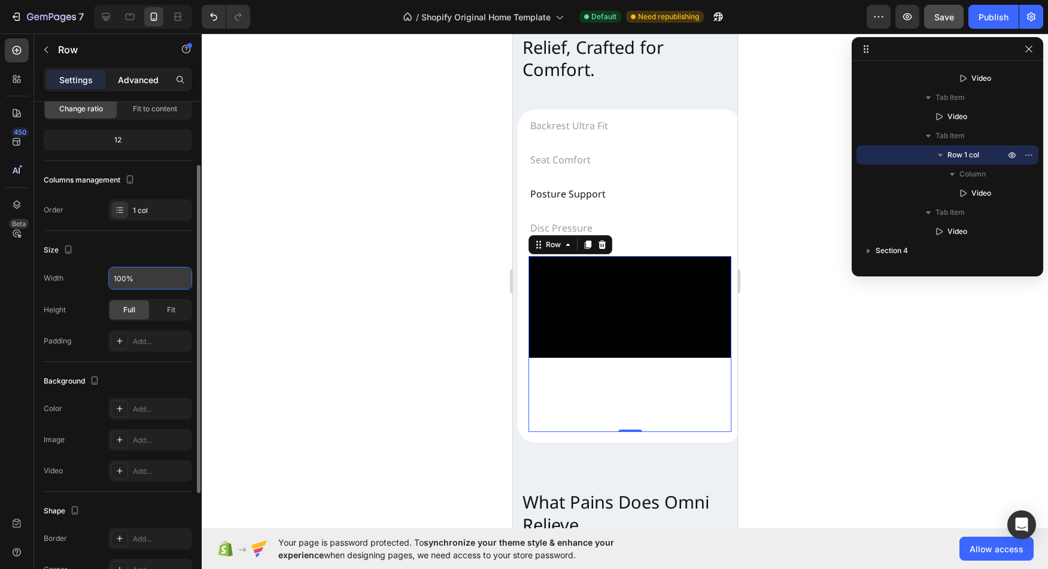
click at [139, 78] on p "Advanced" at bounding box center [138, 80] width 41 height 13
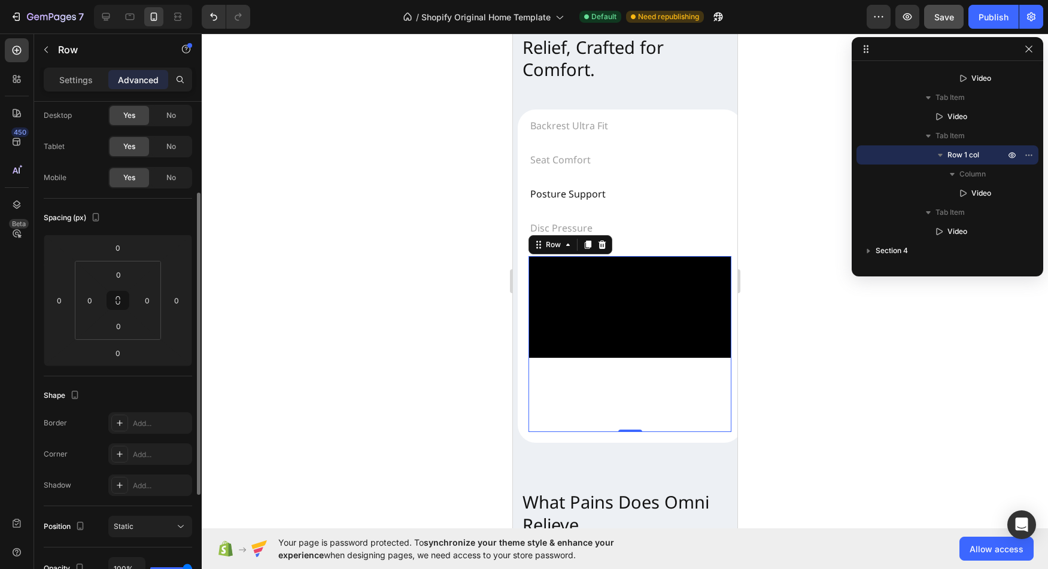
scroll to position [0, 0]
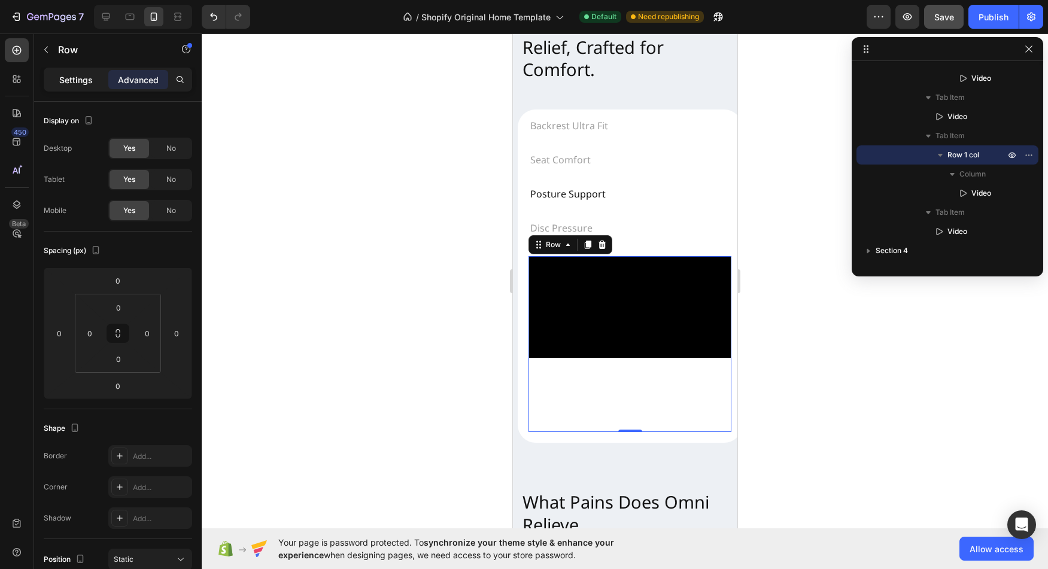
click at [81, 87] on div "Settings" at bounding box center [76, 79] width 60 height 19
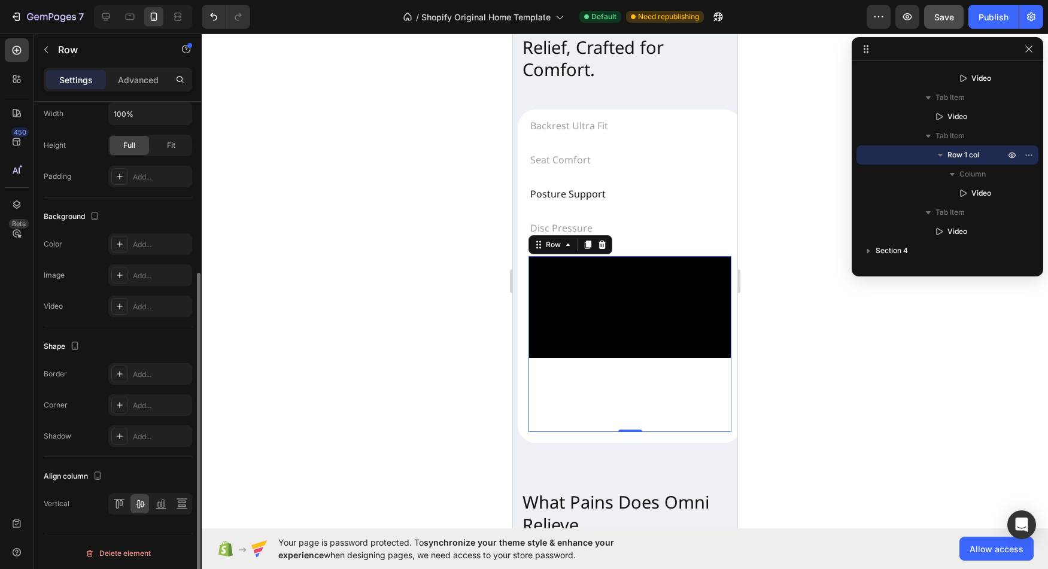
scroll to position [265, 0]
click at [162, 502] on icon at bounding box center [162, 501] width 3 height 8
click at [186, 503] on icon at bounding box center [182, 501] width 12 height 12
click at [124, 504] on icon at bounding box center [119, 501] width 12 height 12
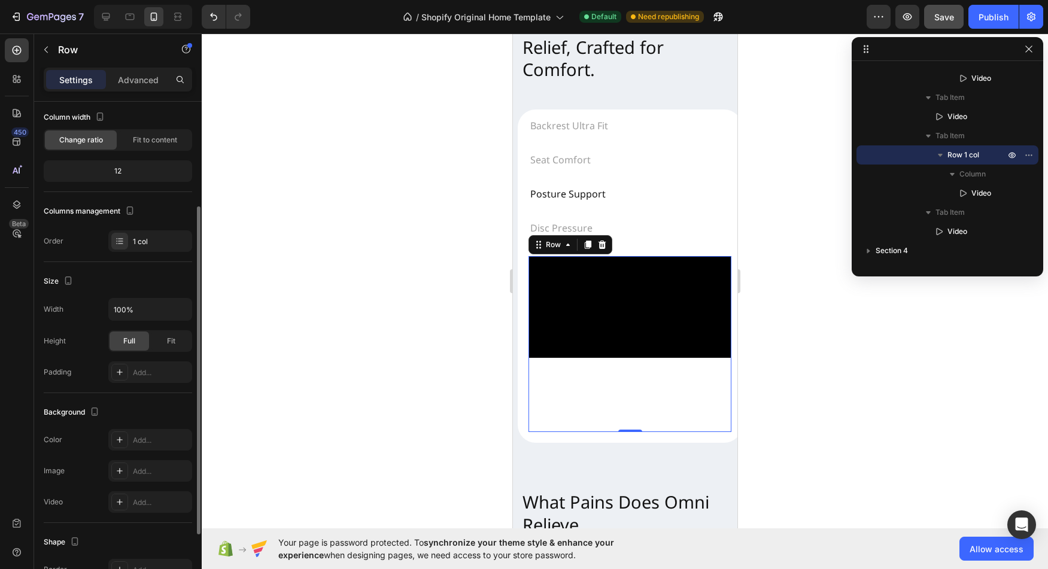
scroll to position [0, 0]
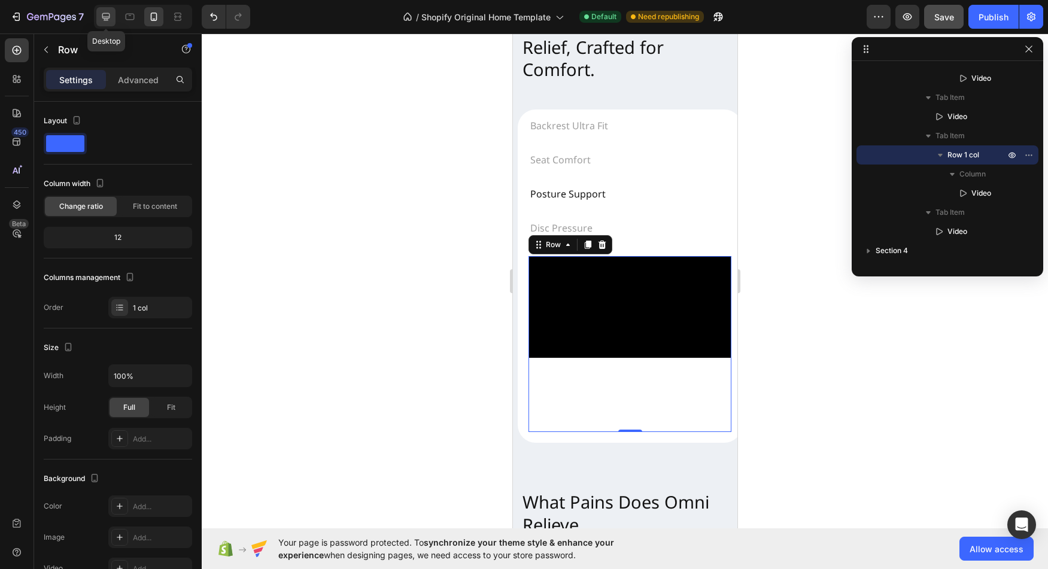
click at [108, 17] on icon at bounding box center [106, 17] width 8 height 8
type input "1200"
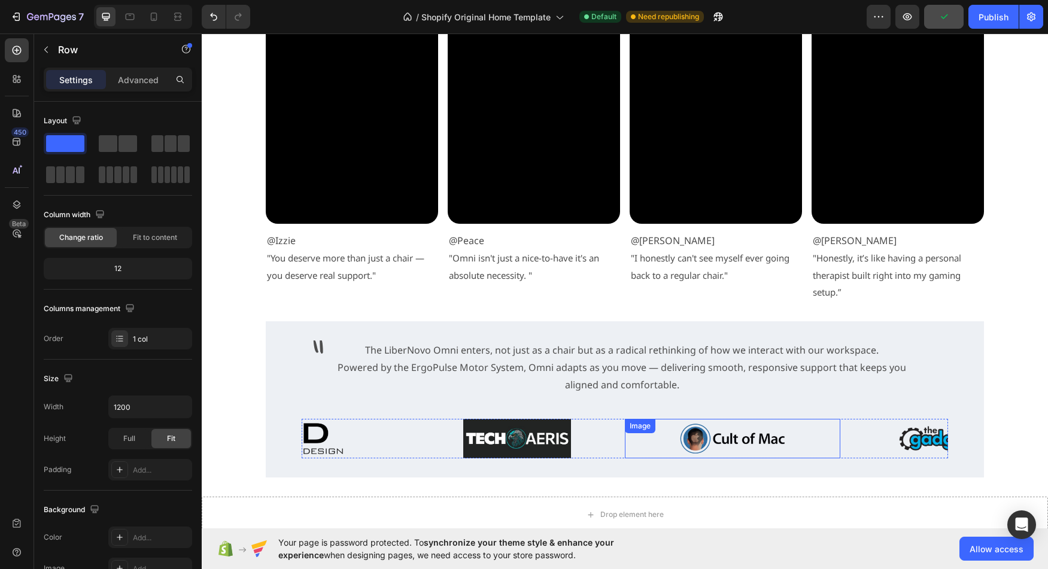
scroll to position [2500, 0]
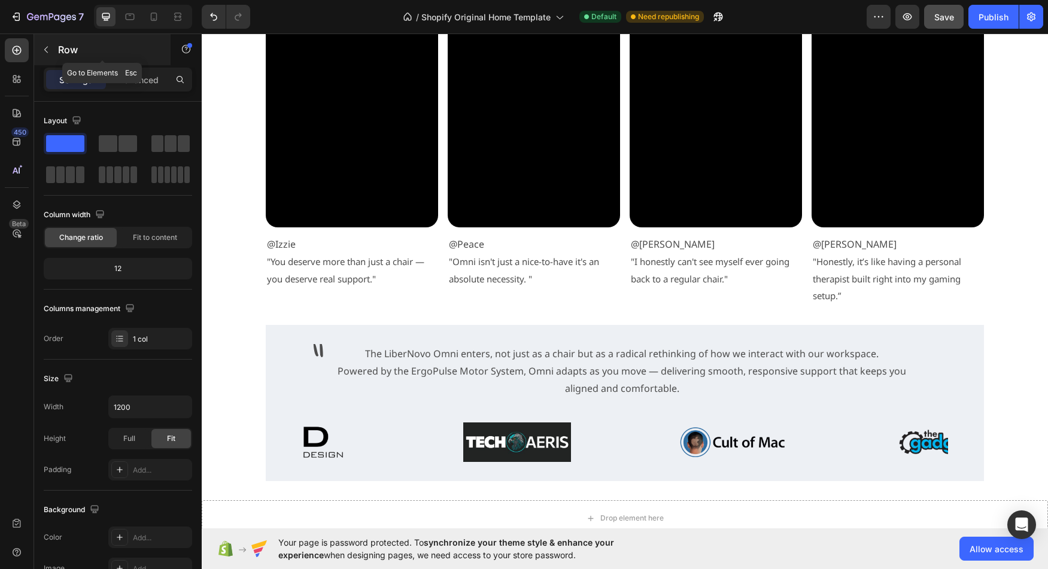
click at [46, 50] on icon "button" at bounding box center [46, 50] width 10 height 10
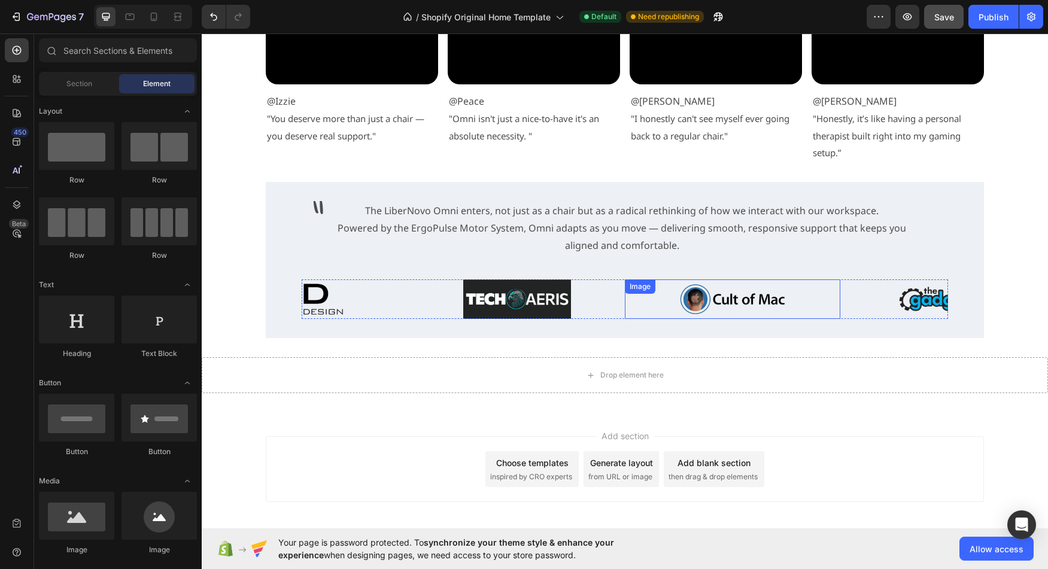
scroll to position [2672, 0]
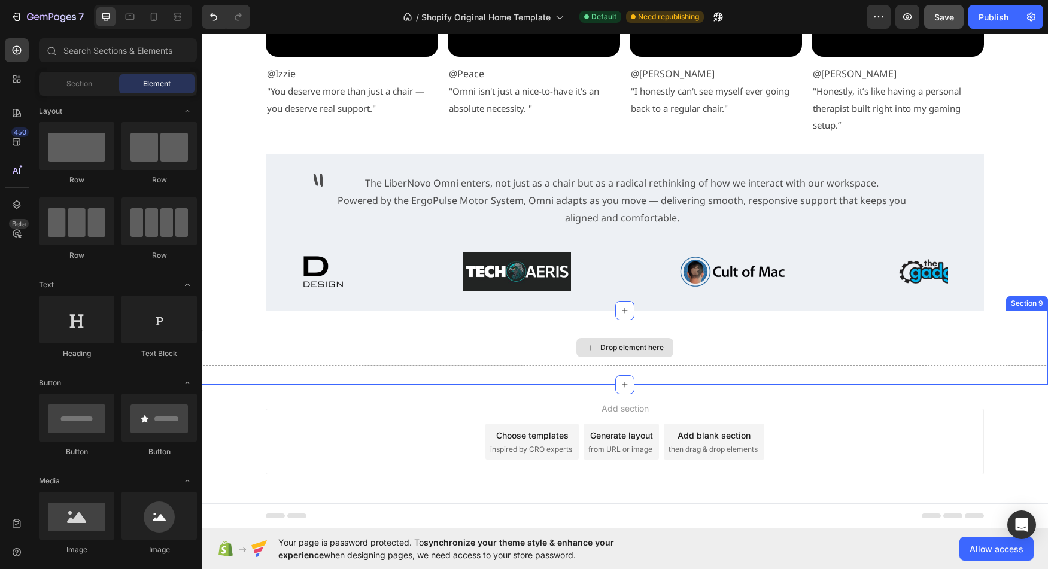
click at [631, 347] on div "Drop element here" at bounding box center [631, 348] width 63 height 10
click at [603, 350] on div "Drop element here" at bounding box center [631, 348] width 63 height 10
click at [632, 353] on div "Drop element here" at bounding box center [624, 347] width 97 height 19
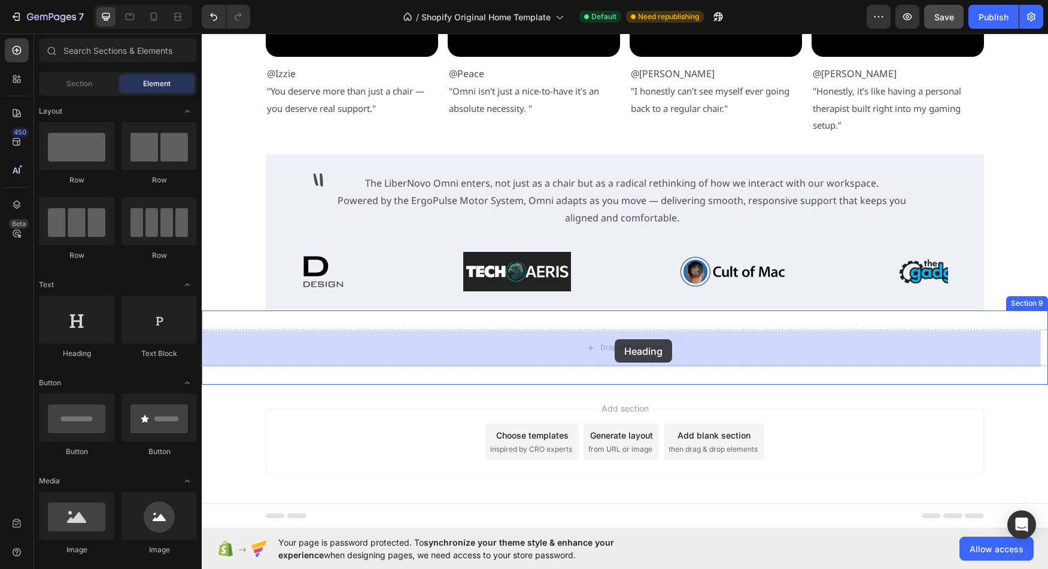
drag, startPoint x: 287, startPoint y: 350, endPoint x: 615, endPoint y: 339, distance: 328.2
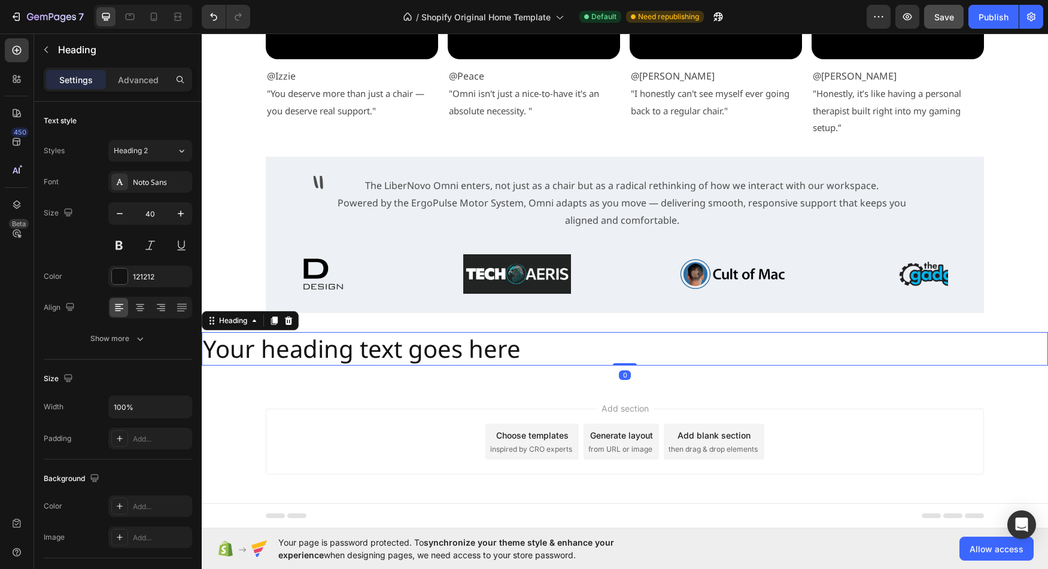
scroll to position [2670, 0]
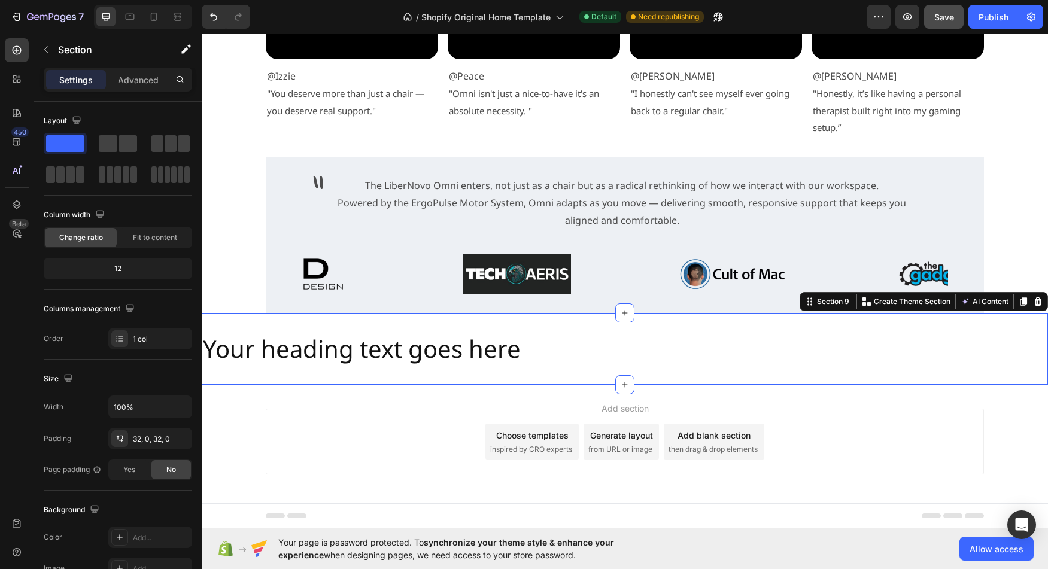
click at [532, 383] on div "Your heading text goes here Heading Section 9 You can create reusable sections …" at bounding box center [625, 349] width 846 height 72
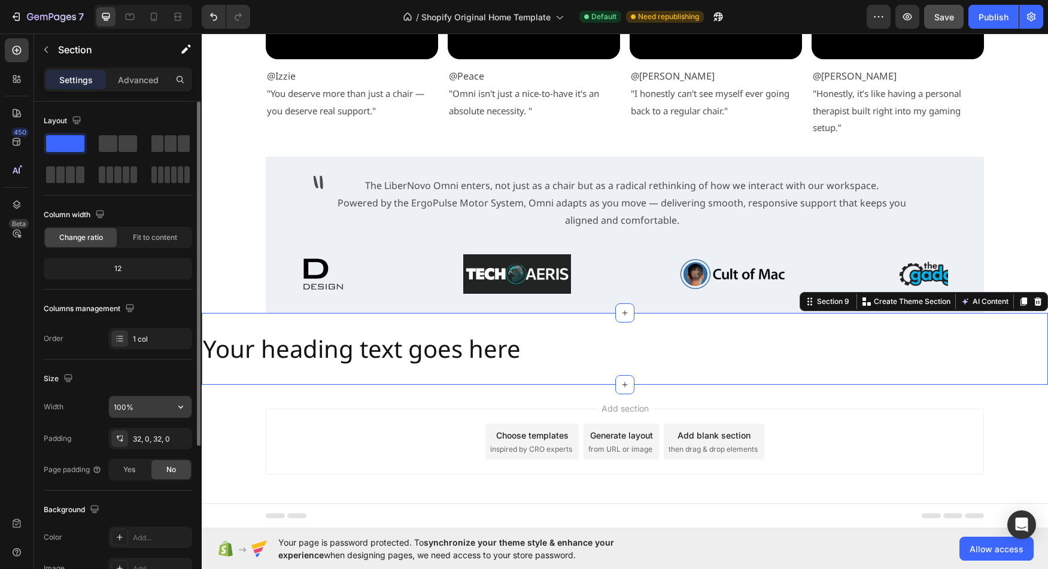
click at [181, 403] on icon "button" at bounding box center [181, 407] width 12 height 12
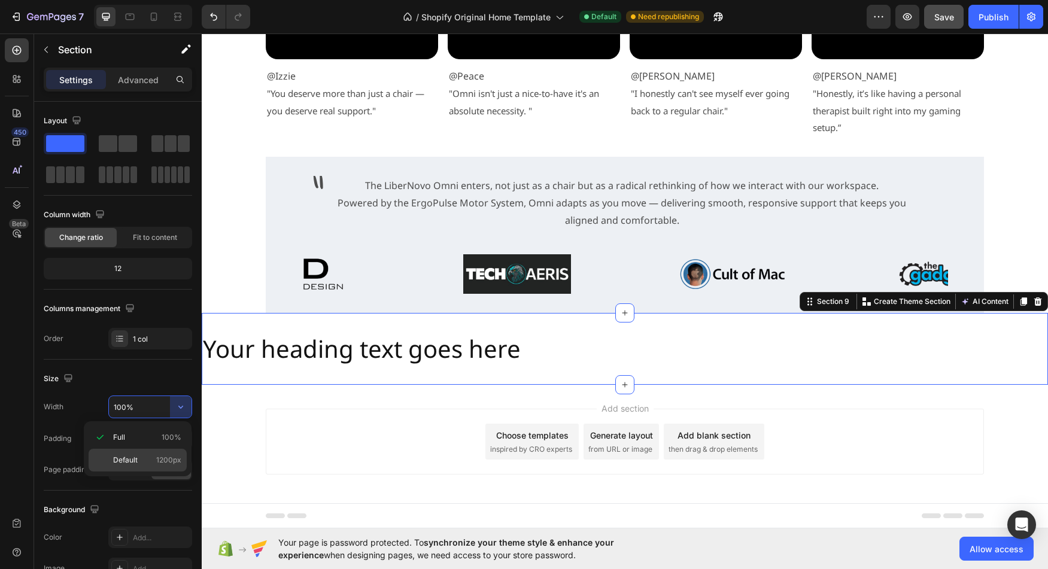
click at [148, 458] on p "Default 1200px" at bounding box center [147, 460] width 68 height 11
type input "1200"
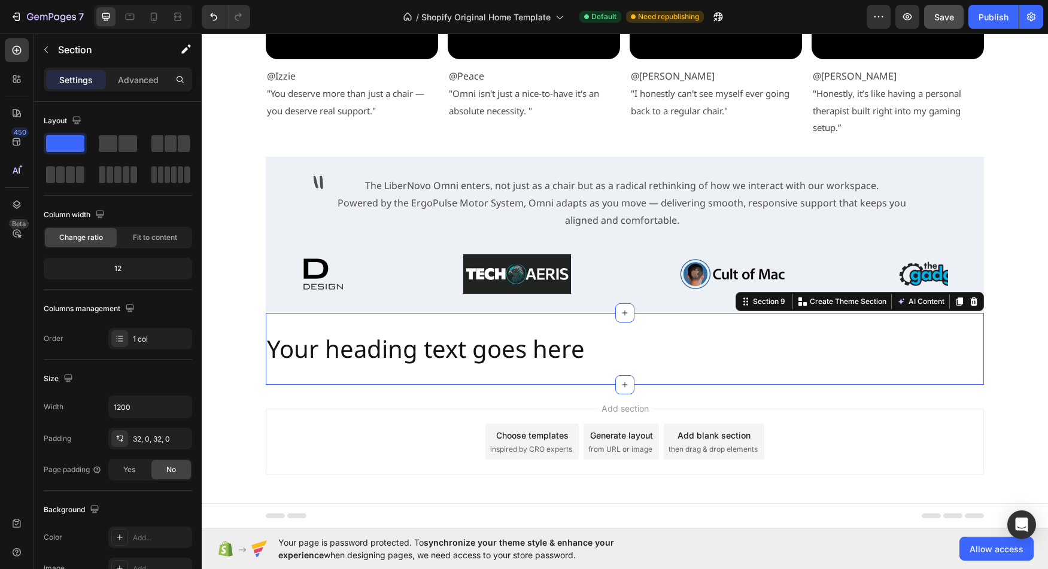
click at [345, 367] on div "Your heading text goes here Heading Section 9 You can create reusable sections …" at bounding box center [625, 349] width 718 height 72
click at [347, 342] on h2 "Your heading text goes here" at bounding box center [625, 349] width 718 height 34
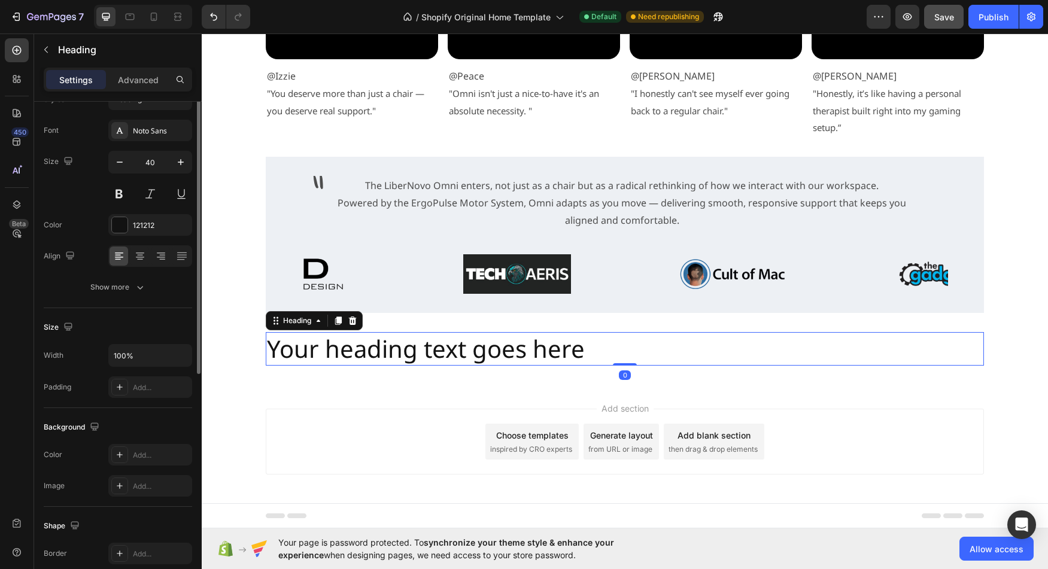
scroll to position [275, 0]
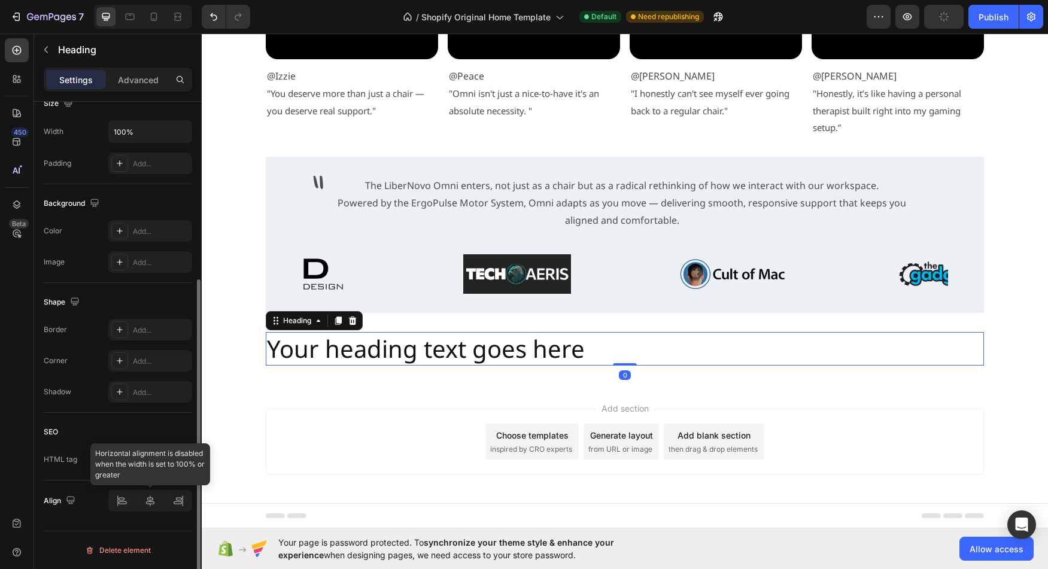
click at [151, 505] on div at bounding box center [150, 501] width 84 height 22
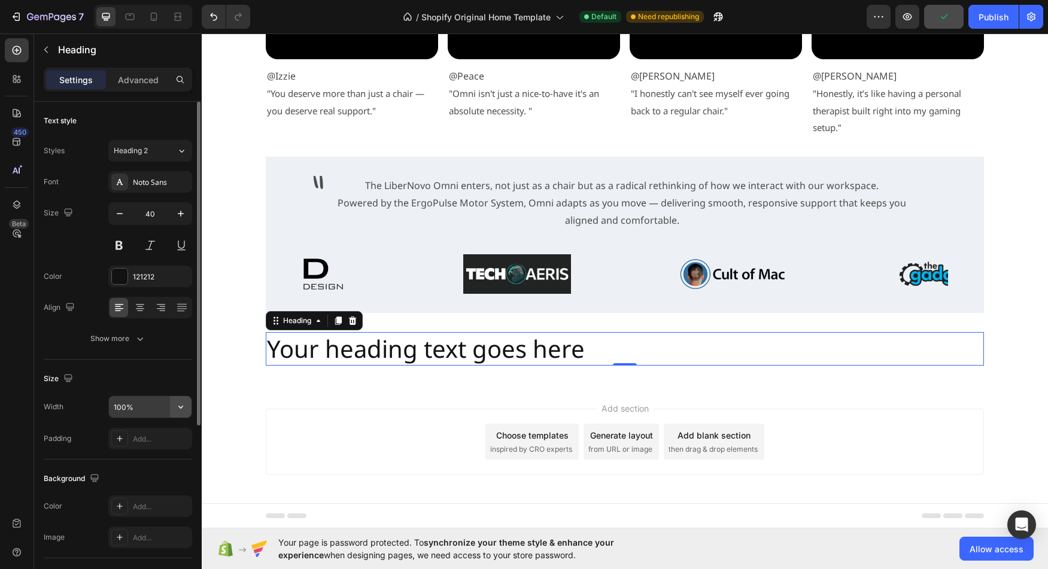
click at [181, 407] on icon "button" at bounding box center [181, 407] width 12 height 12
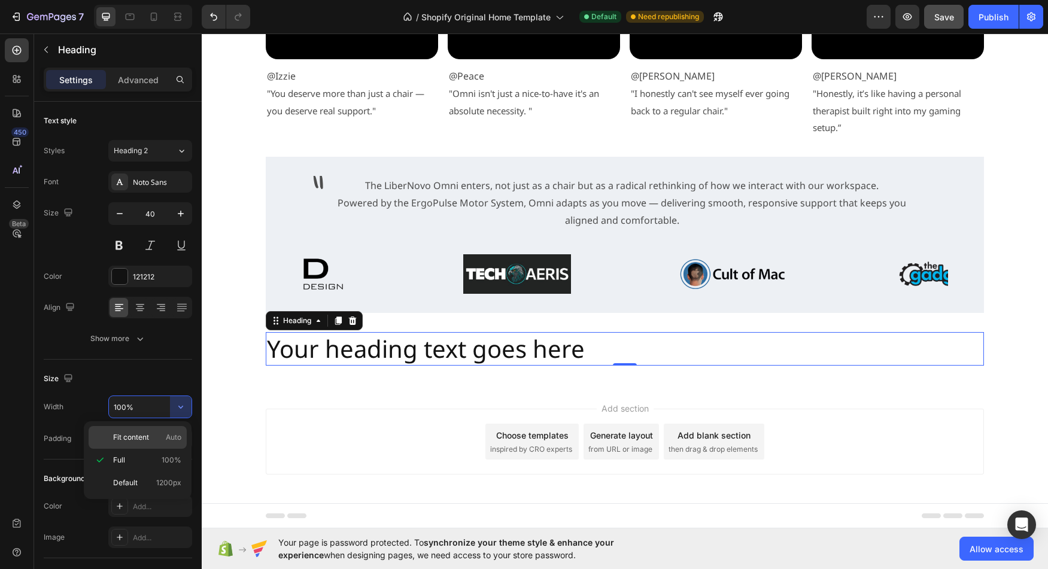
click at [157, 436] on p "Fit content Auto" at bounding box center [147, 437] width 68 height 11
type input "Auto"
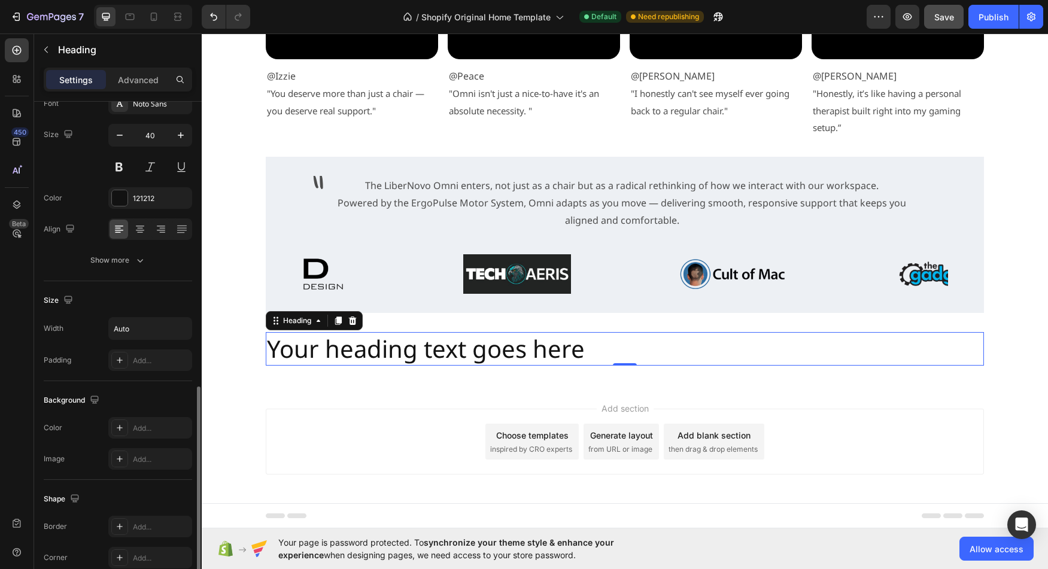
scroll to position [275, 0]
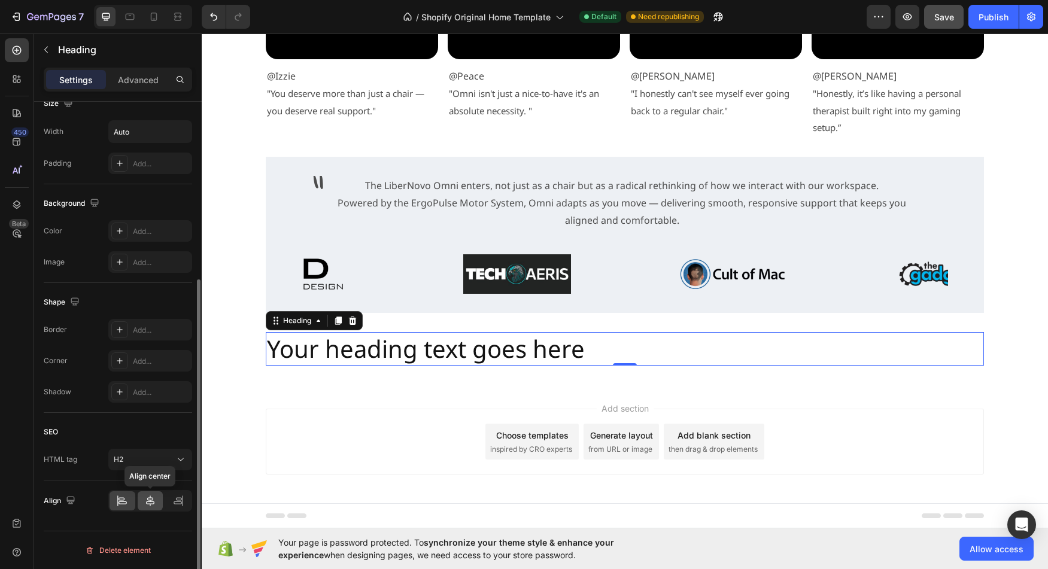
click at [148, 497] on icon at bounding box center [150, 501] width 12 height 12
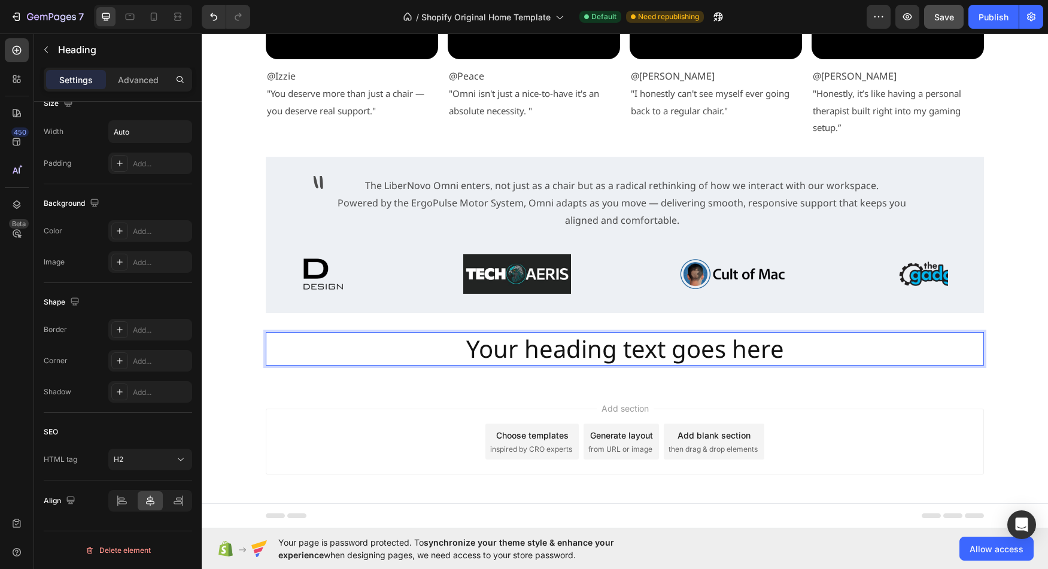
click at [599, 354] on h2 "Your heading text goes here" at bounding box center [625, 349] width 320 height 34
click at [599, 354] on p "Your heading text goes here" at bounding box center [625, 348] width 318 height 31
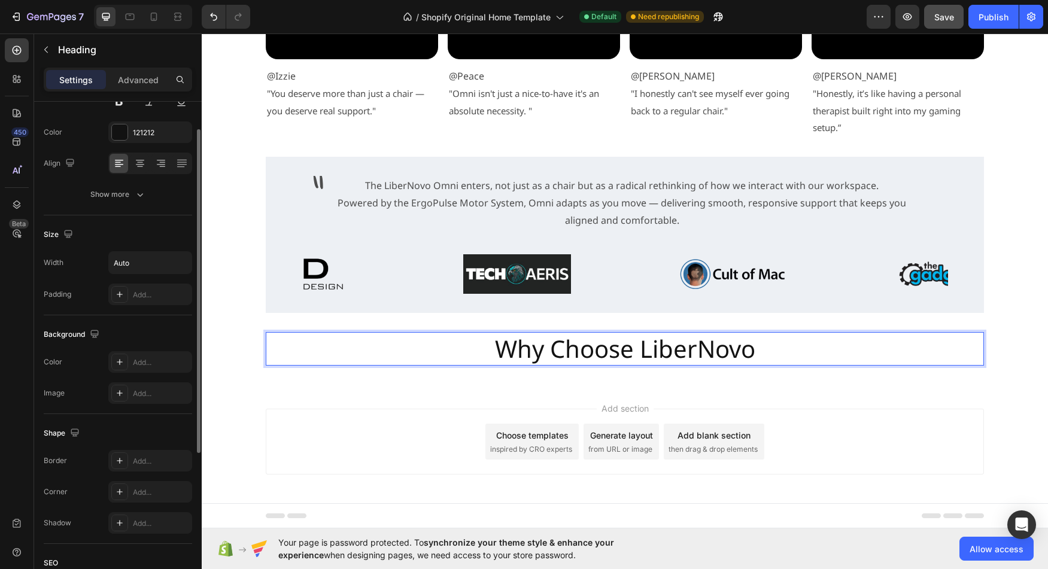
scroll to position [0, 0]
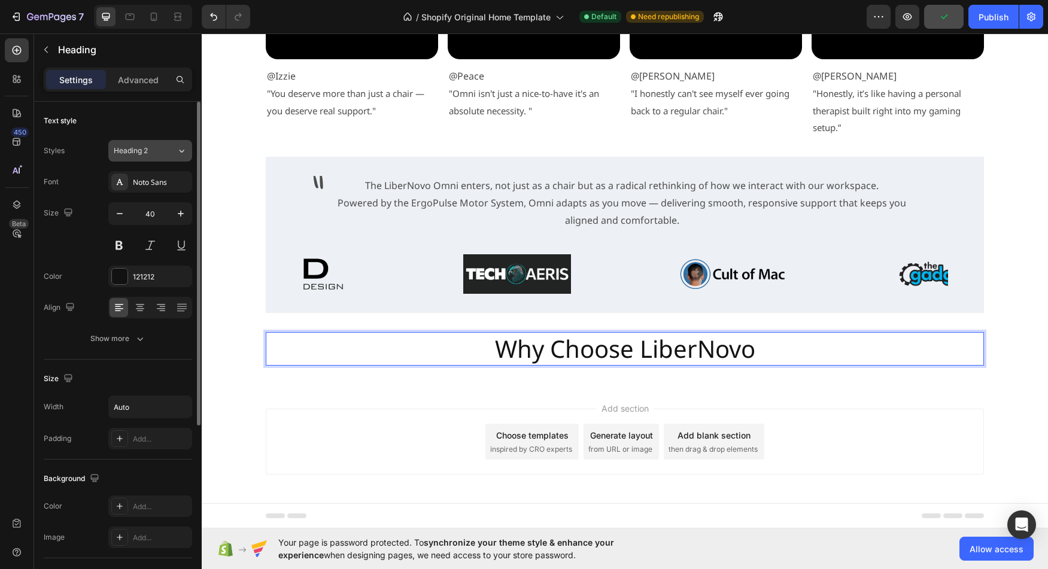
click at [177, 153] on icon at bounding box center [182, 151] width 10 height 12
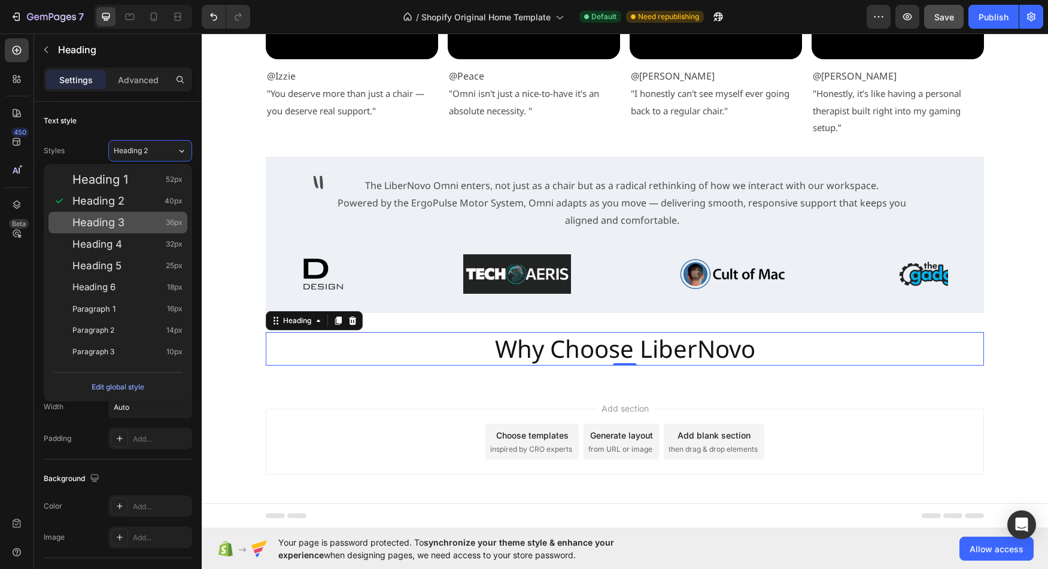
click at [139, 223] on div "Heading 3 36px" at bounding box center [127, 223] width 110 height 12
type input "36"
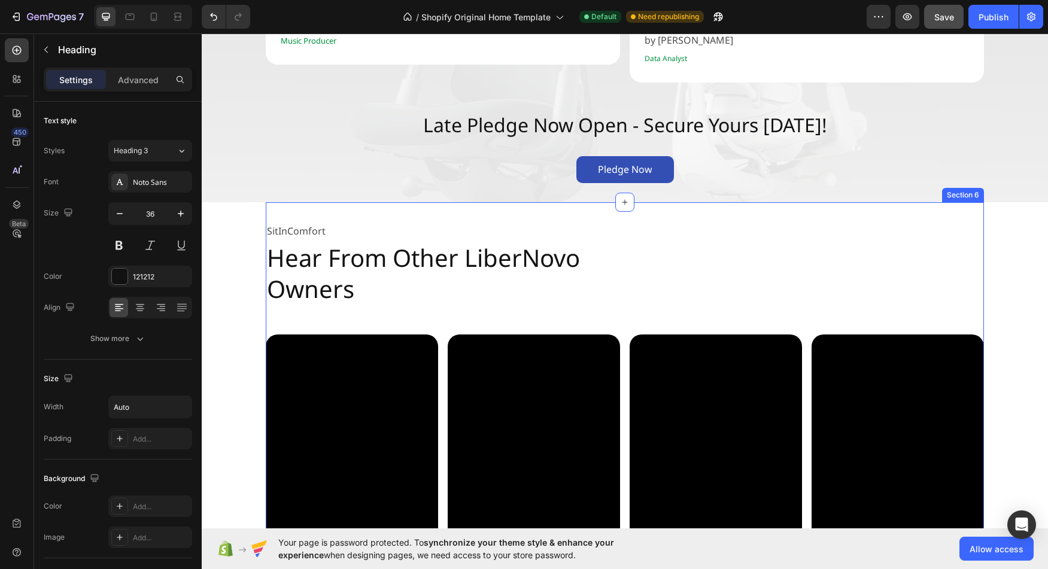
scroll to position [2100, 0]
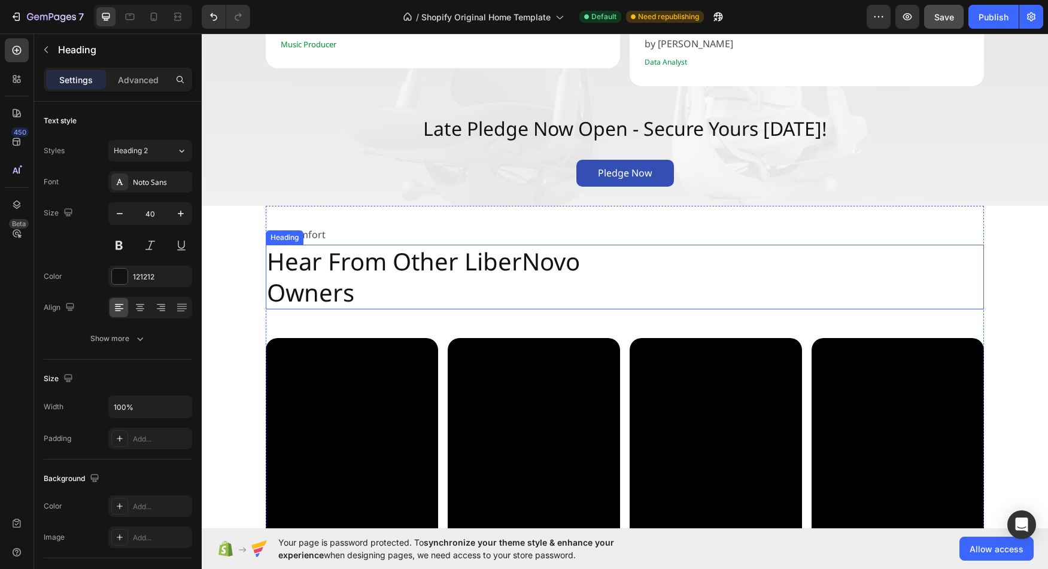
click at [457, 245] on h2 "Hear From Other LiberNovo Owners" at bounding box center [625, 277] width 718 height 65
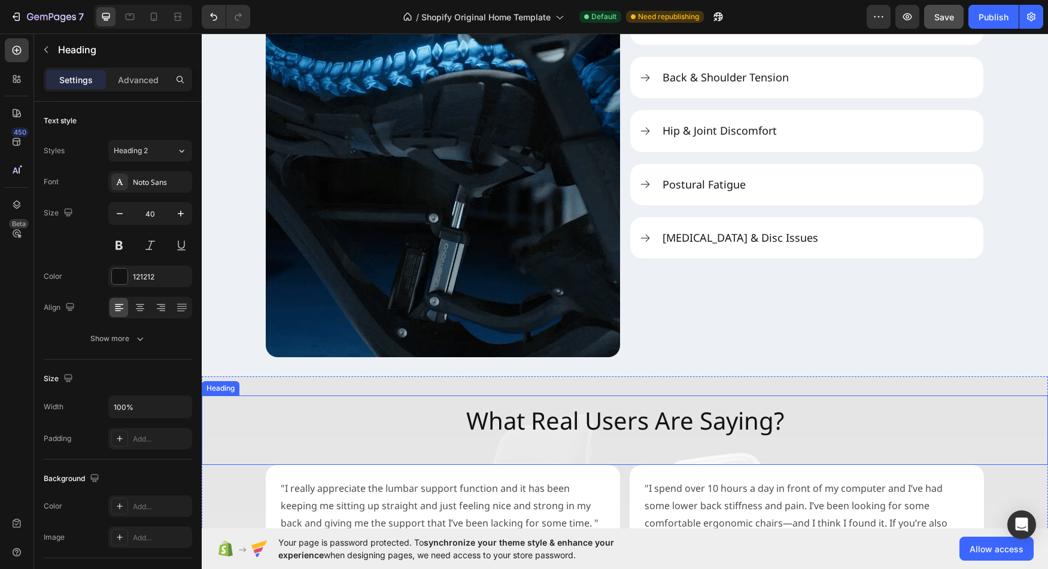
click at [557, 418] on h2 "What Real Users Are Saying?" at bounding box center [625, 430] width 337 height 69
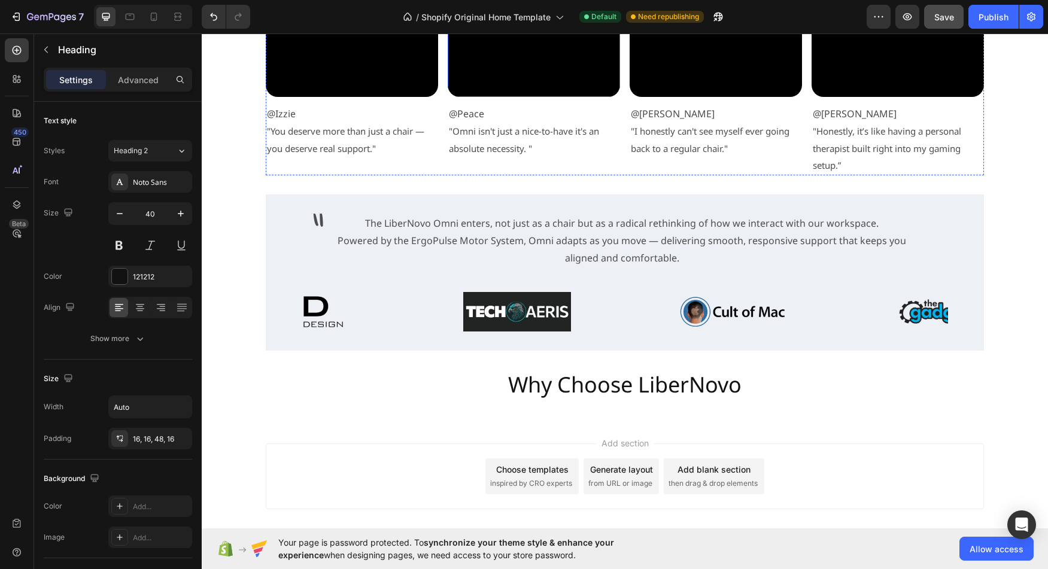
scroll to position [2667, 0]
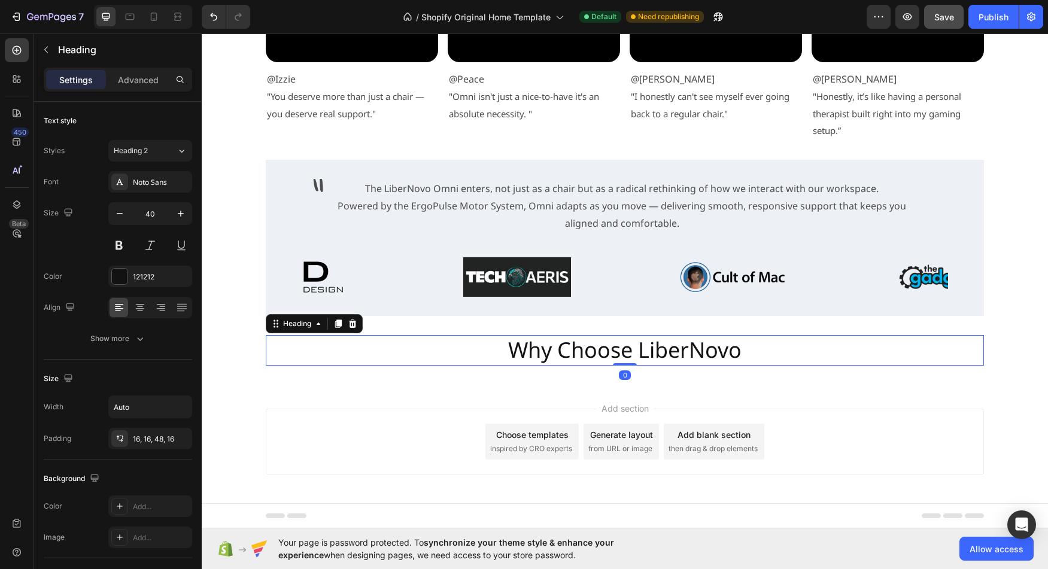
click at [586, 363] on h2 "Why Choose LiberNovo" at bounding box center [625, 350] width 236 height 31
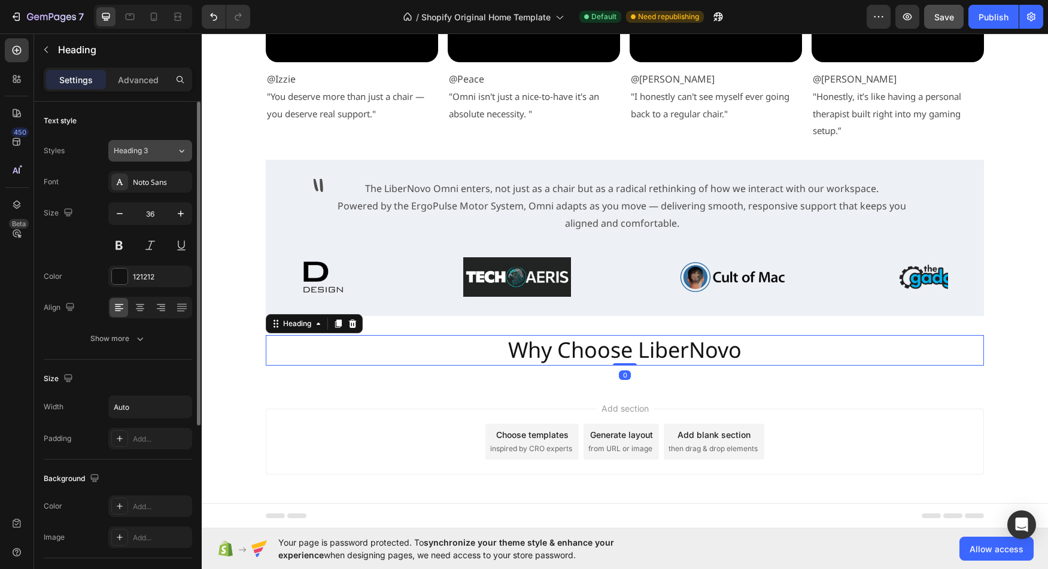
click at [186, 155] on icon at bounding box center [182, 151] width 10 height 12
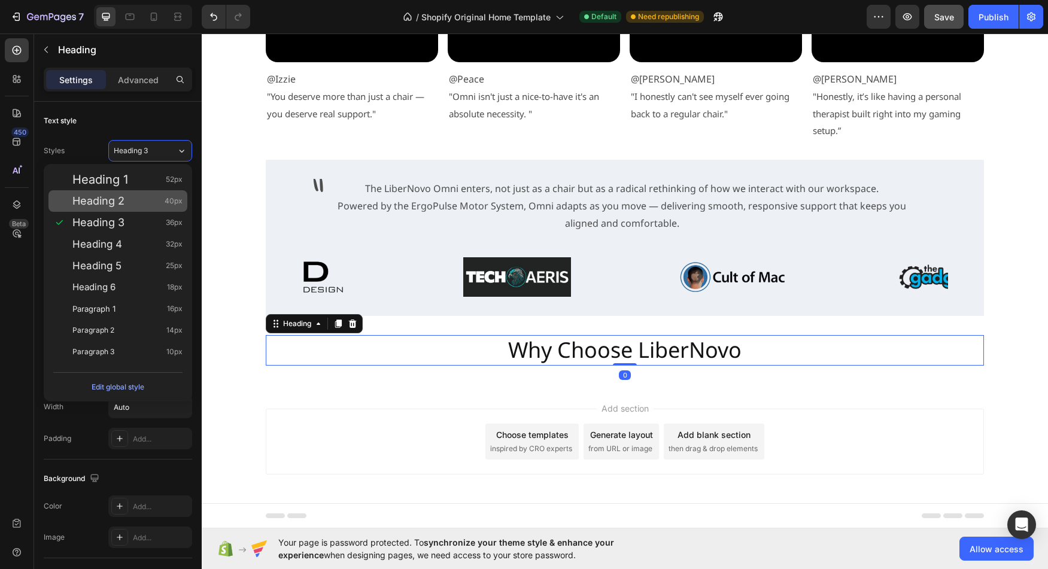
click at [149, 206] on div "Heading 2 40px" at bounding box center [127, 201] width 110 height 12
type input "40"
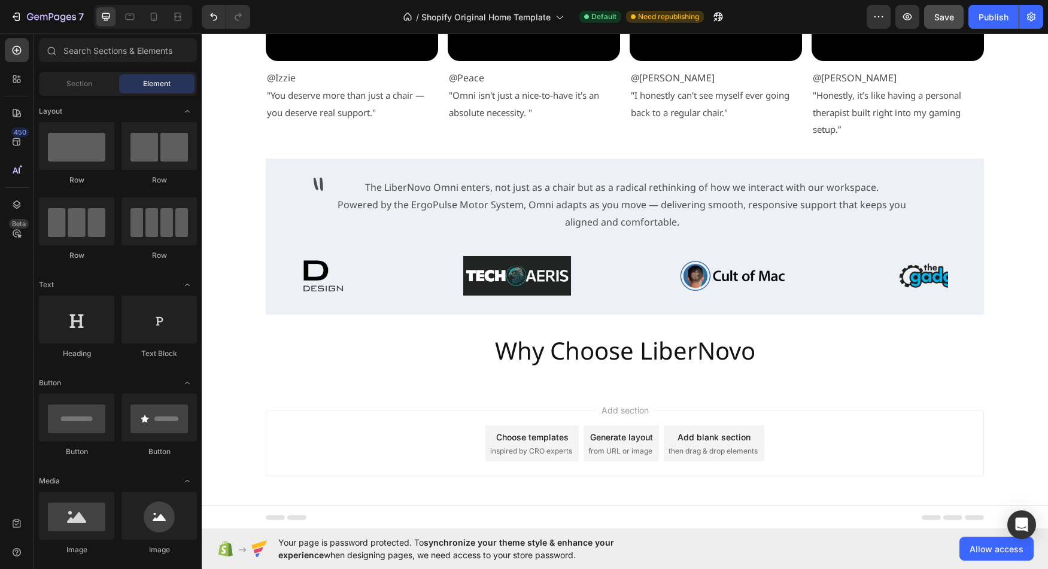
click at [987, 207] on section "" Text Block The LiberNovo Omni enters, not just as a chair but as a radical re…" at bounding box center [624, 198] width 737 height 78
click at [272, 258] on div "Image Image Image Image Carousel" at bounding box center [625, 276] width 718 height 40
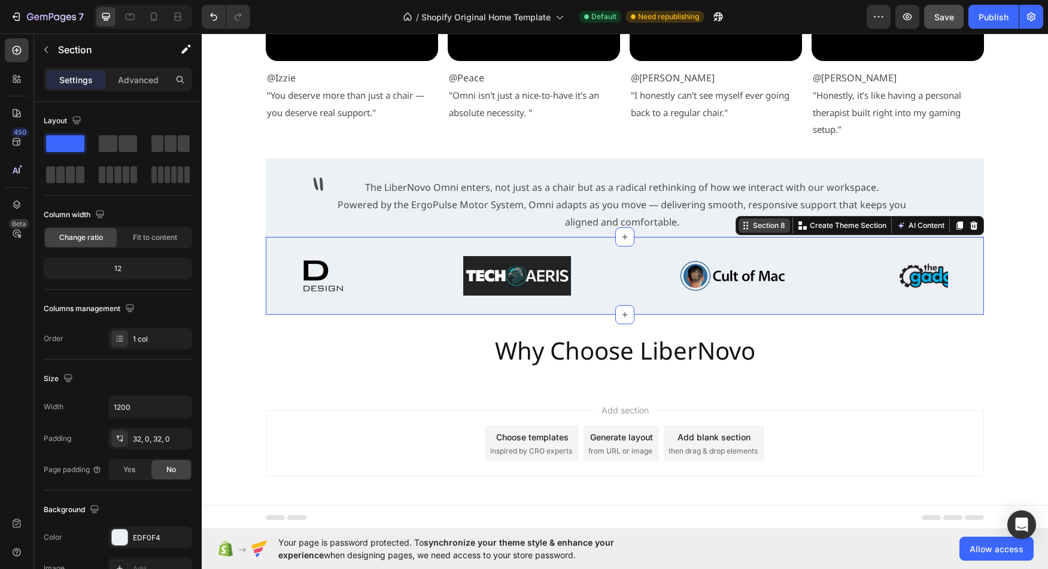
click at [759, 224] on div "Section 8" at bounding box center [769, 225] width 37 height 11
click at [764, 230] on div "Section 8" at bounding box center [769, 225] width 37 height 11
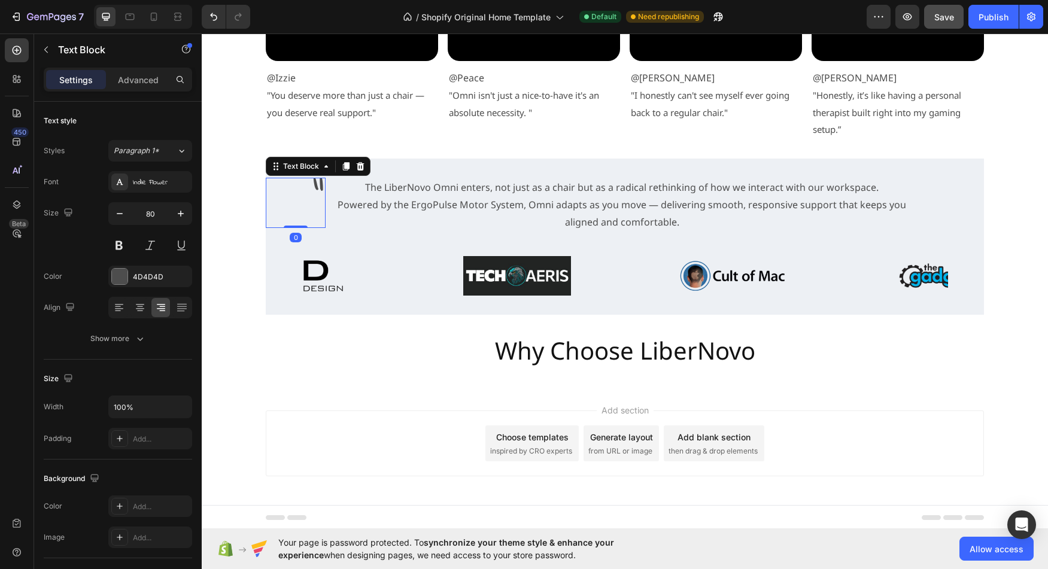
click at [305, 181] on p """ at bounding box center [295, 203] width 57 height 48
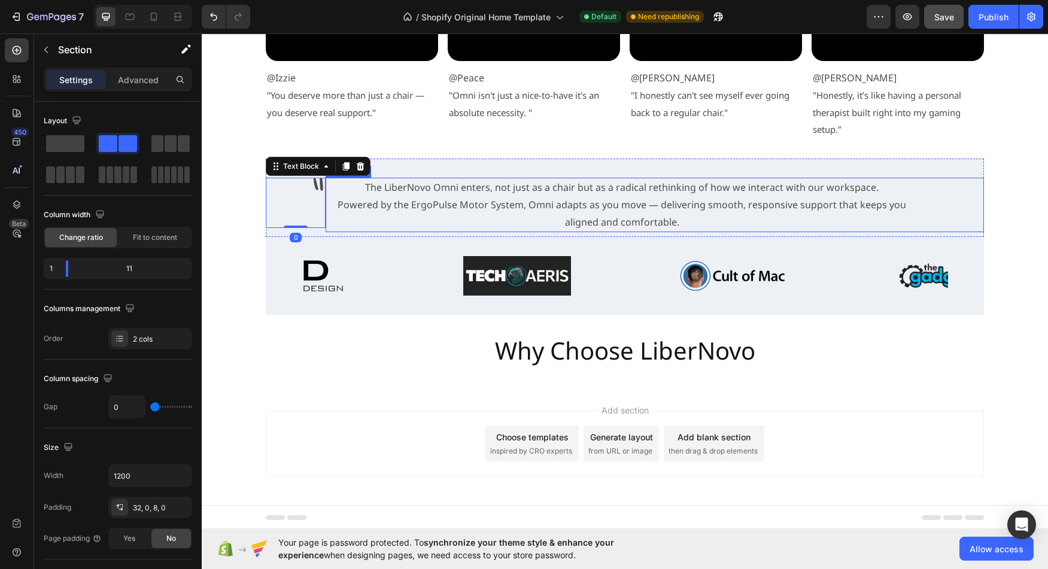
click at [413, 172] on div "" Text Block 0 The LiberNovo Omni enters, not just as a chair but as a radical …" at bounding box center [625, 198] width 718 height 78
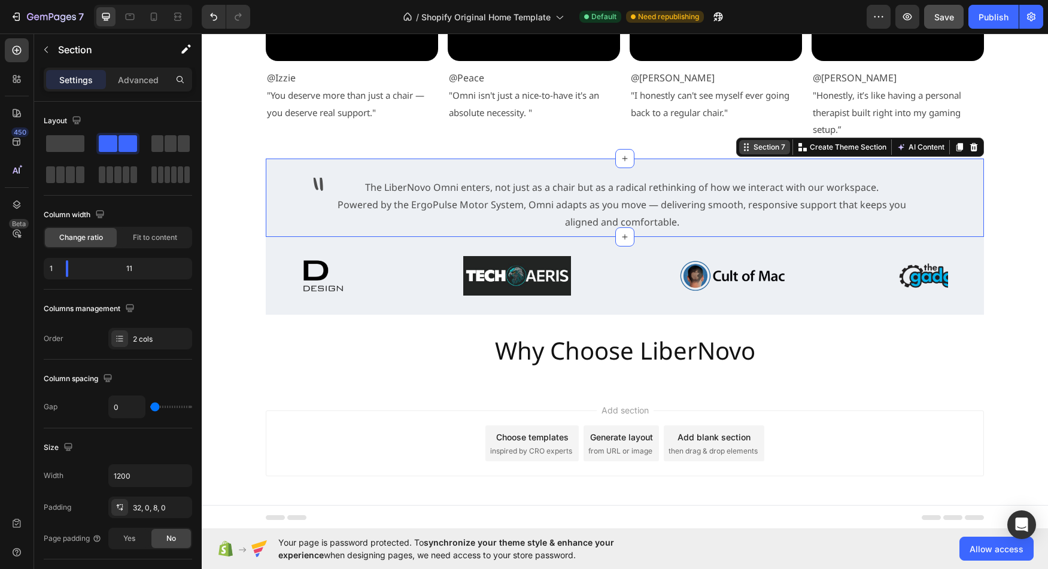
click at [760, 152] on div "Section 7" at bounding box center [769, 147] width 37 height 11
click at [15, 212] on div at bounding box center [17, 205] width 24 height 24
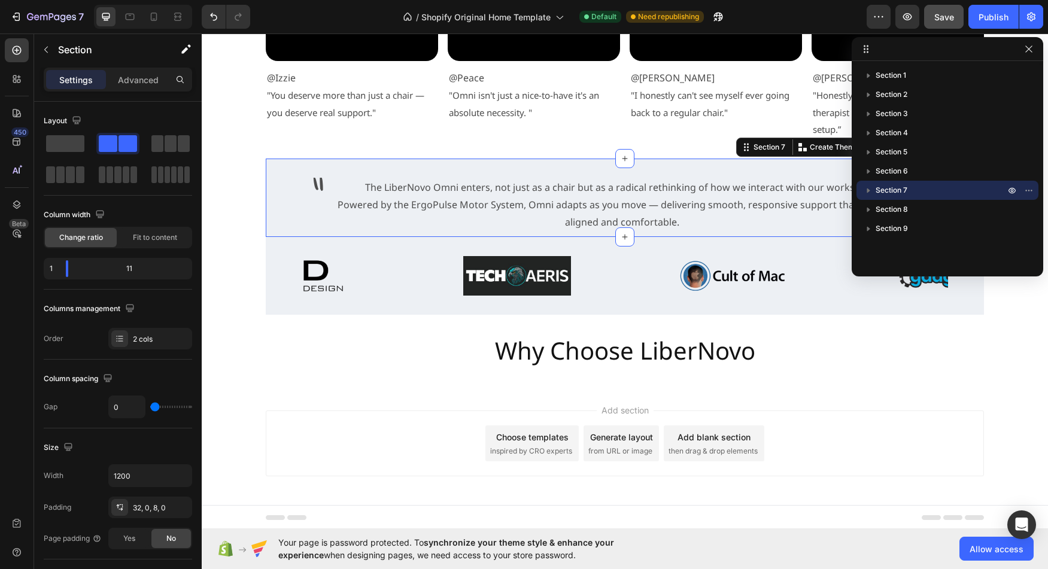
click at [906, 188] on span "Section 7" at bounding box center [892, 190] width 32 height 12
click at [866, 189] on icon "button" at bounding box center [869, 190] width 12 height 12
click at [922, 208] on p "Column 1" at bounding box center [948, 210] width 120 height 12
click at [916, 223] on span "Column 2" at bounding box center [904, 229] width 32 height 12
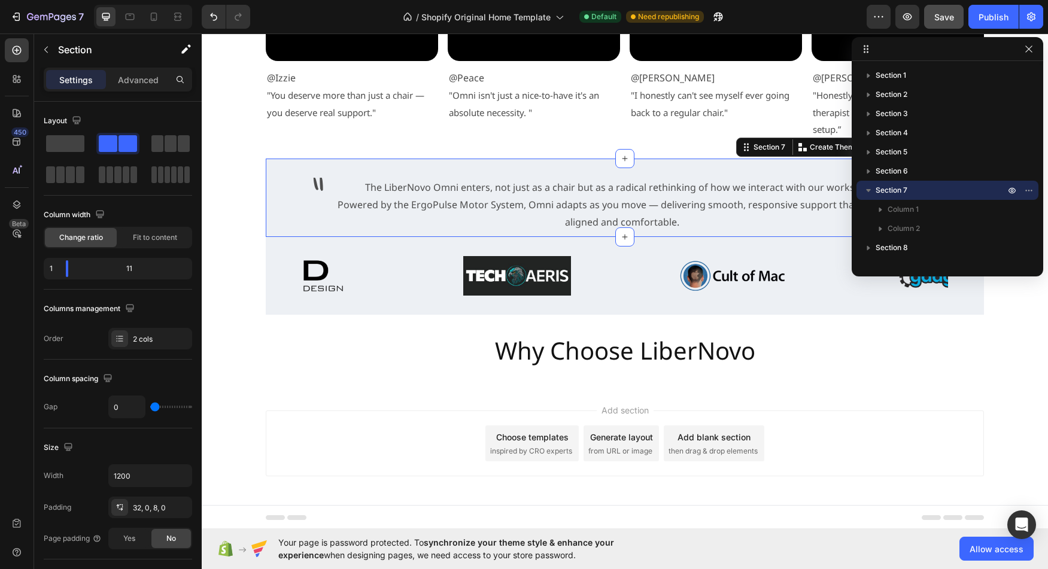
click at [866, 190] on icon "button" at bounding box center [869, 190] width 12 height 12
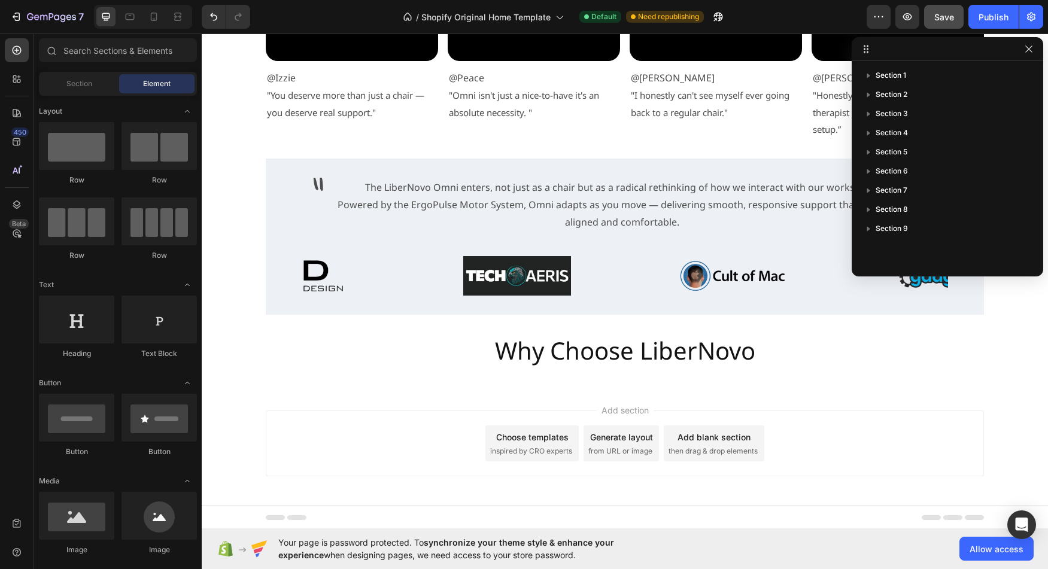
click at [643, 352] on h2 "Why Choose LiberNovo" at bounding box center [625, 351] width 263 height 34
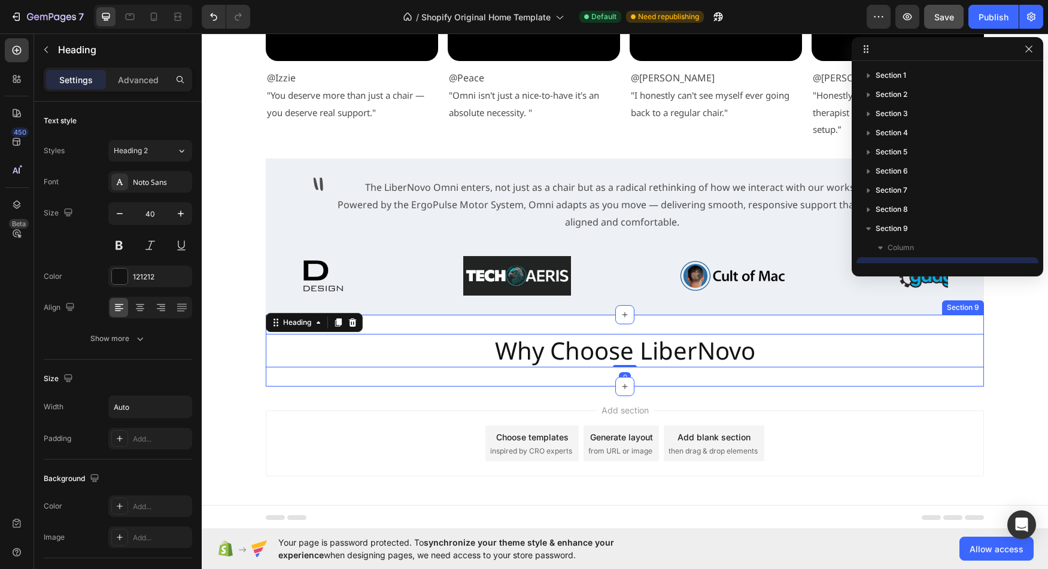
click at [640, 327] on div "Why Choose LiberNovo Heading 0 Section 9" at bounding box center [625, 351] width 718 height 72
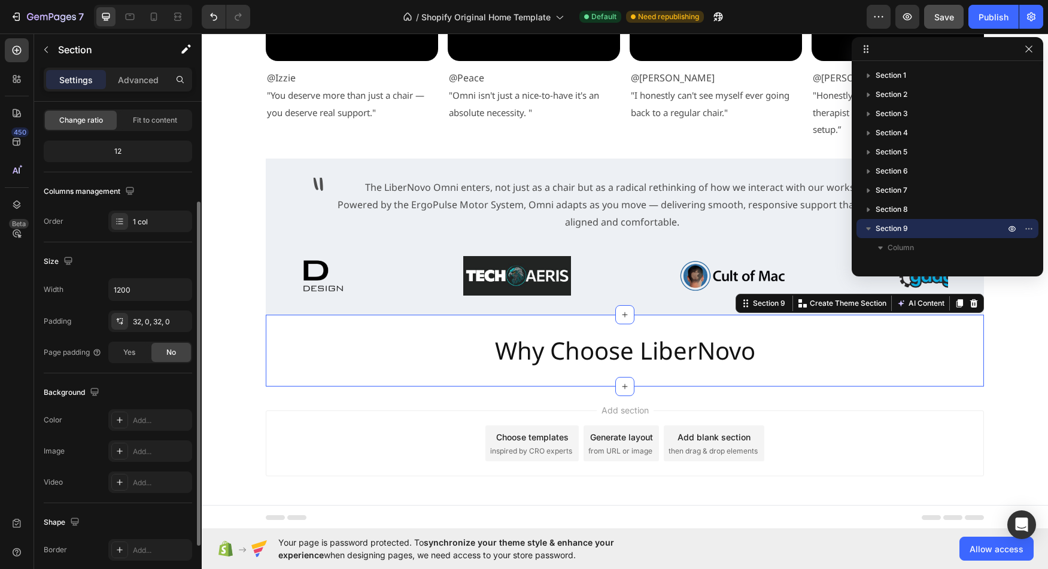
scroll to position [136, 0]
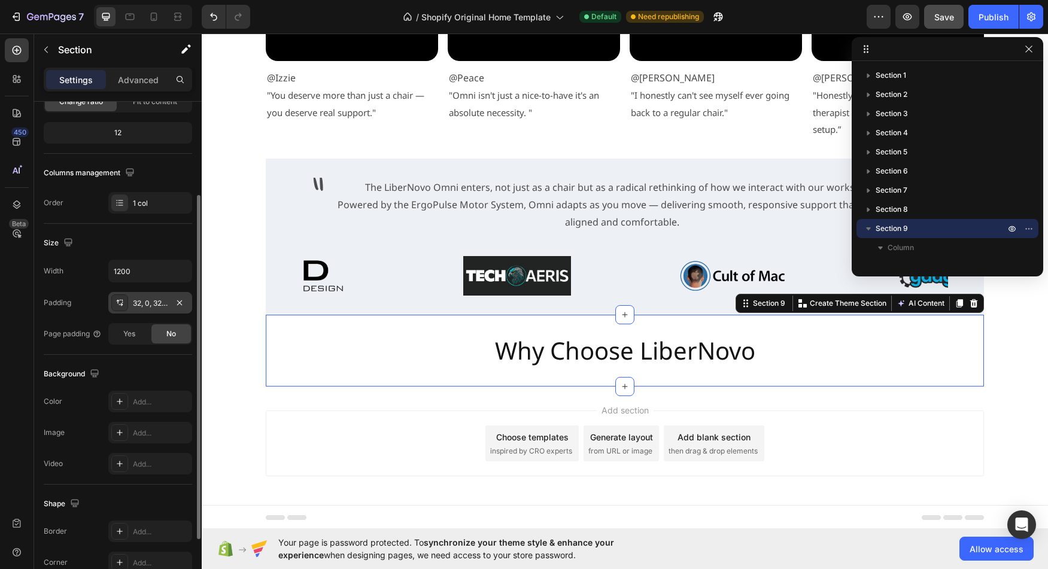
click at [142, 300] on div "32, 0, 32, 0" at bounding box center [150, 303] width 35 height 11
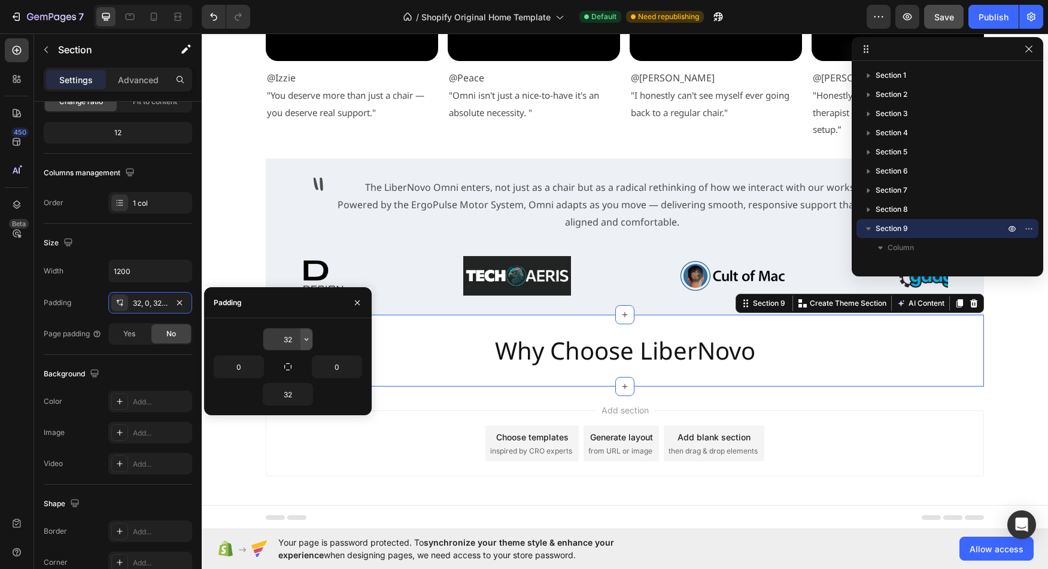
click at [308, 339] on icon "button" at bounding box center [307, 340] width 10 height 10
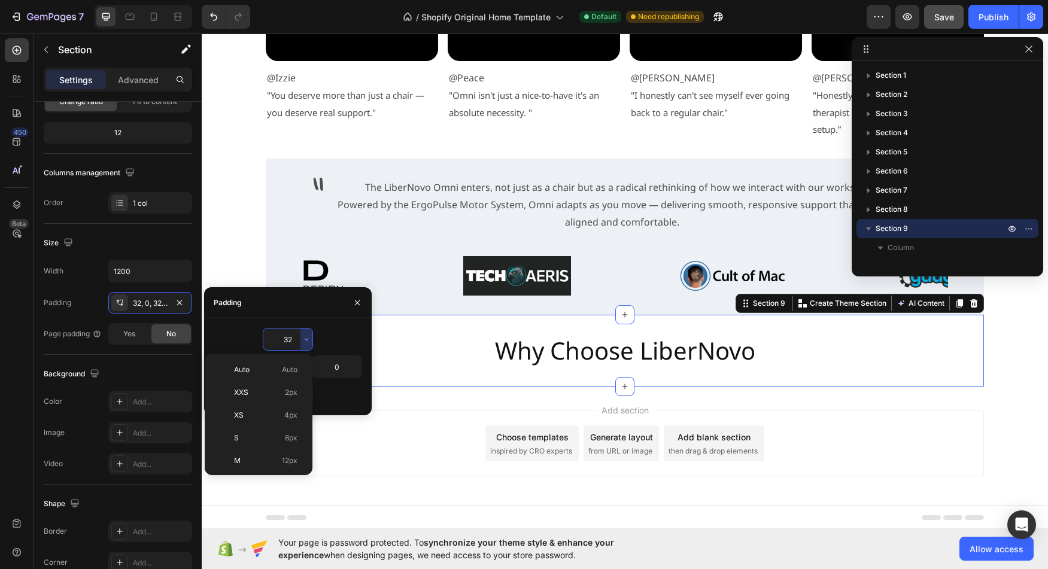
scroll to position [86, 0]
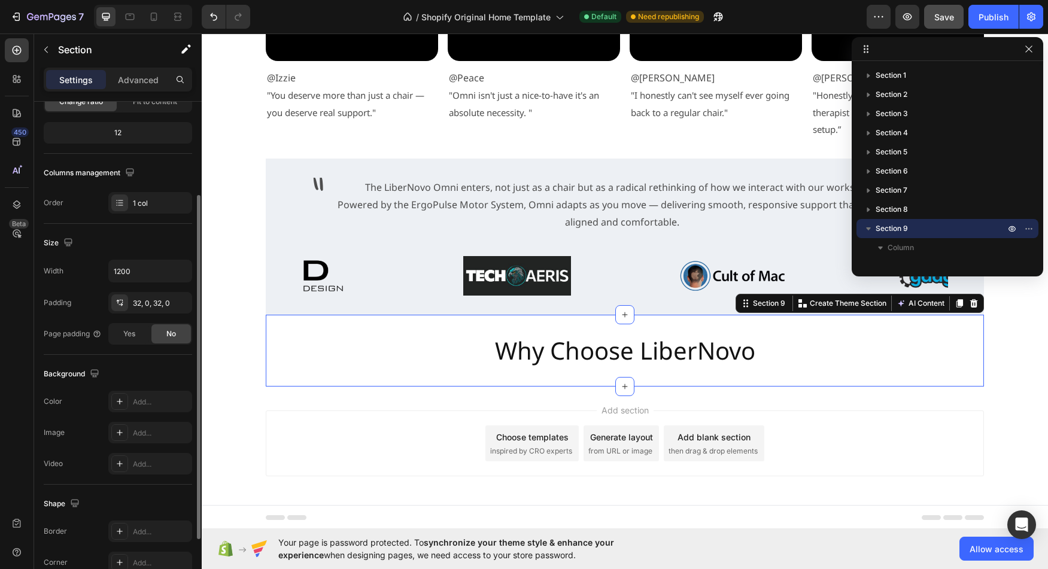
click at [67, 286] on div "Width 1200 Padding 32, 0, 32, 0 Page padding Yes No" at bounding box center [118, 302] width 148 height 85
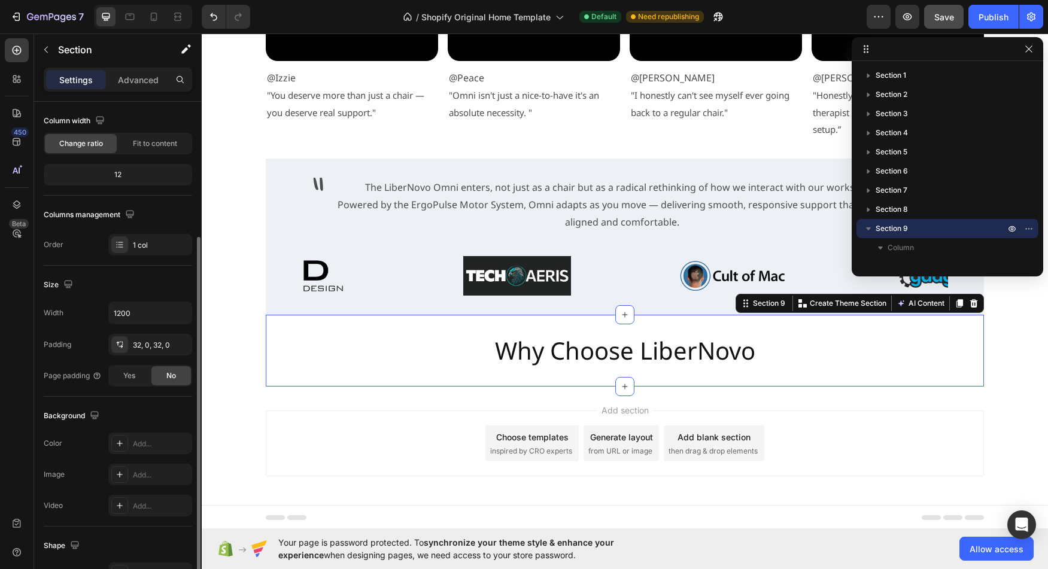
scroll to position [0, 0]
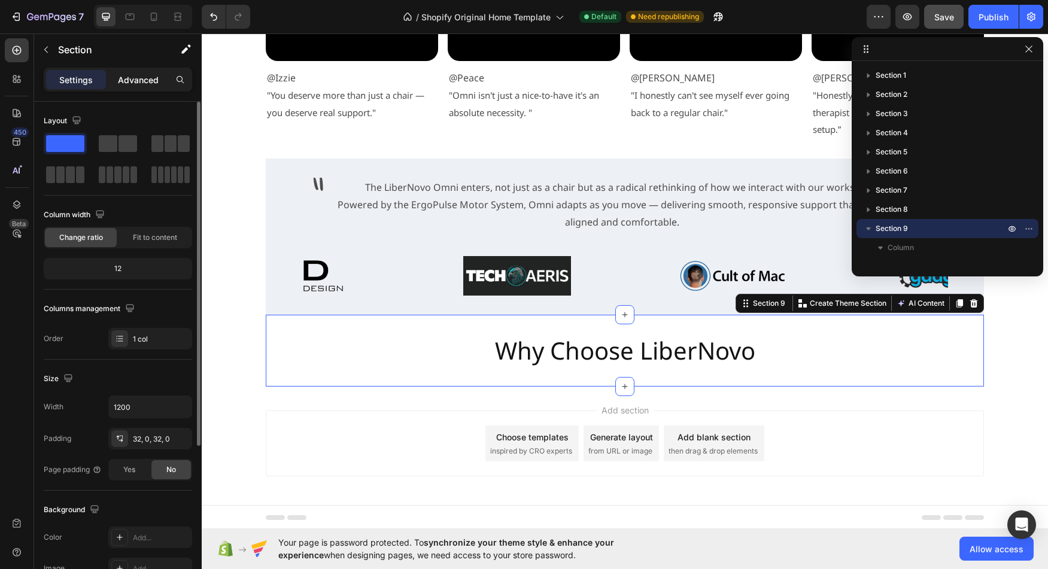
click at [130, 84] on p "Advanced" at bounding box center [138, 80] width 41 height 13
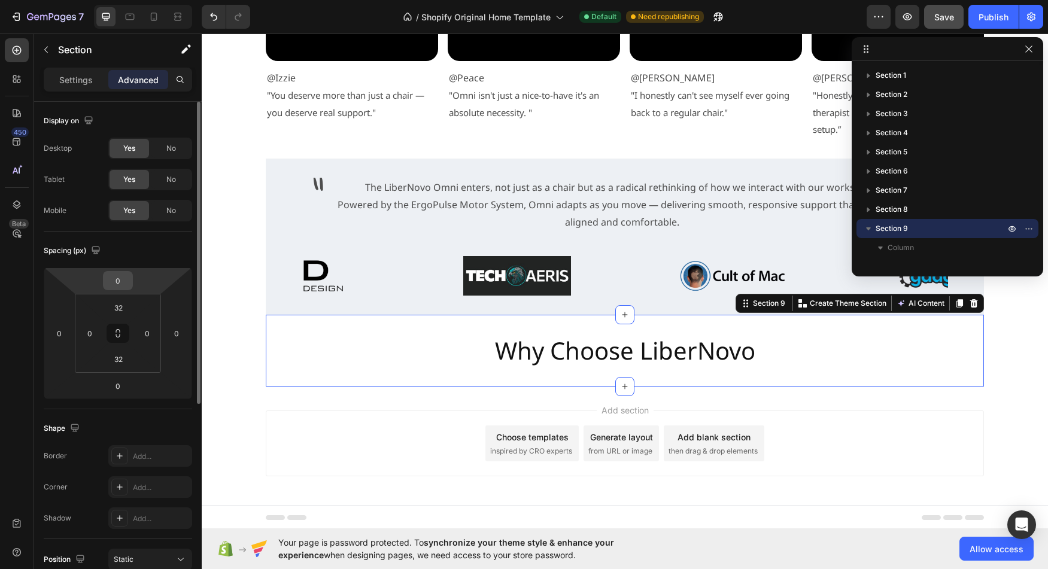
click at [128, 281] on input "0" at bounding box center [118, 281] width 24 height 18
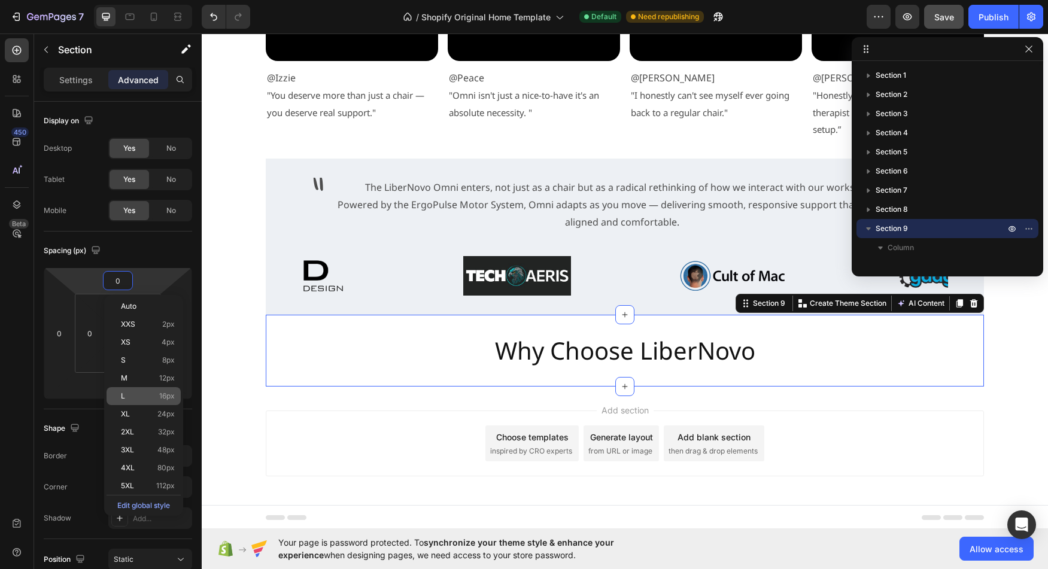
click at [156, 391] on div "L 16px" at bounding box center [144, 396] width 74 height 18
type input "16"
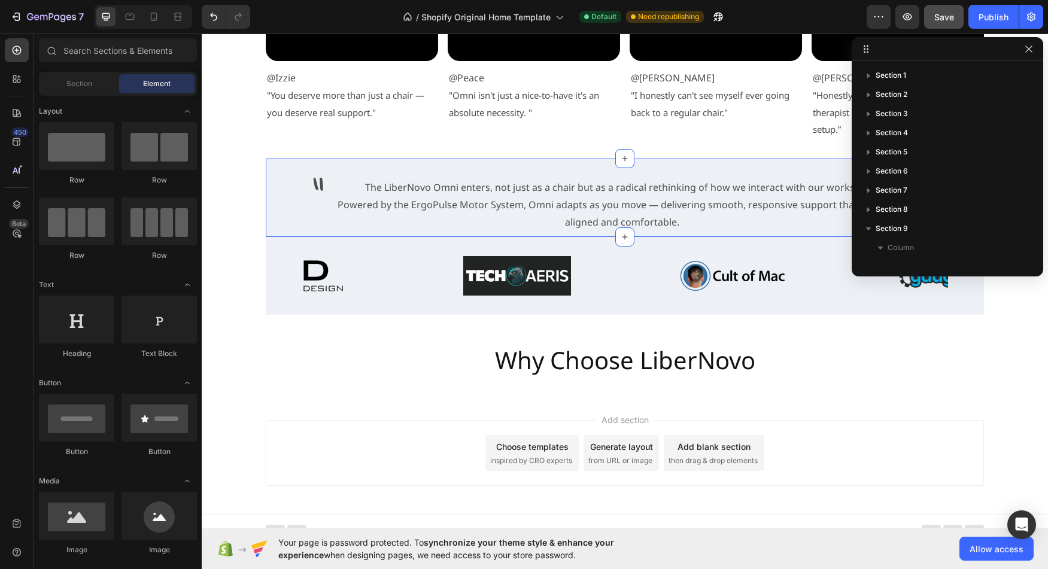
click at [308, 165] on div "" Text Block The LiberNovo Omni enters, not just as a chair but as a radical re…" at bounding box center [625, 198] width 718 height 78
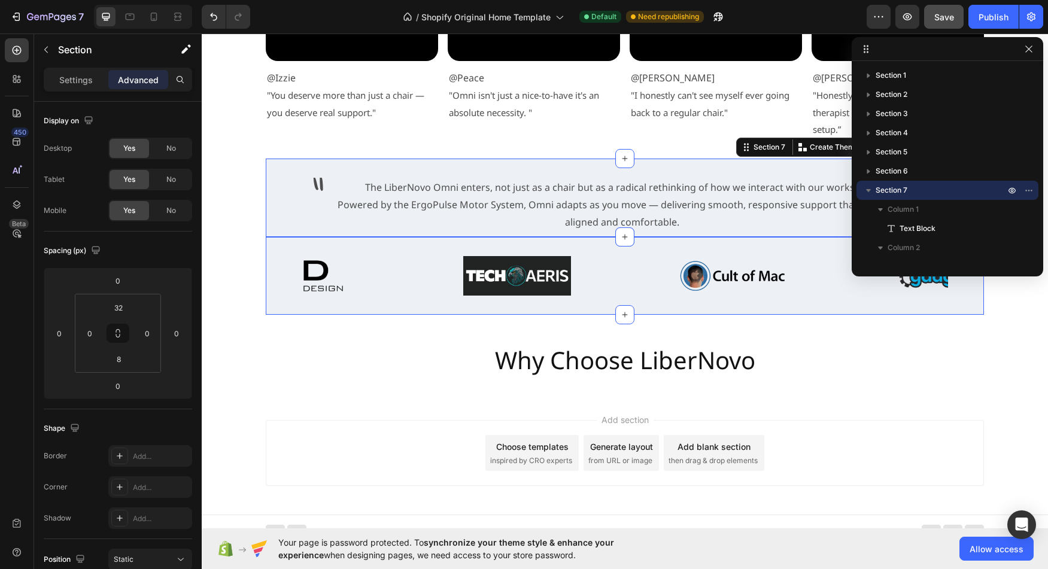
click at [271, 250] on div "Image Image Image Image Carousel Section 8" at bounding box center [625, 276] width 718 height 78
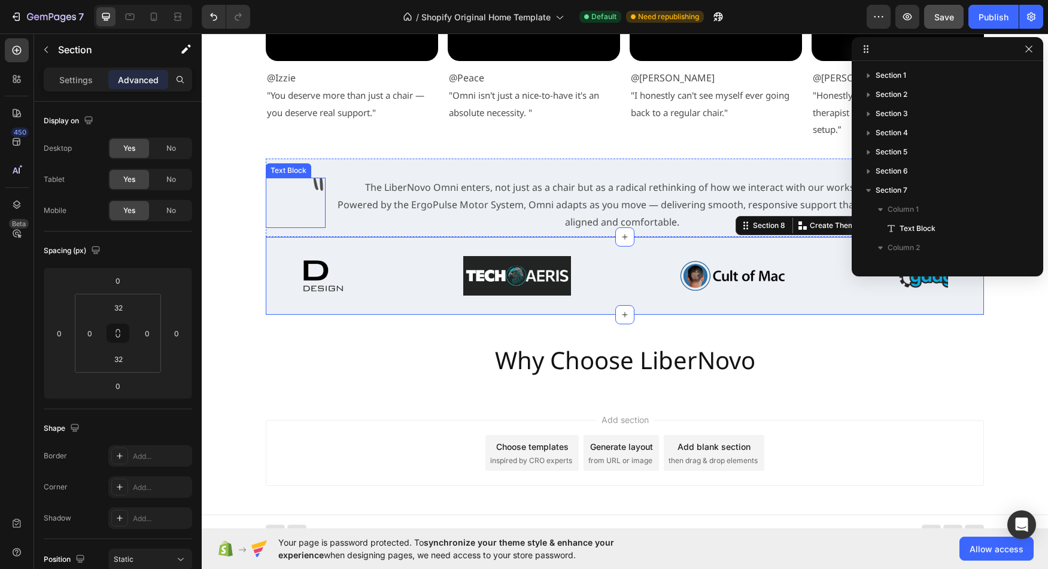
click at [272, 226] on p """ at bounding box center [295, 203] width 57 height 48
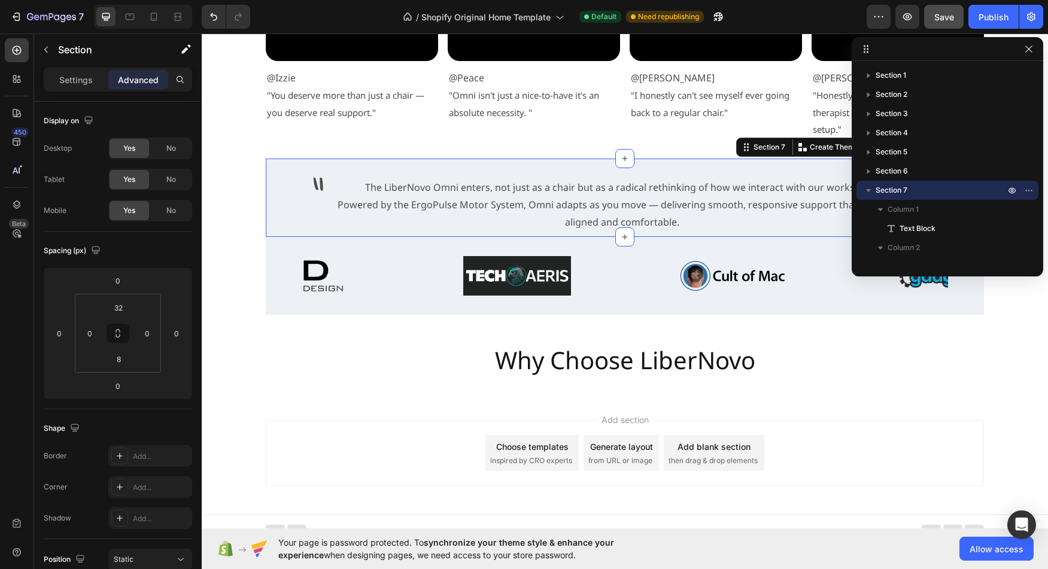
click at [266, 232] on div "" Text Block" at bounding box center [296, 205] width 60 height 54
click at [269, 261] on div "Image Image Image Image Carousel" at bounding box center [625, 276] width 718 height 40
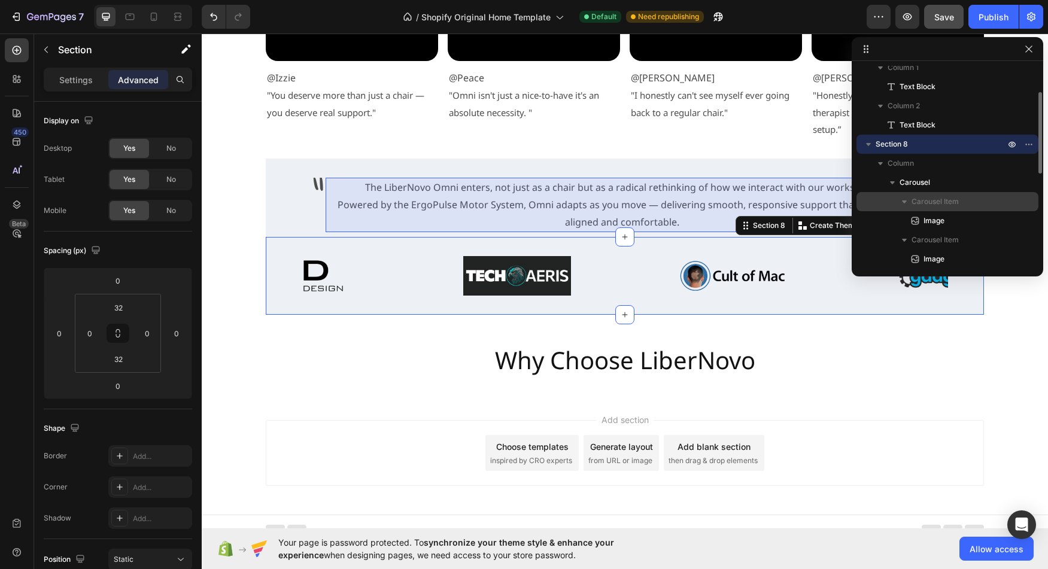
scroll to position [145, 0]
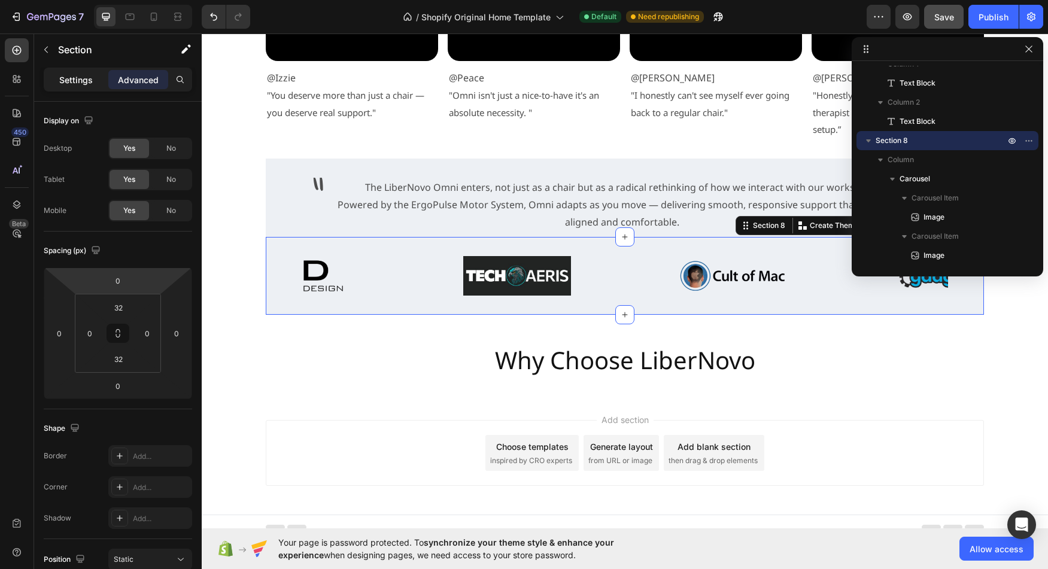
click at [83, 76] on p "Settings" at bounding box center [76, 80] width 34 height 13
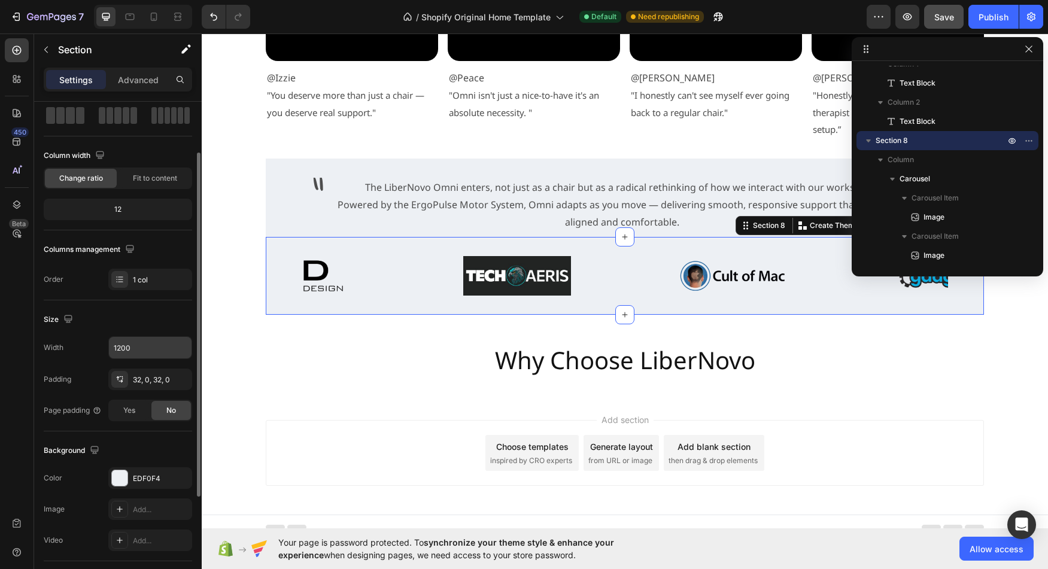
scroll to position [65, 0]
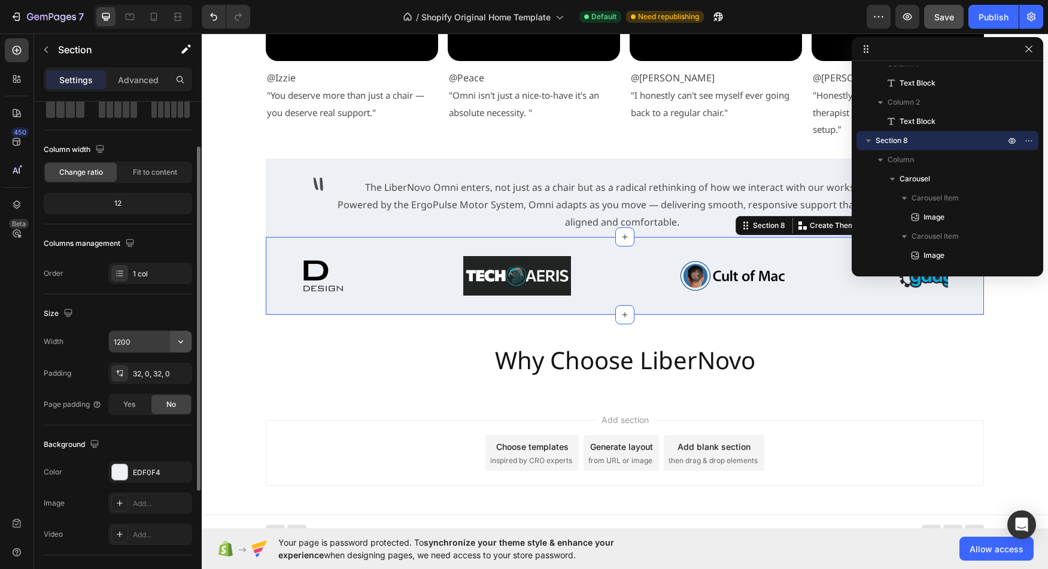
click at [182, 350] on button "button" at bounding box center [181, 342] width 22 height 22
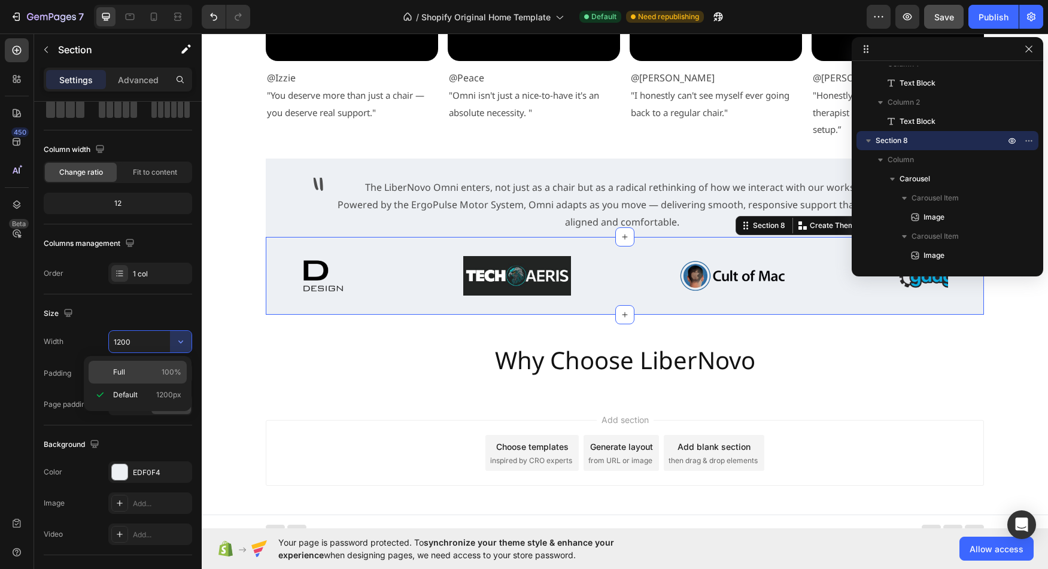
click at [158, 375] on p "Full 100%" at bounding box center [147, 372] width 68 height 11
type input "100%"
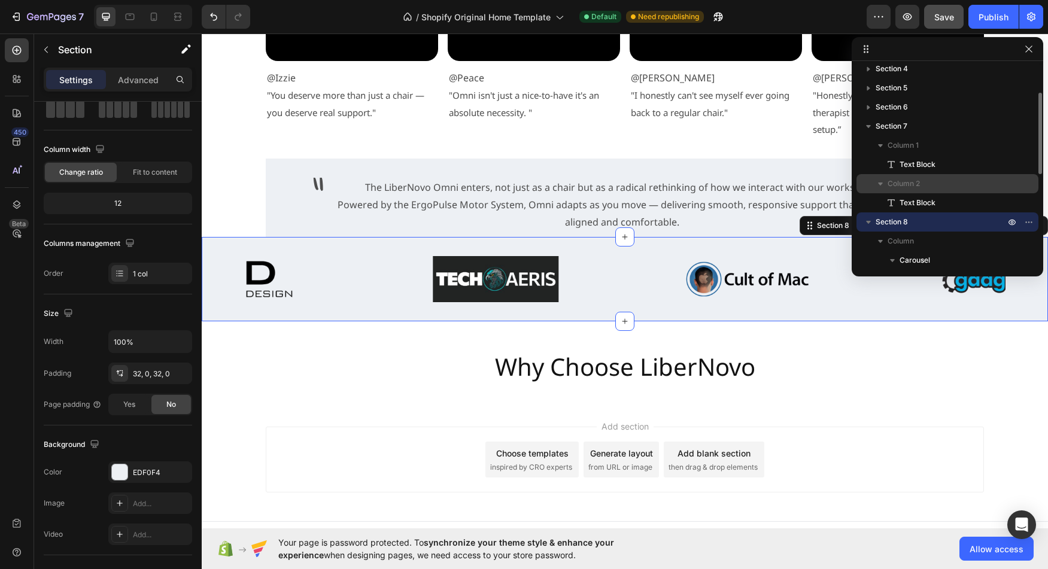
scroll to position [68, 0]
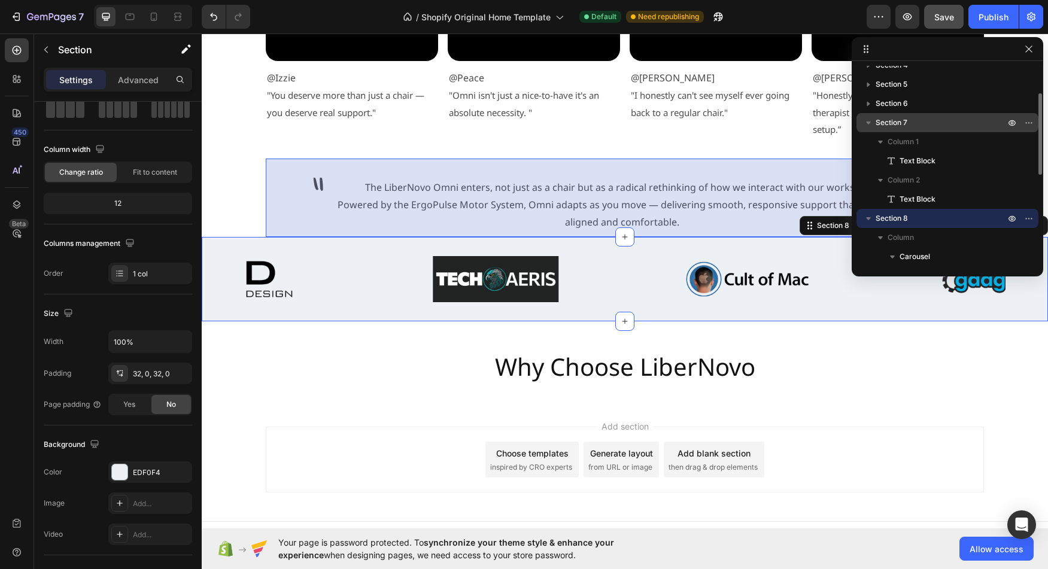
click at [931, 127] on p "Section 7" at bounding box center [942, 123] width 132 height 12
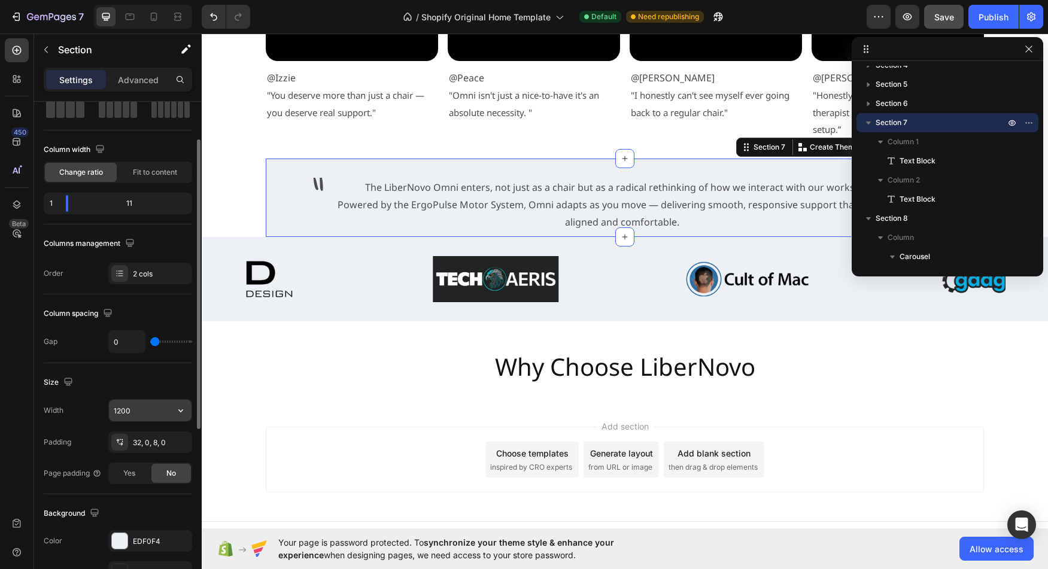
click at [189, 409] on button "button" at bounding box center [181, 411] width 22 height 22
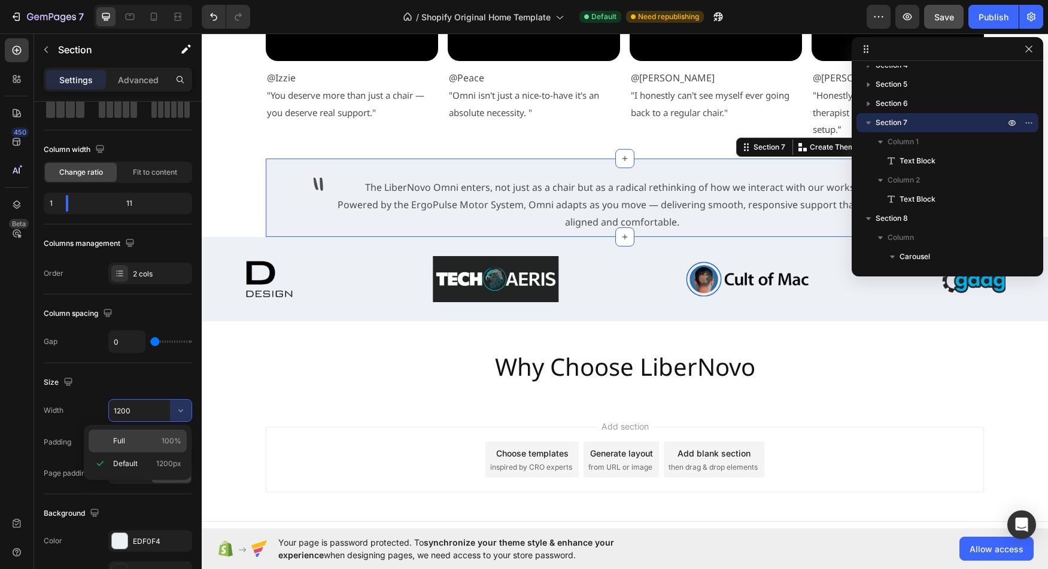
click at [166, 436] on span "100%" at bounding box center [172, 441] width 20 height 11
type input "100%"
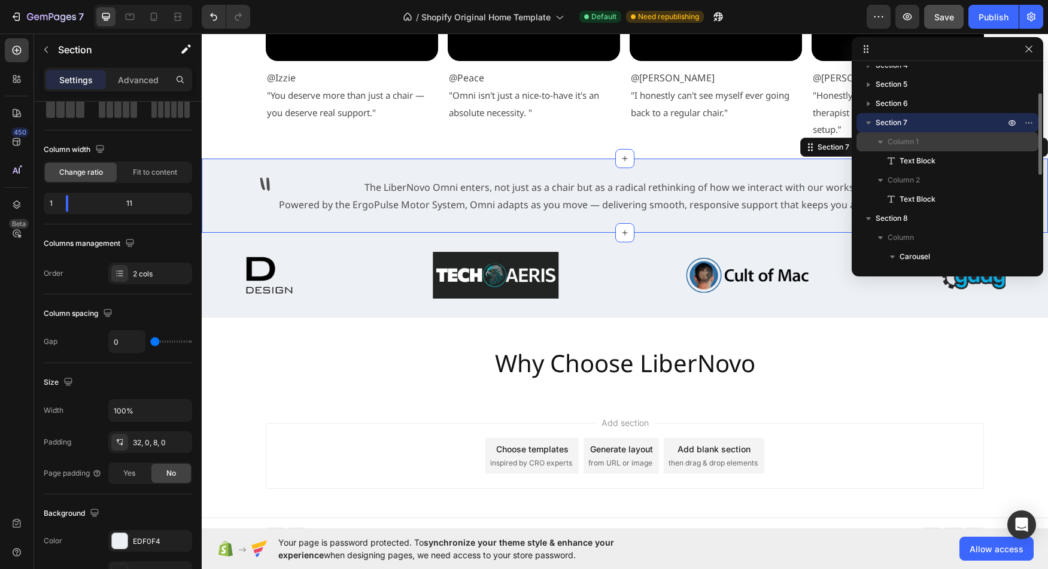
click at [925, 150] on div "Column 1" at bounding box center [947, 141] width 172 height 19
click at [918, 147] on span "Column 1" at bounding box center [903, 142] width 31 height 12
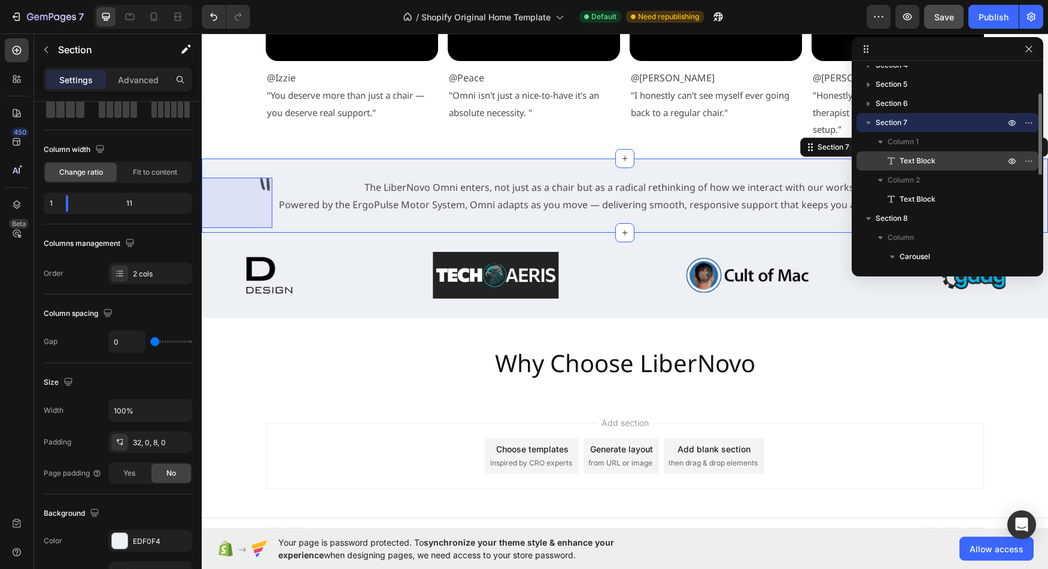
click at [917, 157] on span "Text Block" at bounding box center [918, 161] width 36 height 12
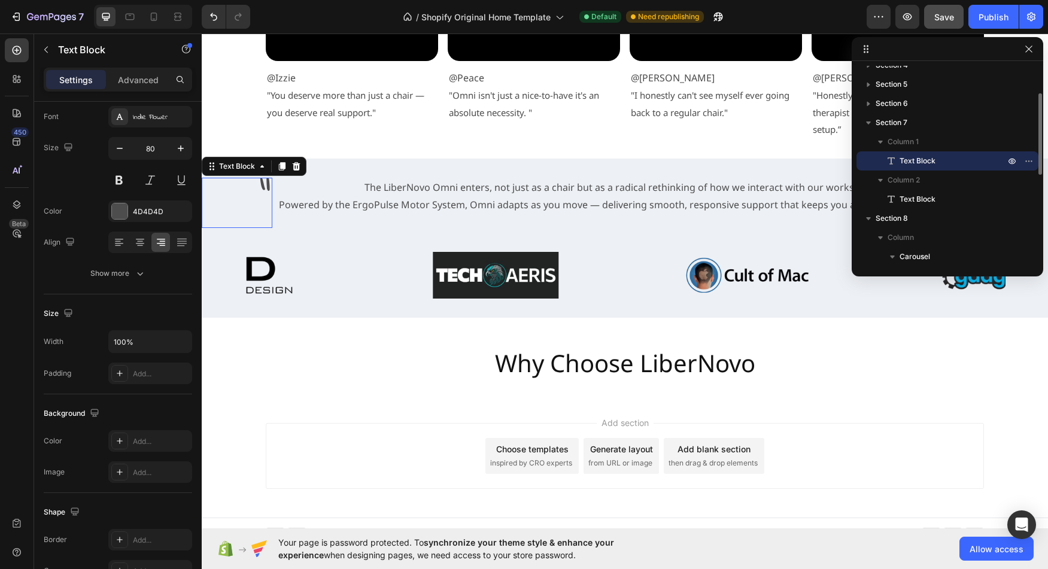
scroll to position [0, 0]
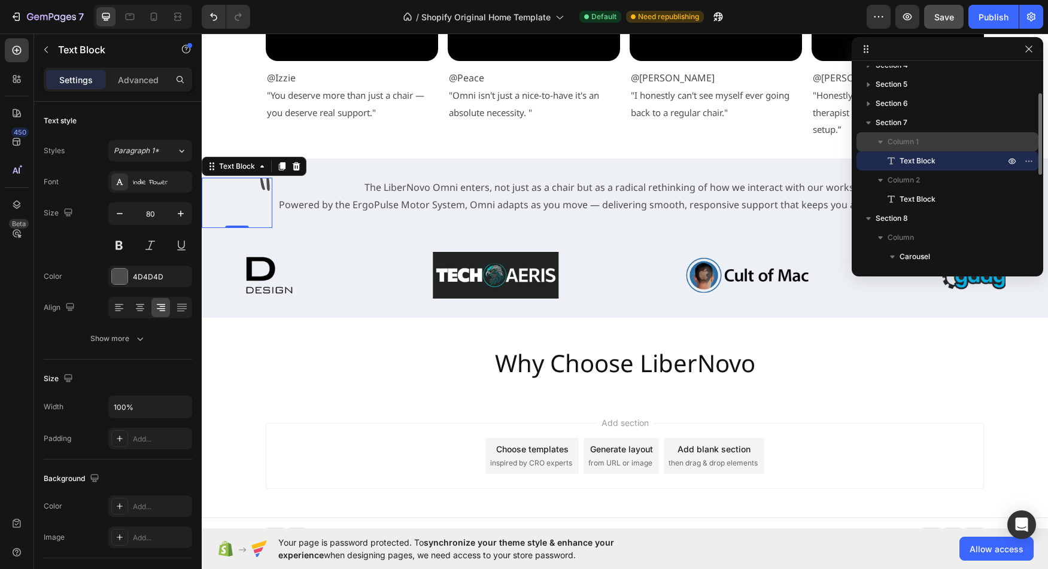
click at [899, 147] on span "Column 1" at bounding box center [903, 142] width 31 height 12
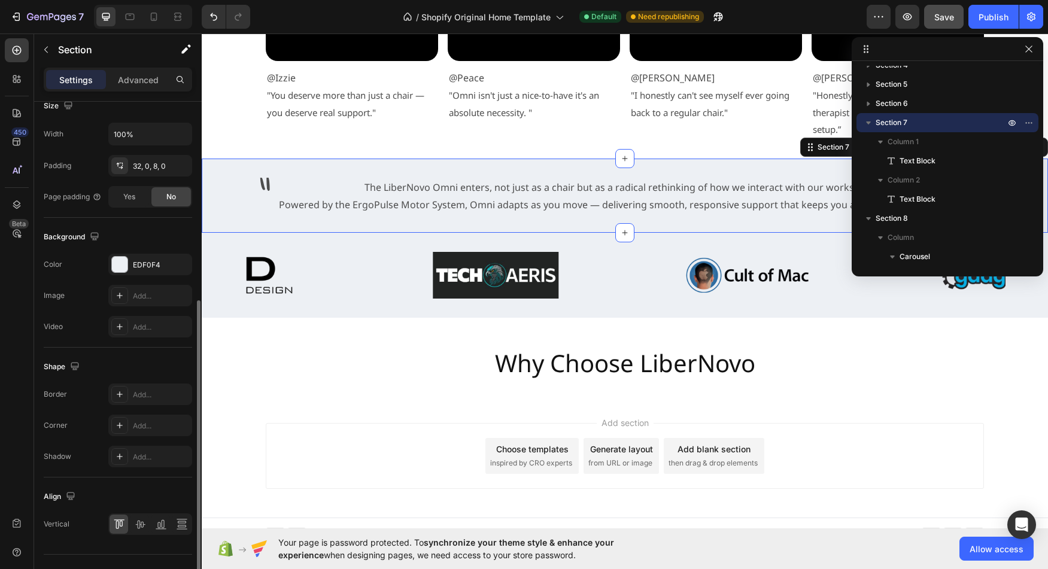
scroll to position [342, 0]
click at [54, 394] on div "Border" at bounding box center [55, 393] width 23 height 11
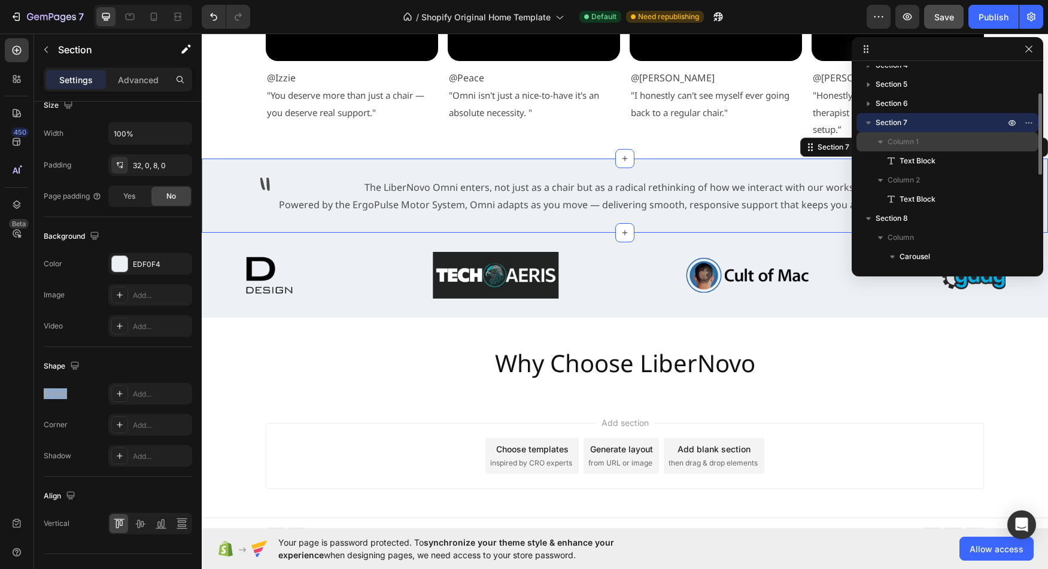
click at [928, 146] on p "Column 1" at bounding box center [948, 142] width 120 height 12
click at [927, 145] on p "Column 1" at bounding box center [948, 142] width 120 height 12
click at [884, 146] on icon "button" at bounding box center [881, 142] width 12 height 12
click at [878, 141] on icon "button" at bounding box center [881, 142] width 12 height 12
click at [867, 125] on icon "button" at bounding box center [869, 123] width 12 height 12
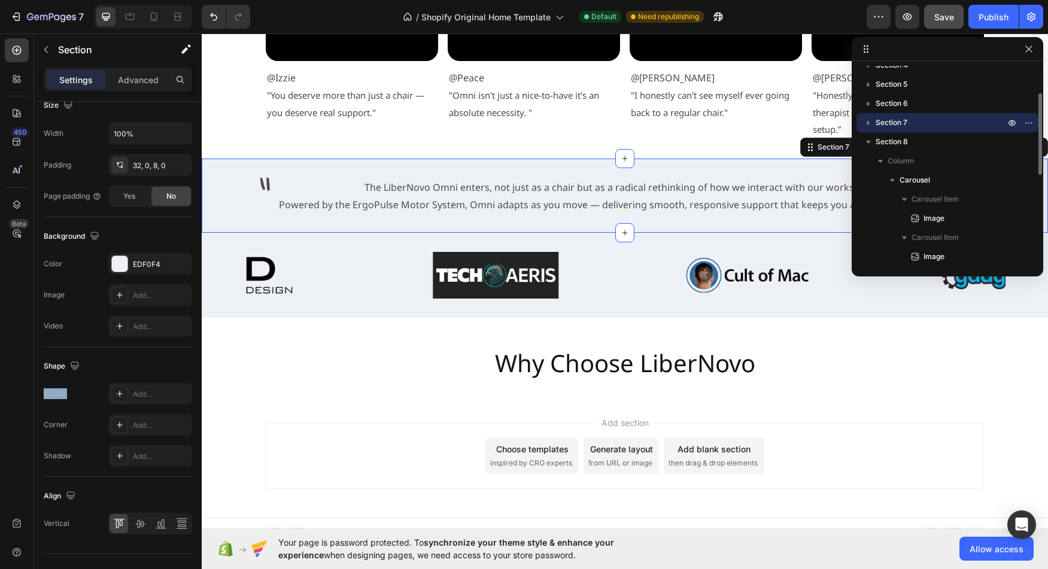
click at [868, 124] on icon "button" at bounding box center [868, 123] width 3 height 5
click at [879, 132] on div "Column 1" at bounding box center [947, 141] width 172 height 19
click at [912, 143] on span "Column 1" at bounding box center [903, 142] width 31 height 12
click at [907, 143] on span "Column 1" at bounding box center [903, 142] width 31 height 12
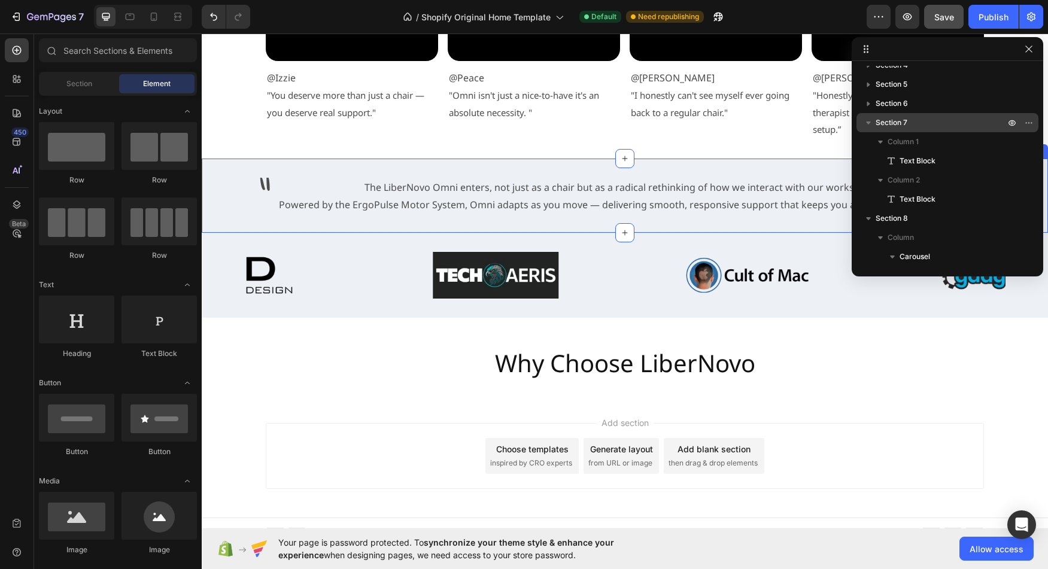
click at [466, 228] on div "The LiberNovo Omni enters, not just as a chair but as a radical rethinking of h…" at bounding box center [660, 203] width 776 height 50
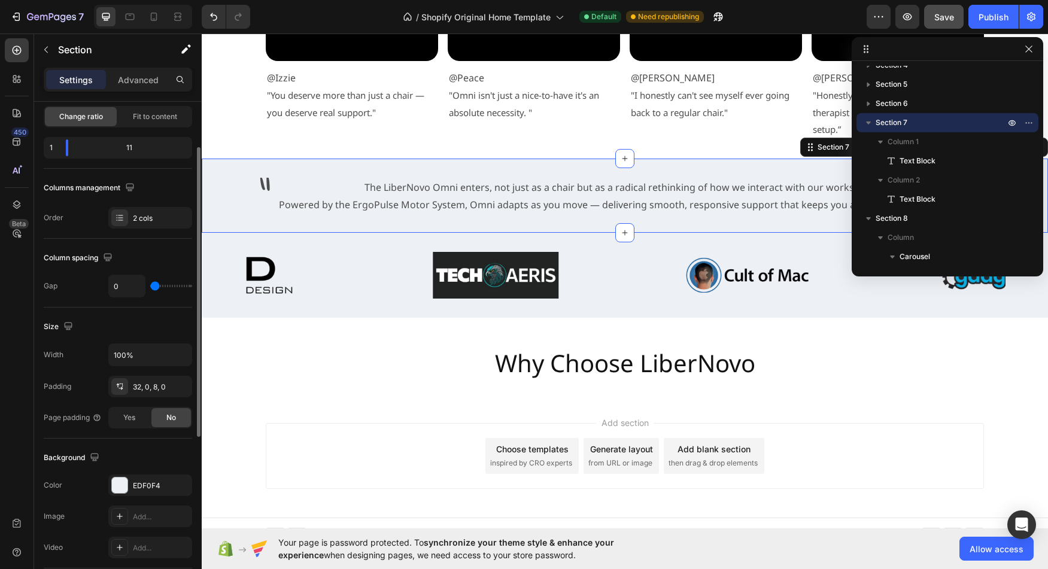
scroll to position [126, 0]
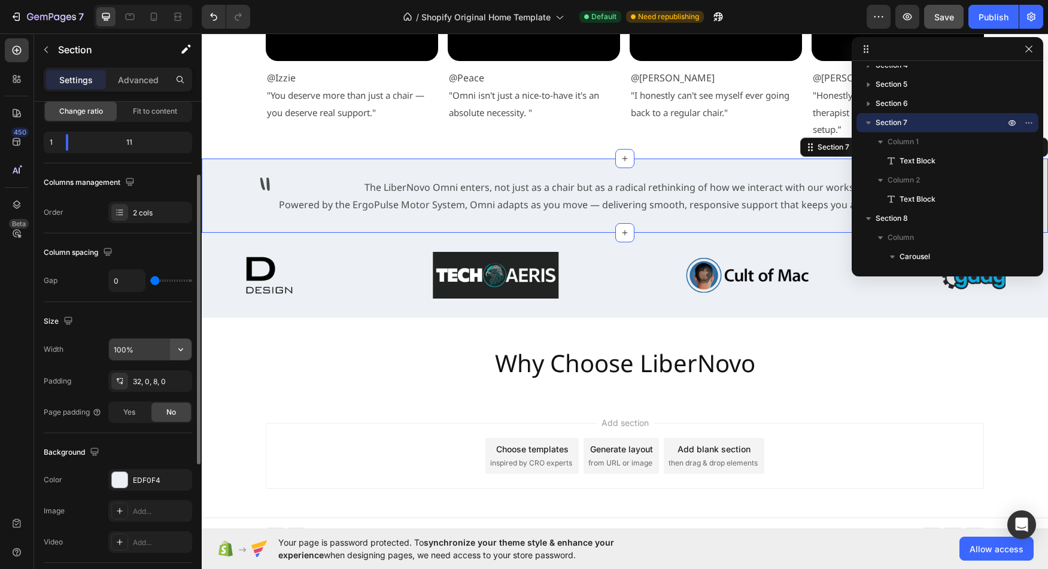
click at [177, 351] on icon "button" at bounding box center [181, 350] width 12 height 12
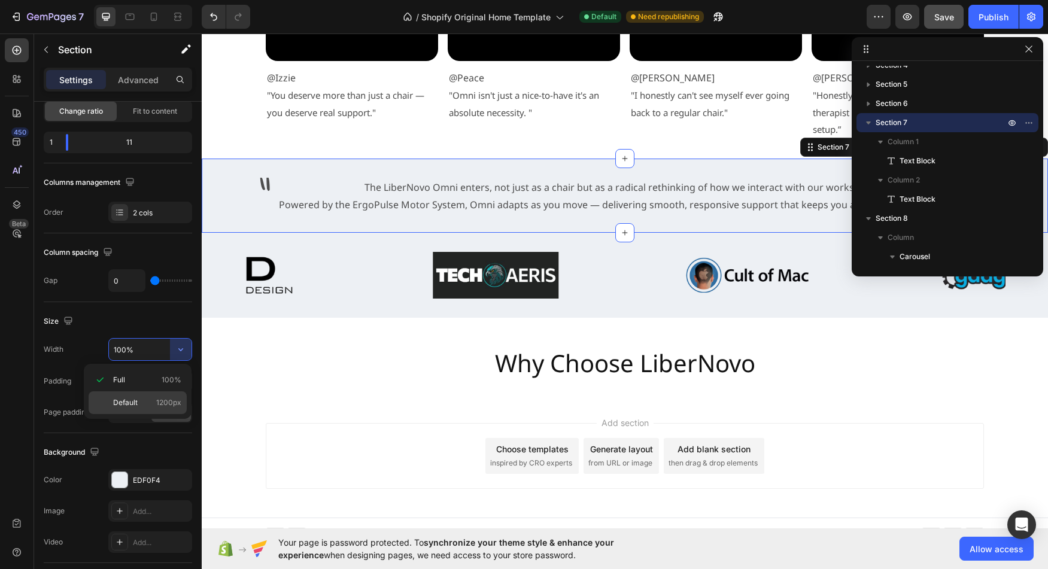
click at [162, 403] on span "1200px" at bounding box center [168, 402] width 25 height 11
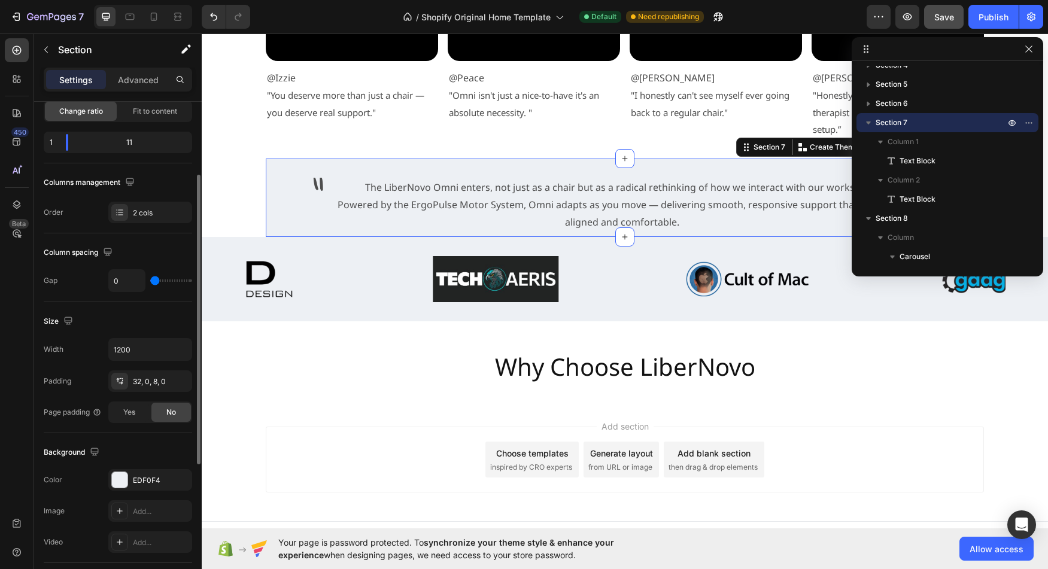
type input "100%"
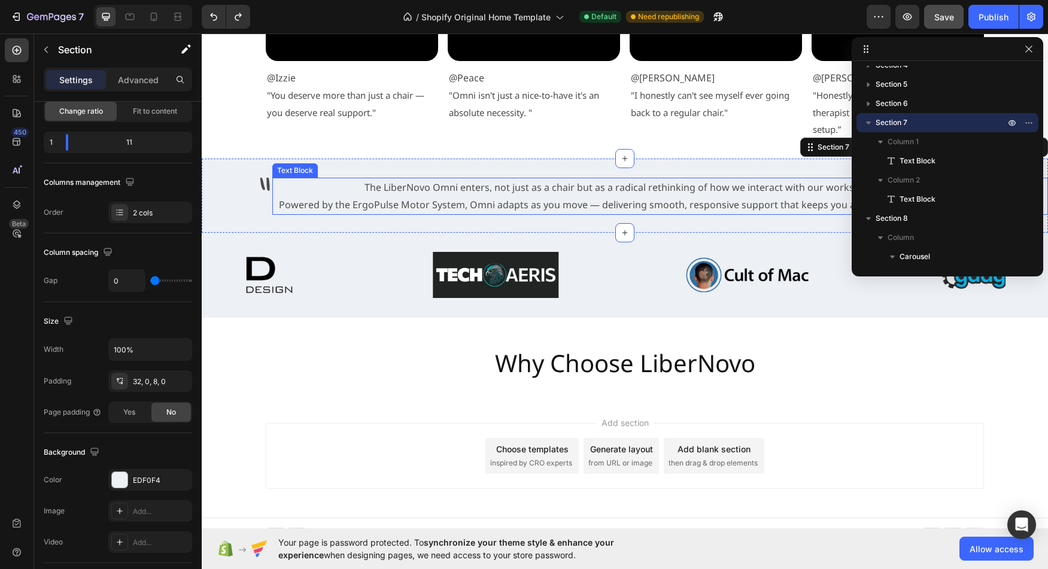
click at [423, 193] on p "The LiberNovo Omni enters, not just as a chair but as a radical rethinking of h…" at bounding box center [622, 187] width 696 height 17
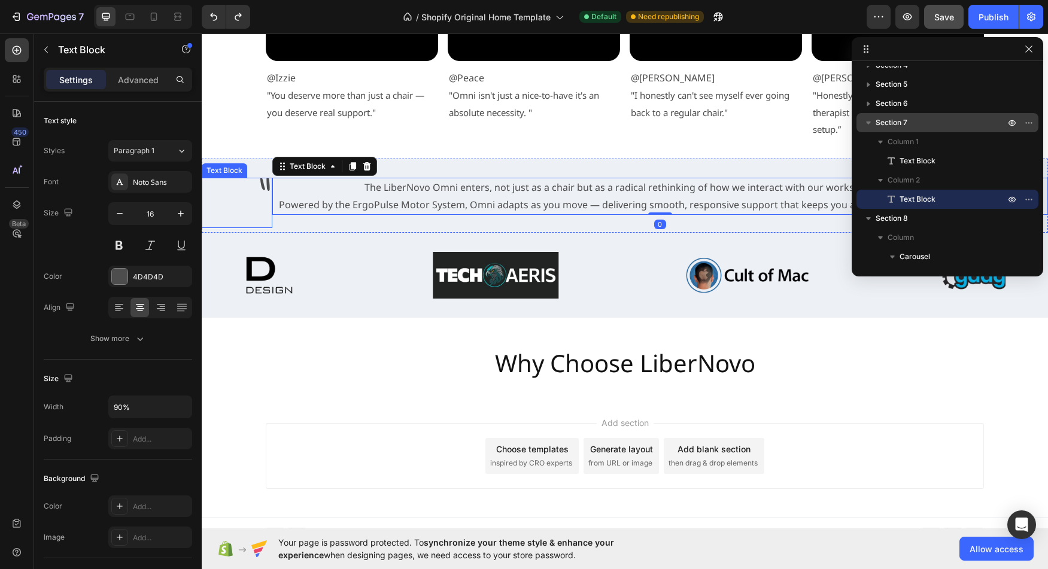
click at [256, 201] on p """ at bounding box center [237, 203] width 68 height 48
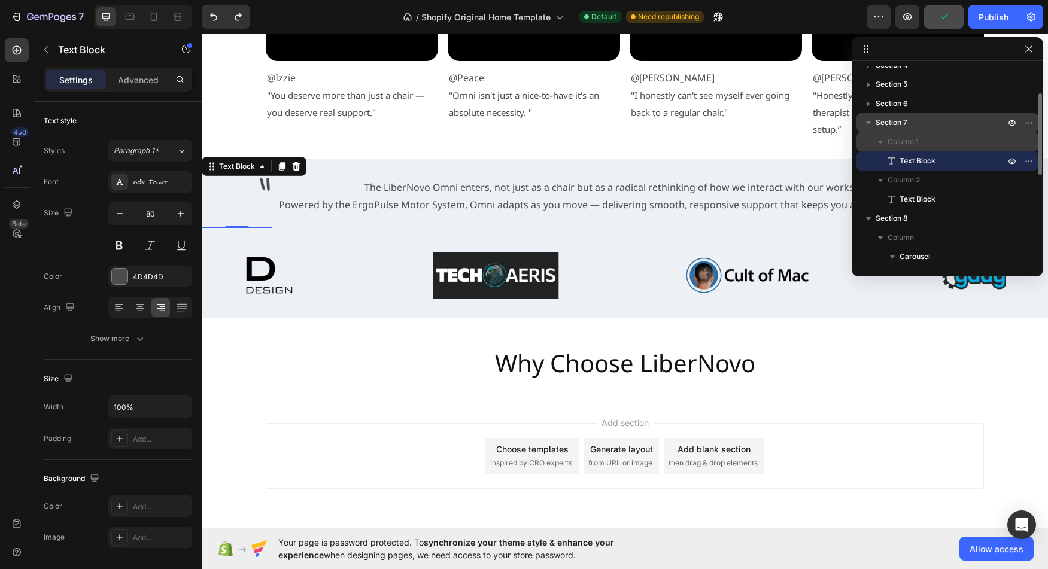
click at [902, 145] on span "Column 1" at bounding box center [903, 142] width 31 height 12
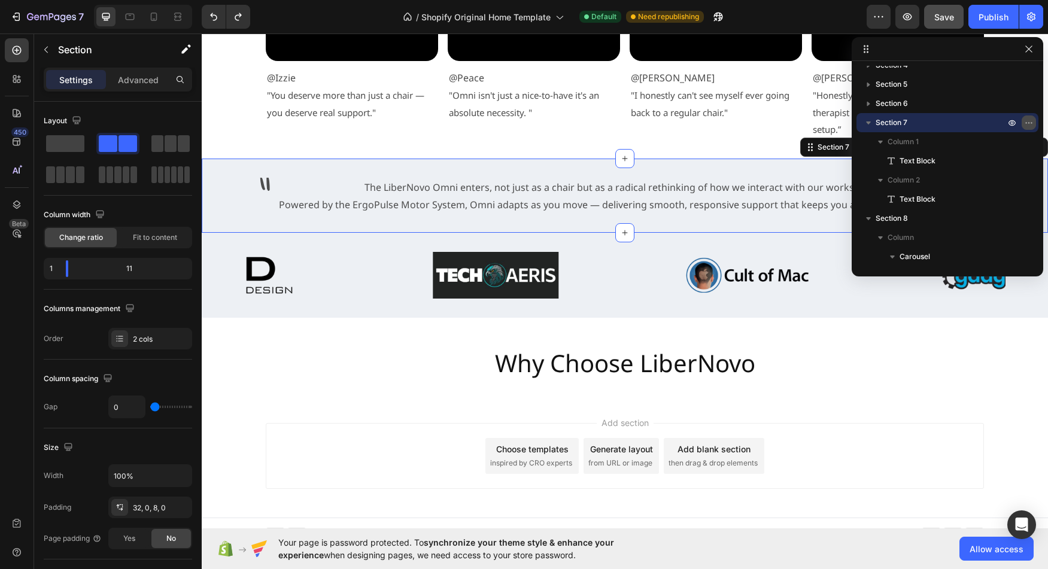
click at [1035, 123] on button "button" at bounding box center [1029, 123] width 14 height 14
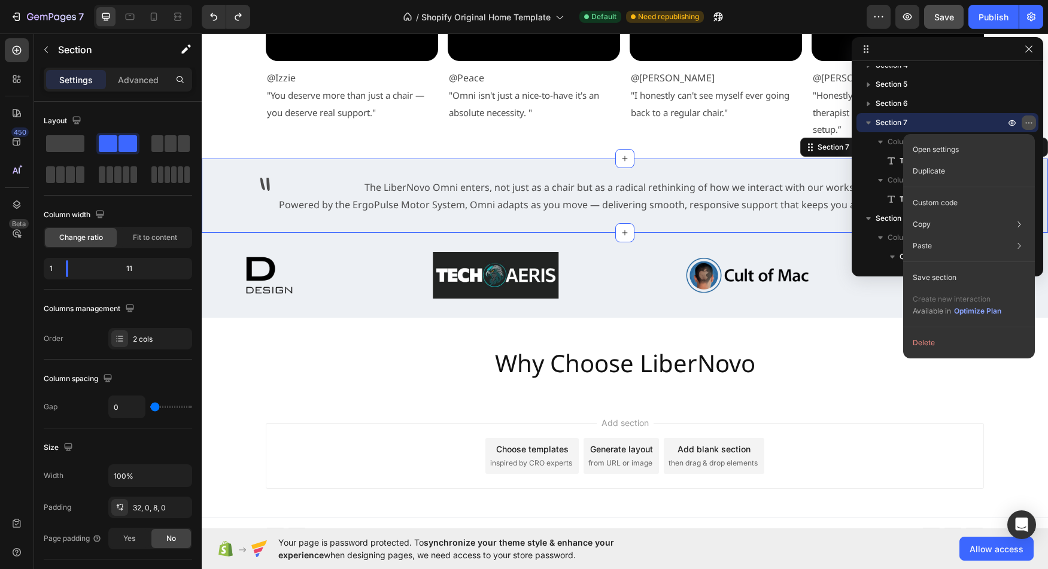
click at [1035, 123] on button "button" at bounding box center [1029, 123] width 14 height 14
